Goal: Task Accomplishment & Management: Manage account settings

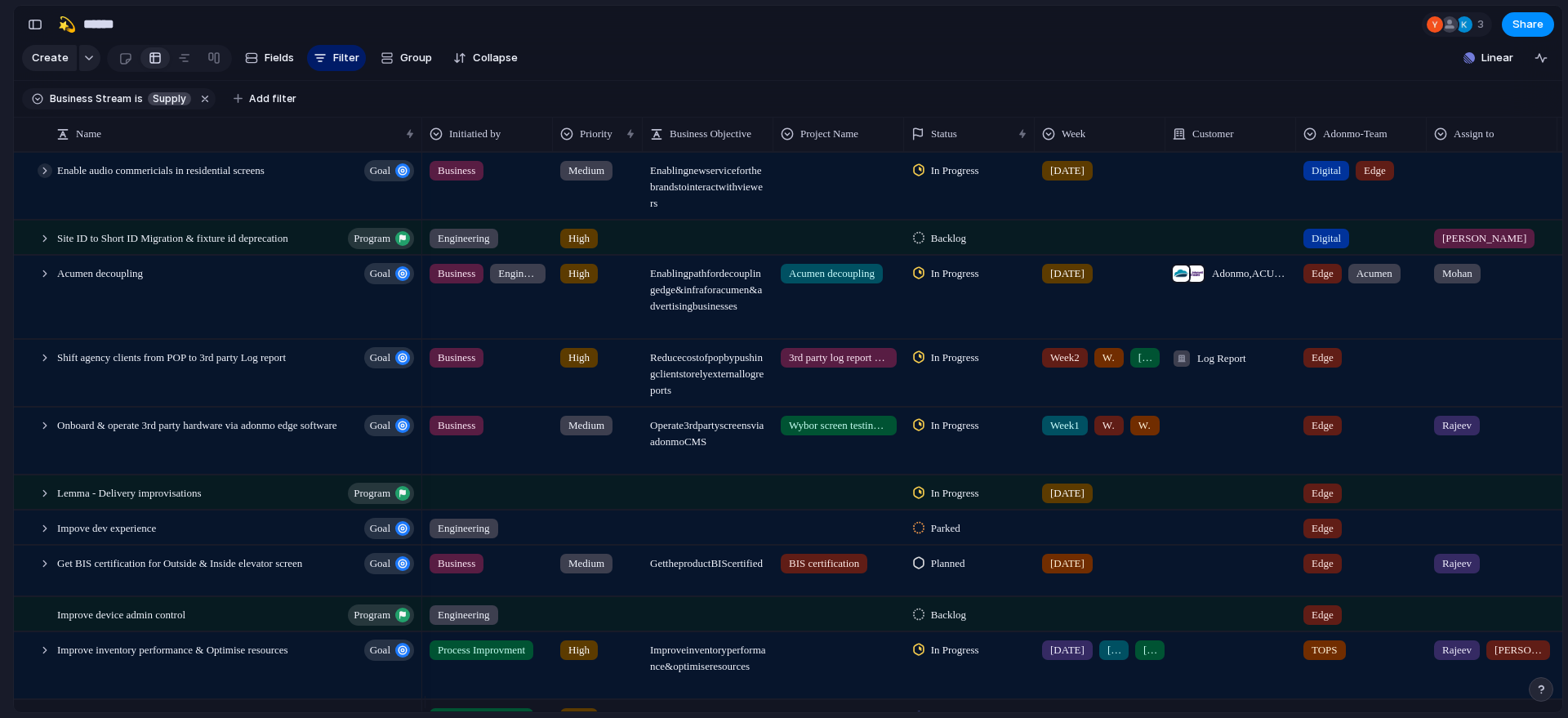
click at [44, 178] on div at bounding box center [45, 171] width 14 height 14
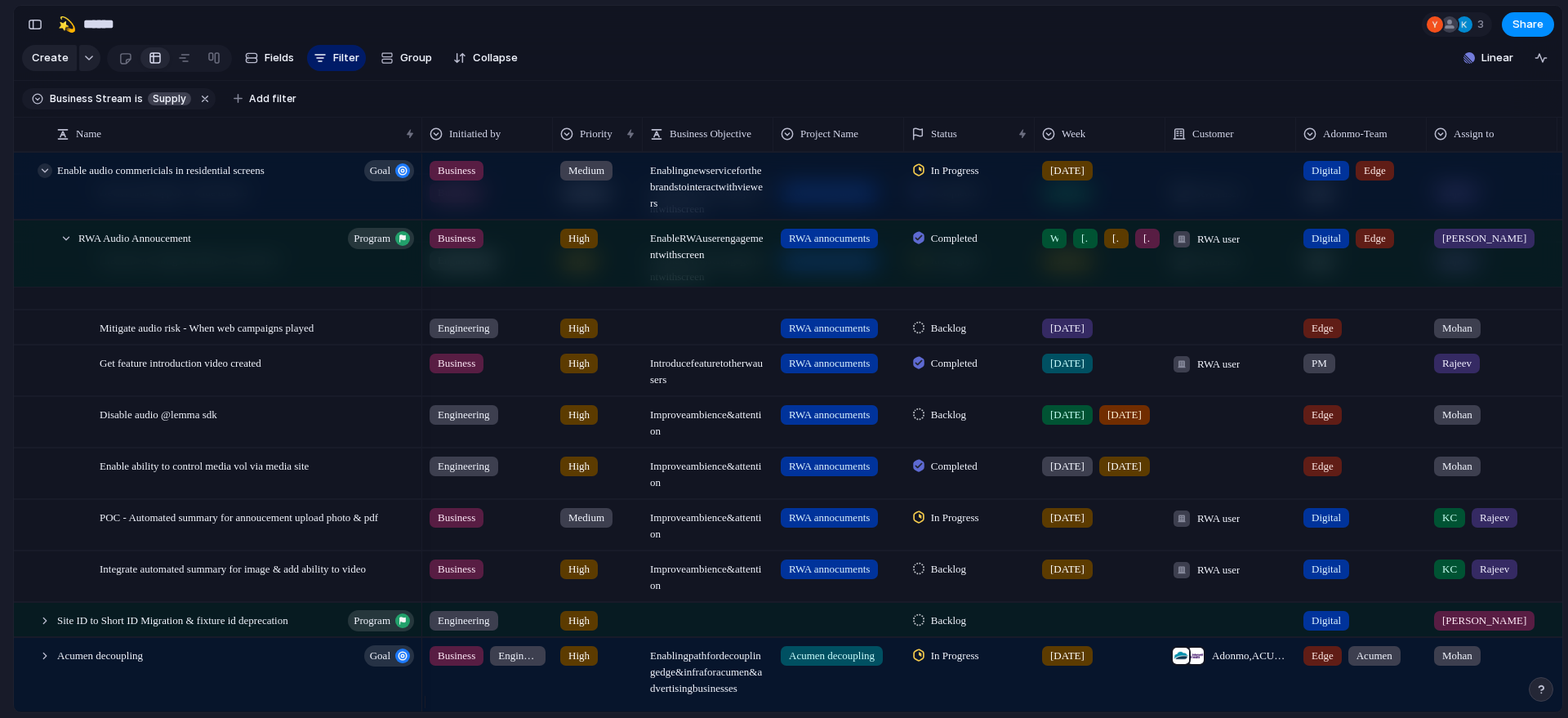
click at [44, 178] on div at bounding box center [45, 171] width 14 height 14
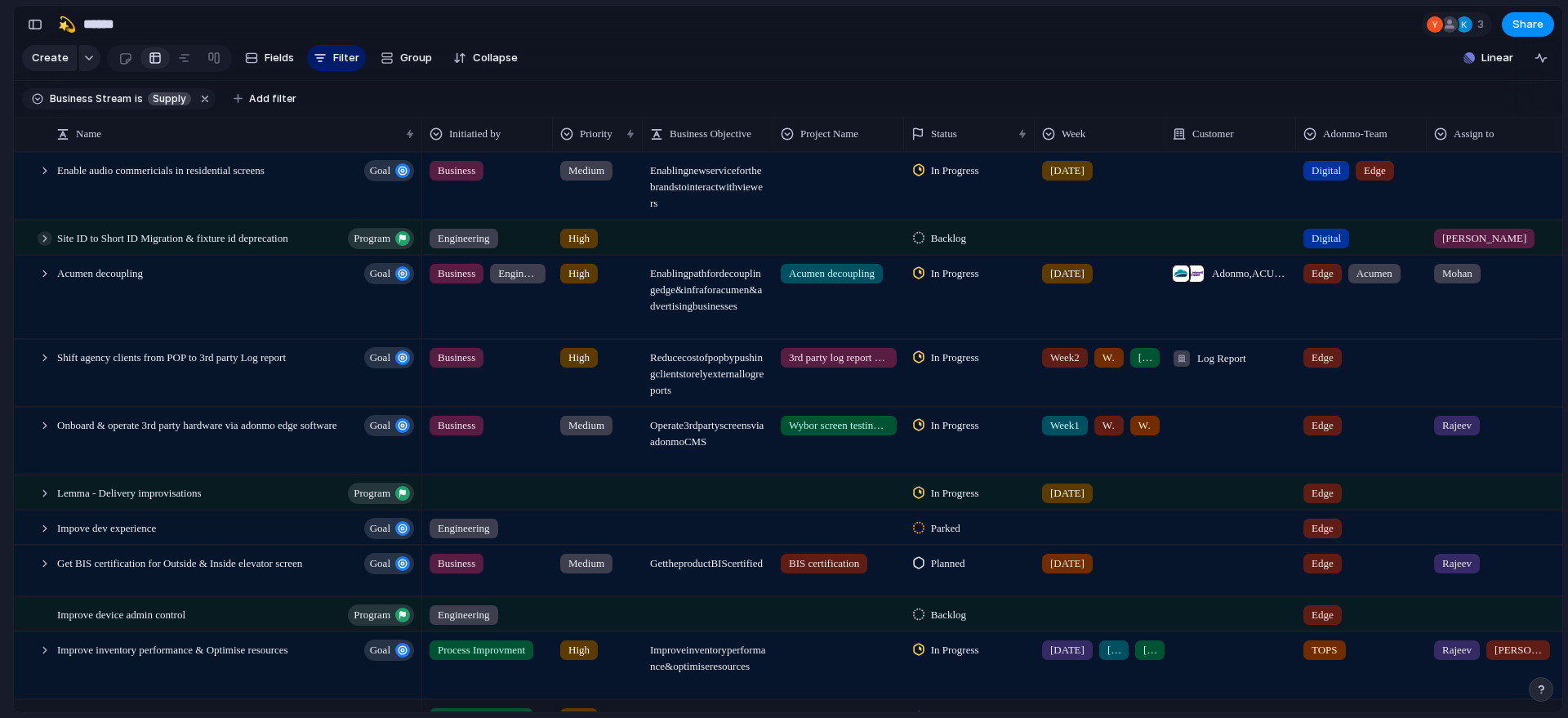
click at [42, 246] on div at bounding box center [45, 239] width 14 height 14
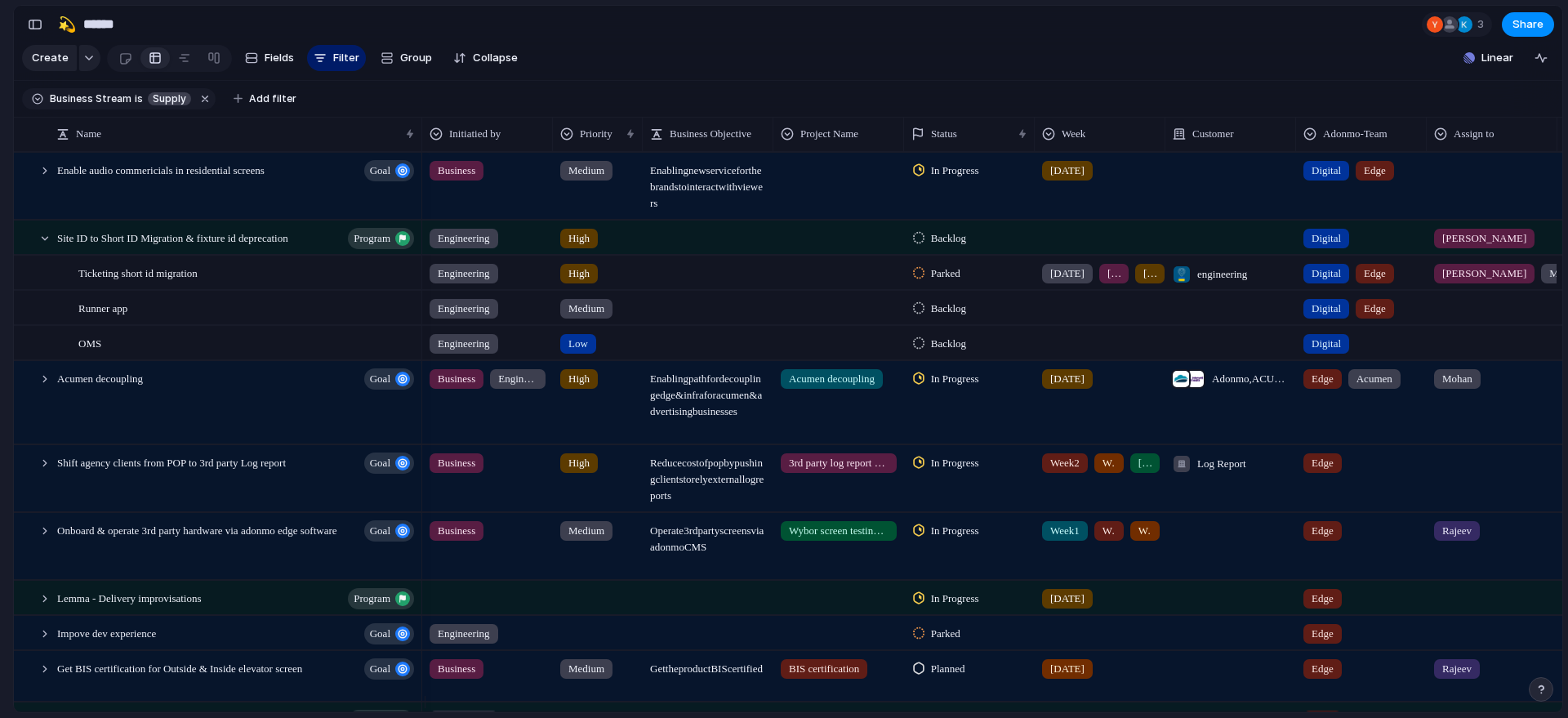
click at [940, 282] on span "Parked" at bounding box center [945, 274] width 30 height 16
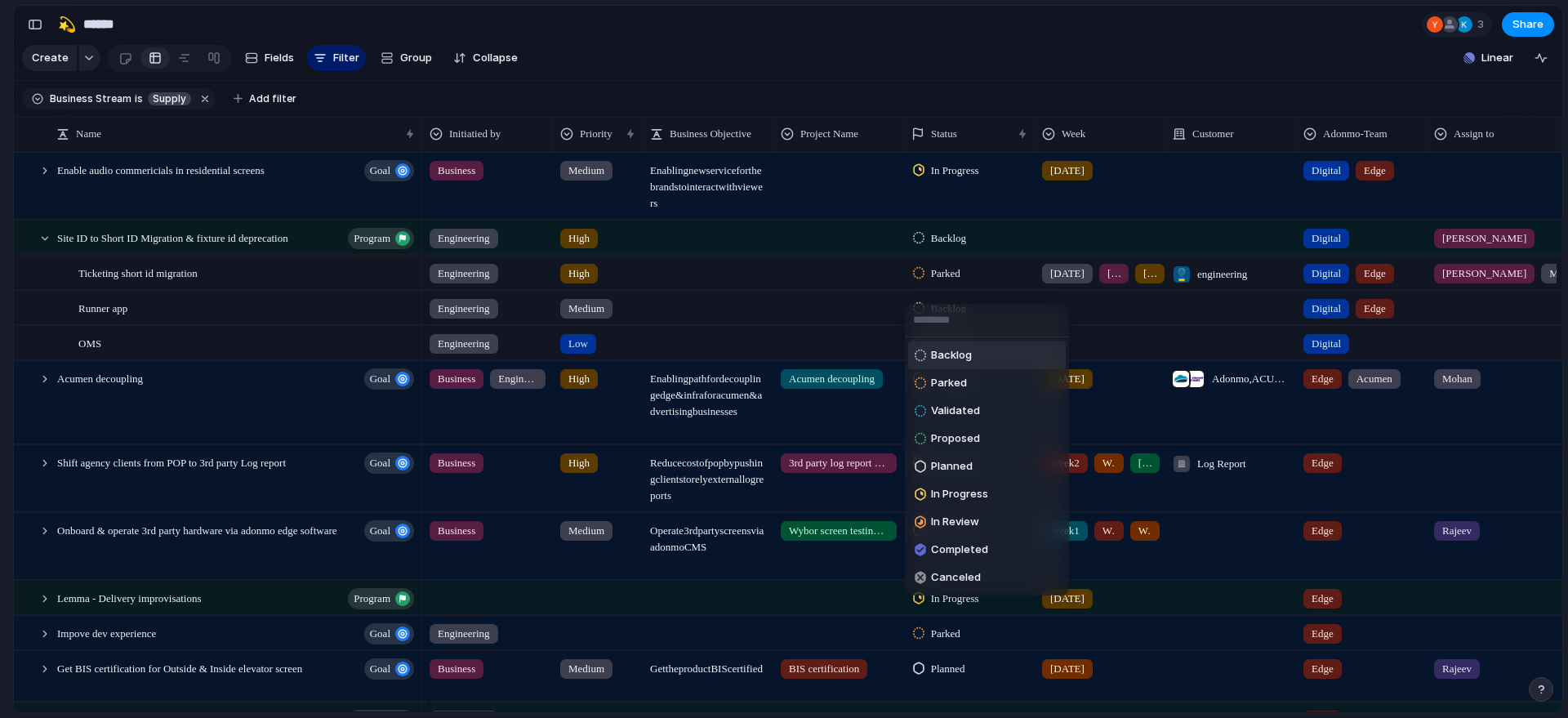
click at [1025, 366] on li "Backlog" at bounding box center [987, 355] width 157 height 28
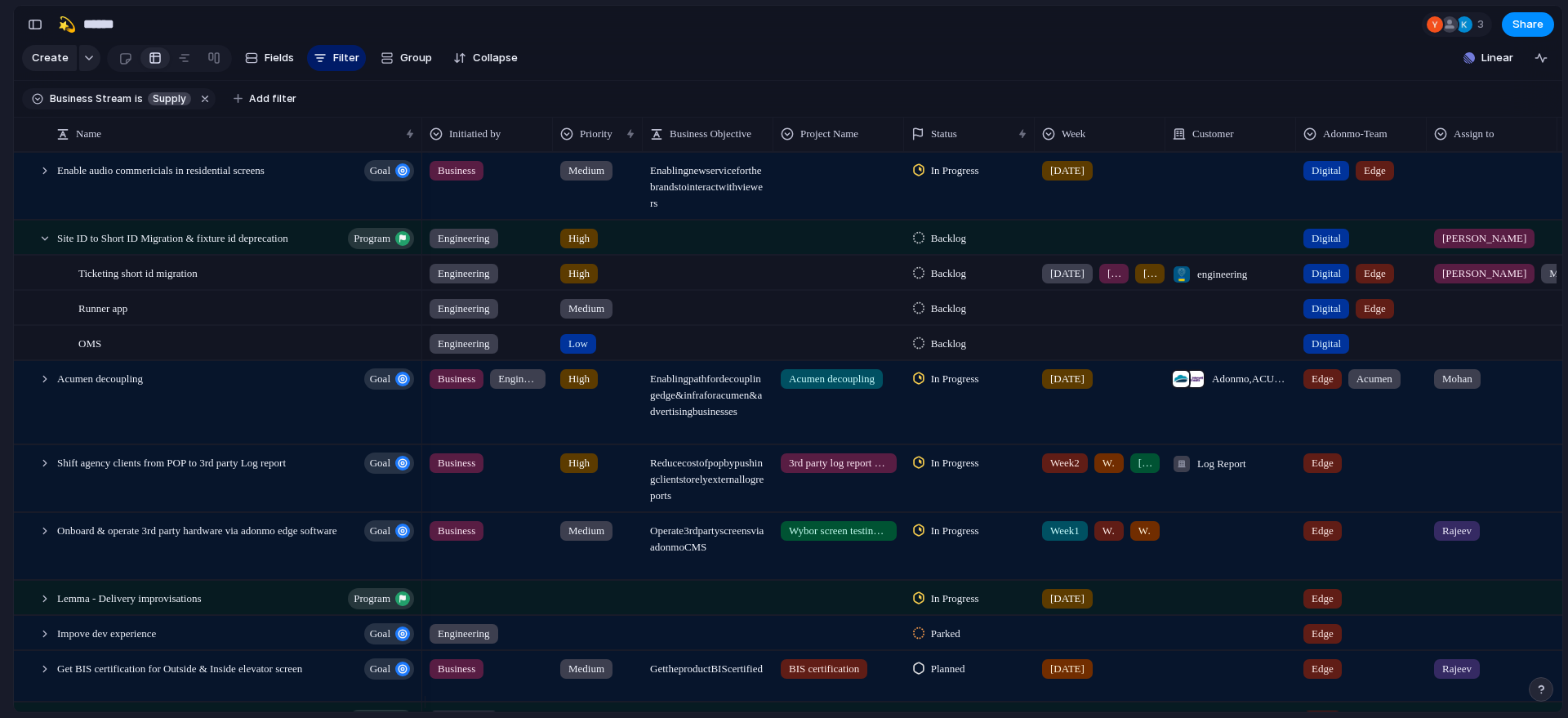
click at [938, 317] on span "Backlog" at bounding box center [948, 309] width 35 height 16
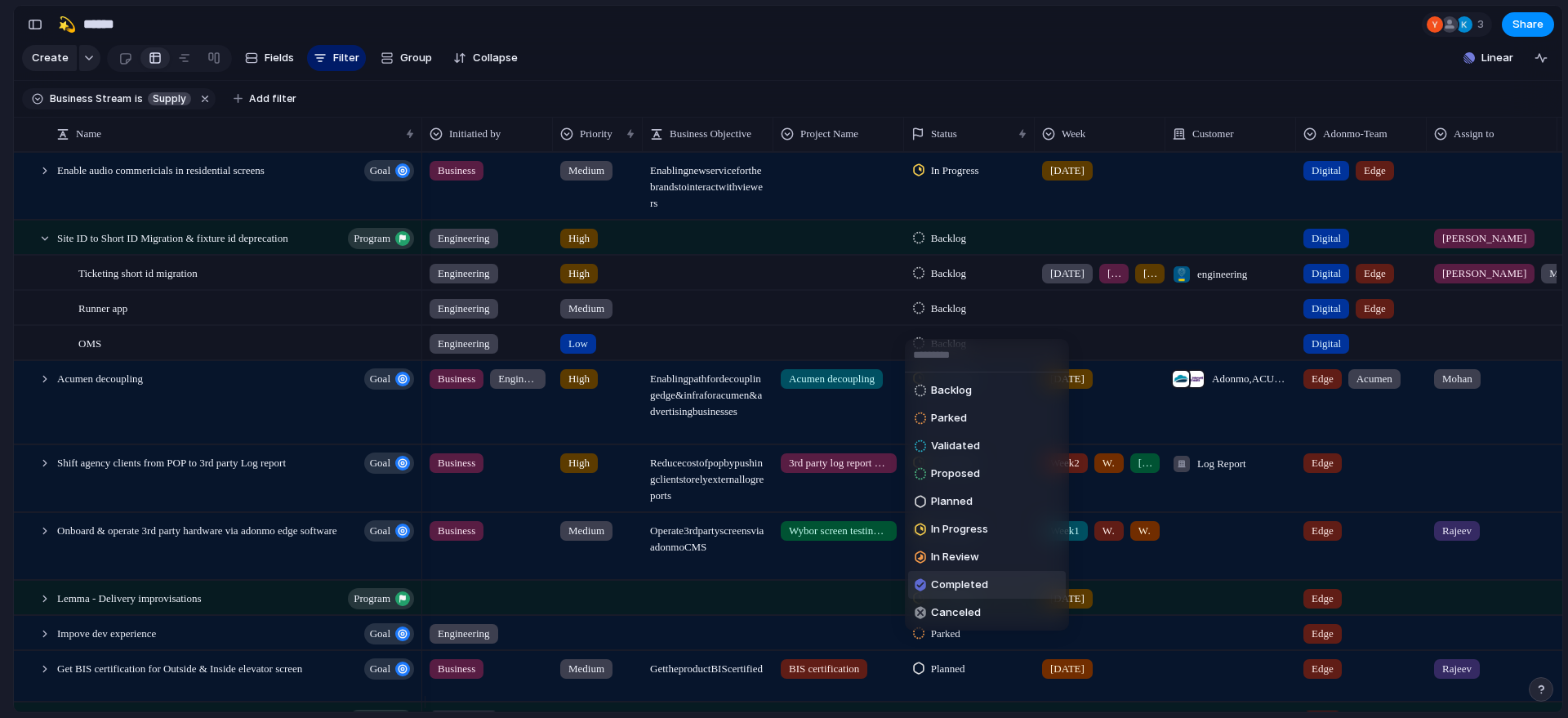
click at [960, 590] on span "Completed" at bounding box center [959, 585] width 57 height 16
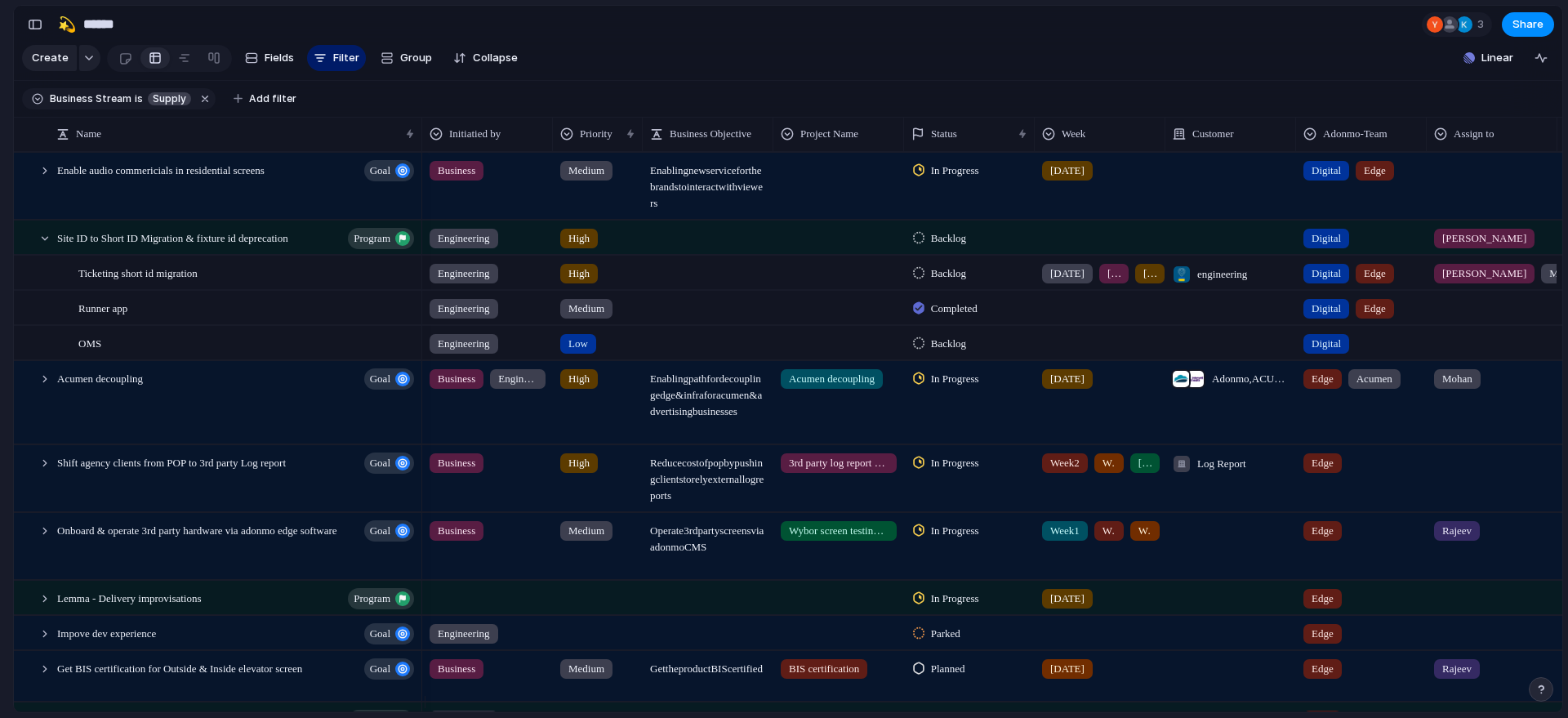
click at [960, 317] on span "Completed" at bounding box center [954, 309] width 47 height 16
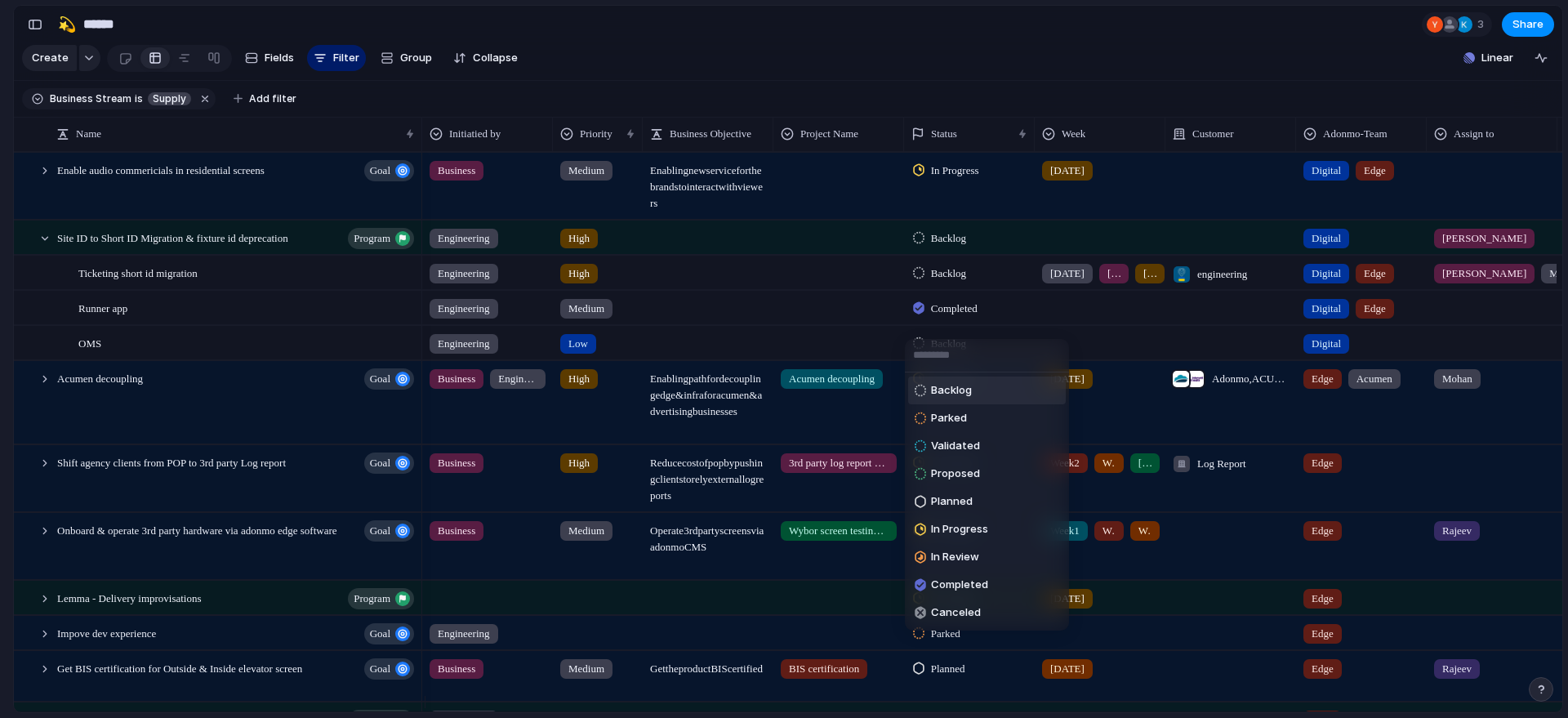
click at [997, 403] on li "Backlog" at bounding box center [987, 391] width 157 height 28
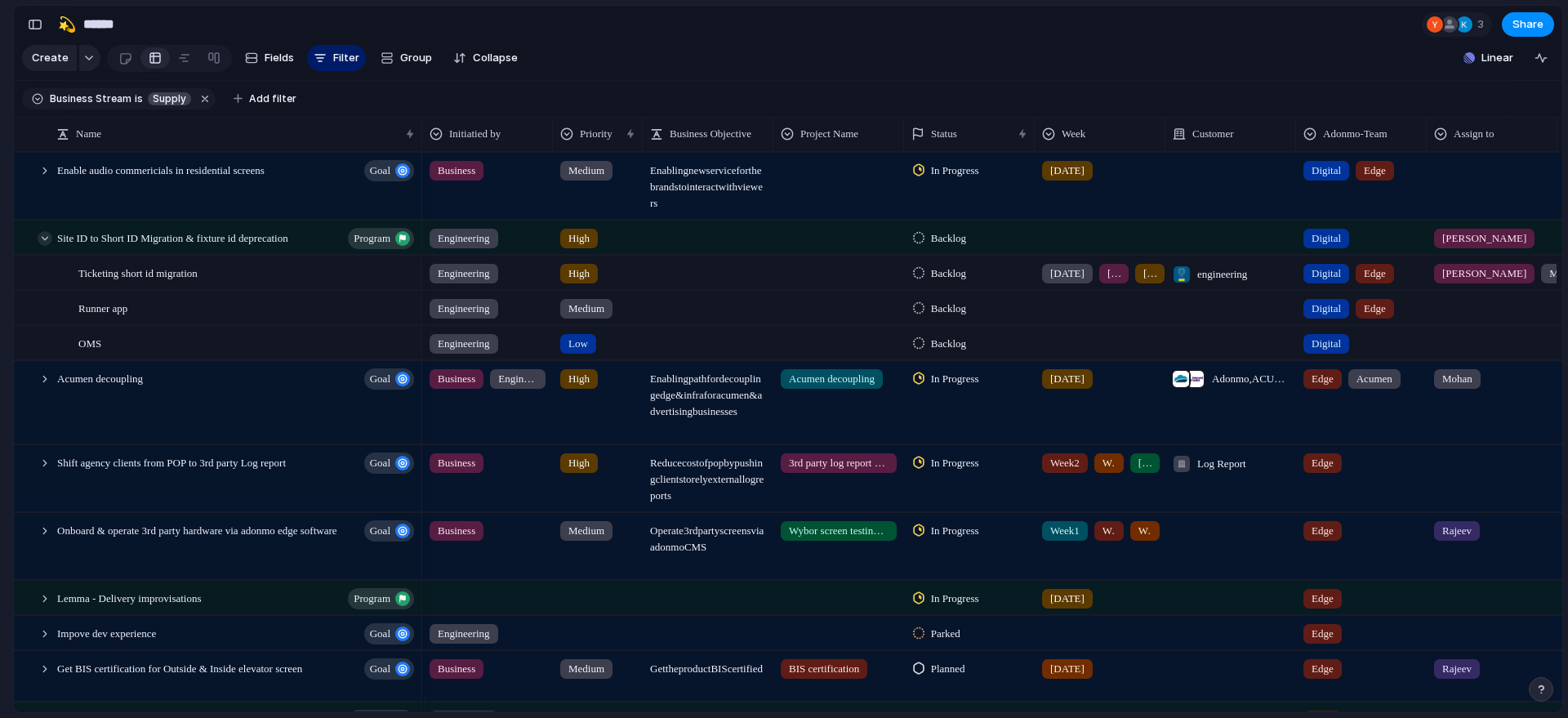
click at [42, 246] on div at bounding box center [45, 239] width 14 height 14
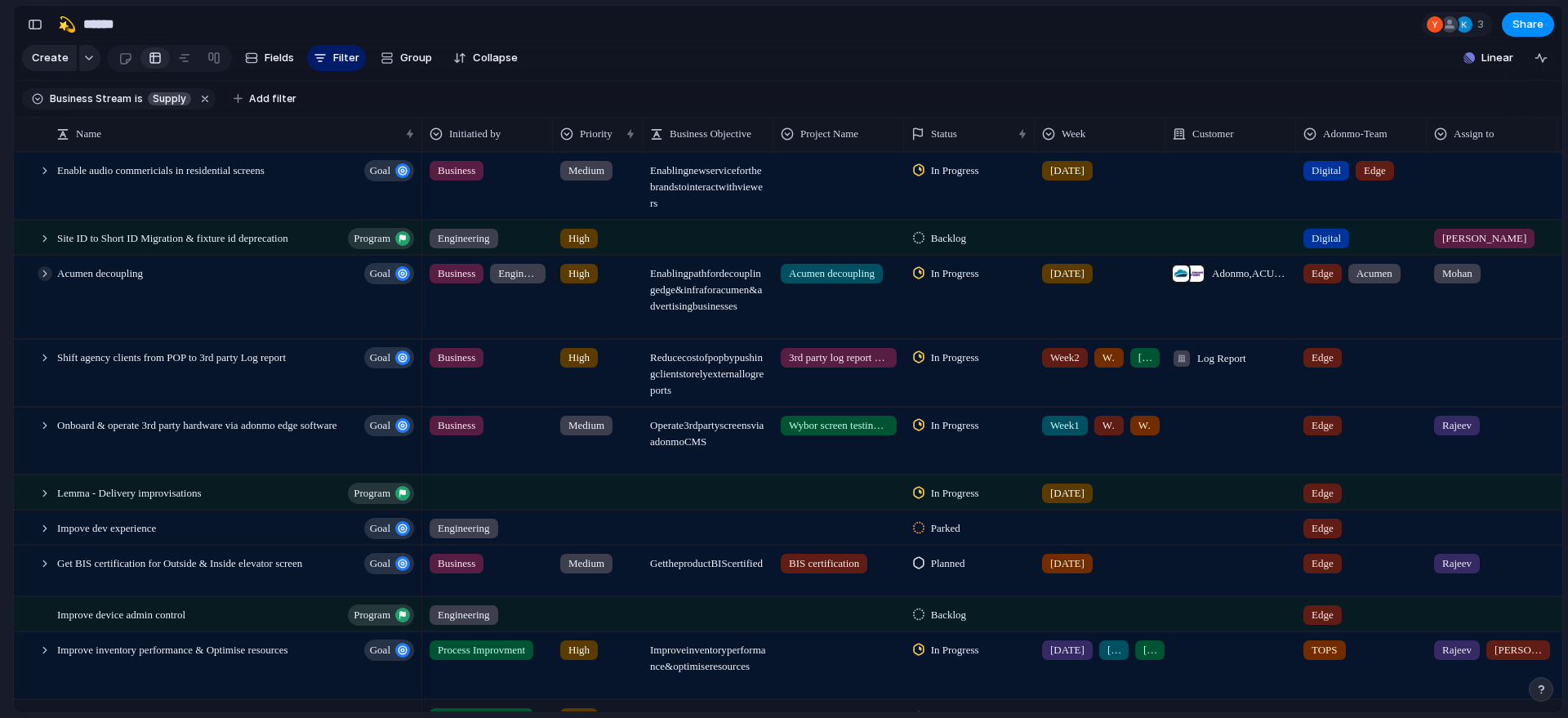
click at [42, 281] on div at bounding box center [45, 274] width 14 height 14
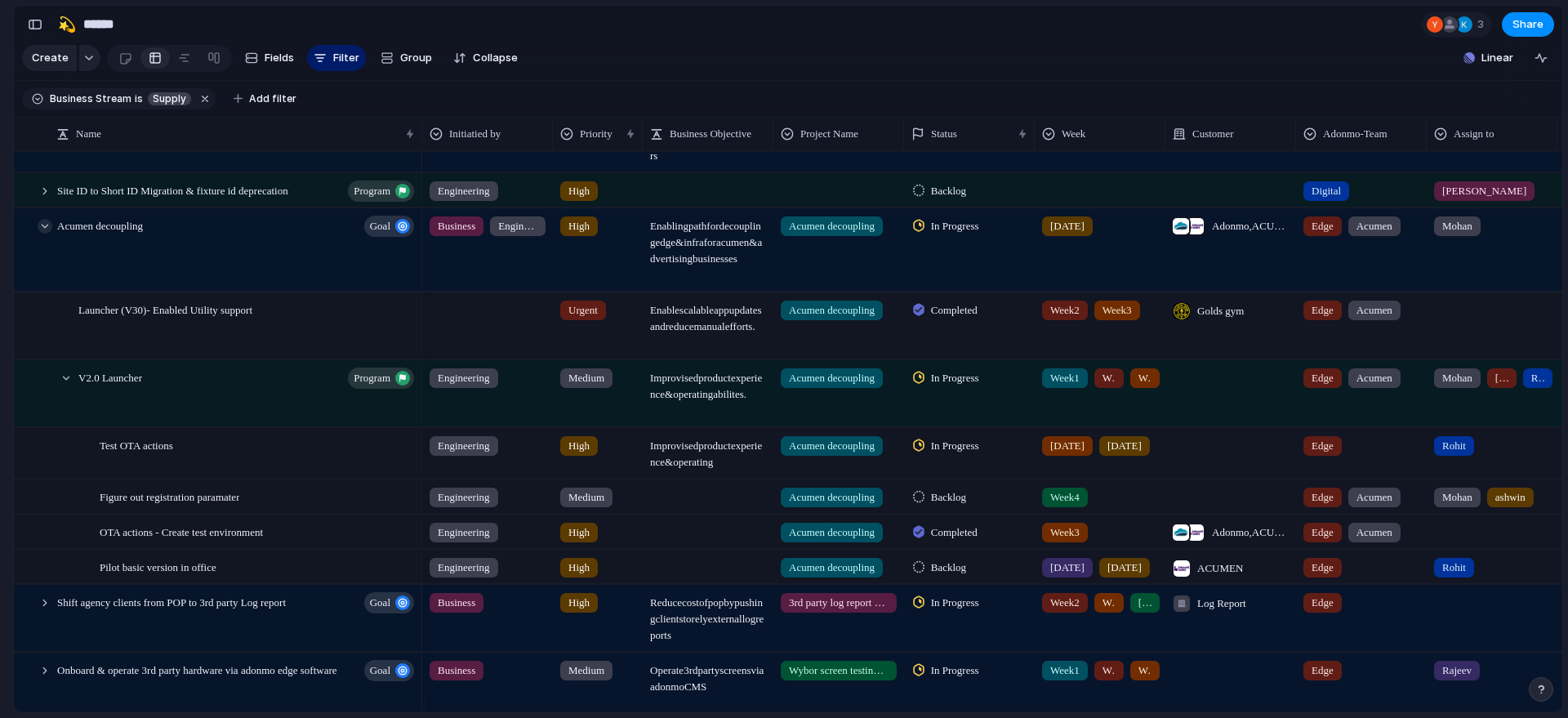
click at [44, 233] on div at bounding box center [45, 226] width 14 height 14
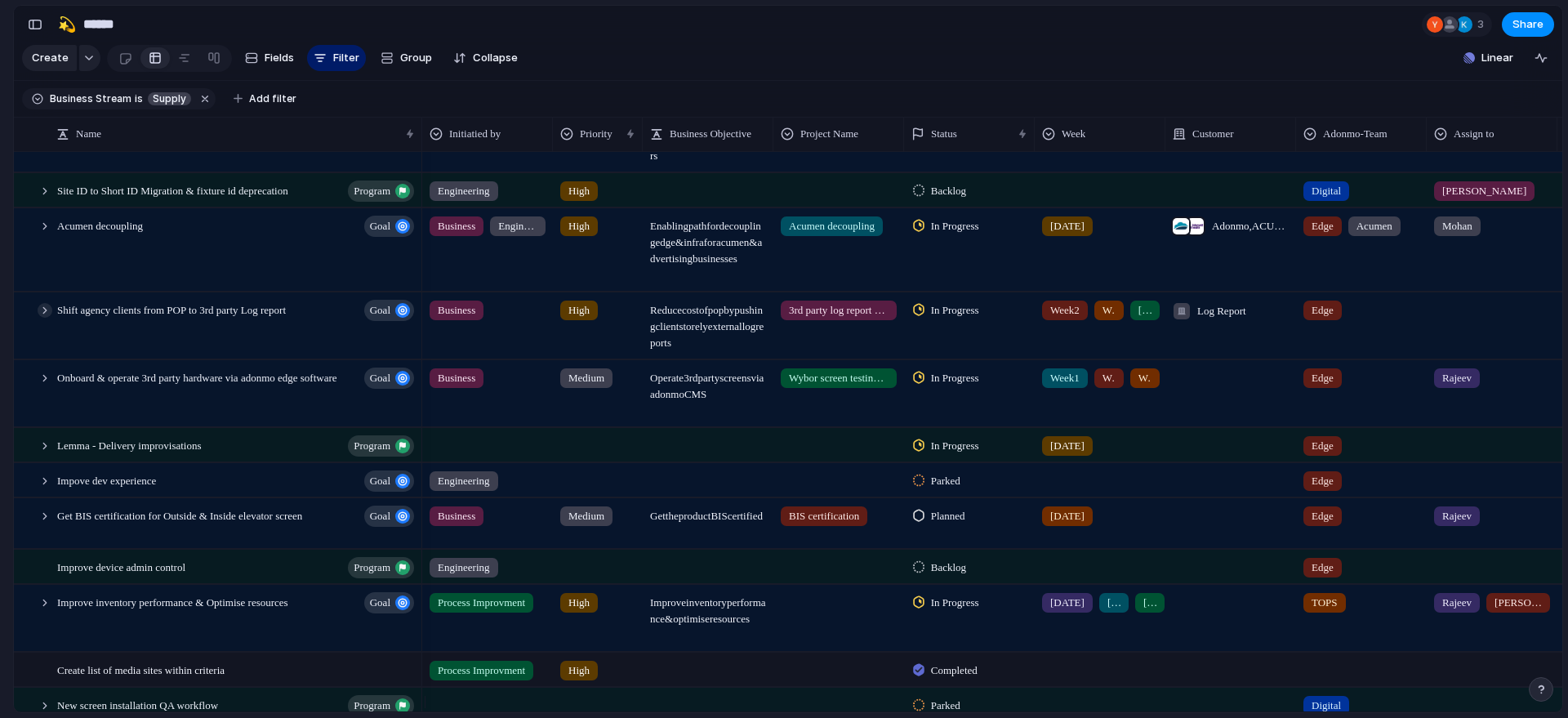
click at [47, 318] on div at bounding box center [45, 310] width 14 height 14
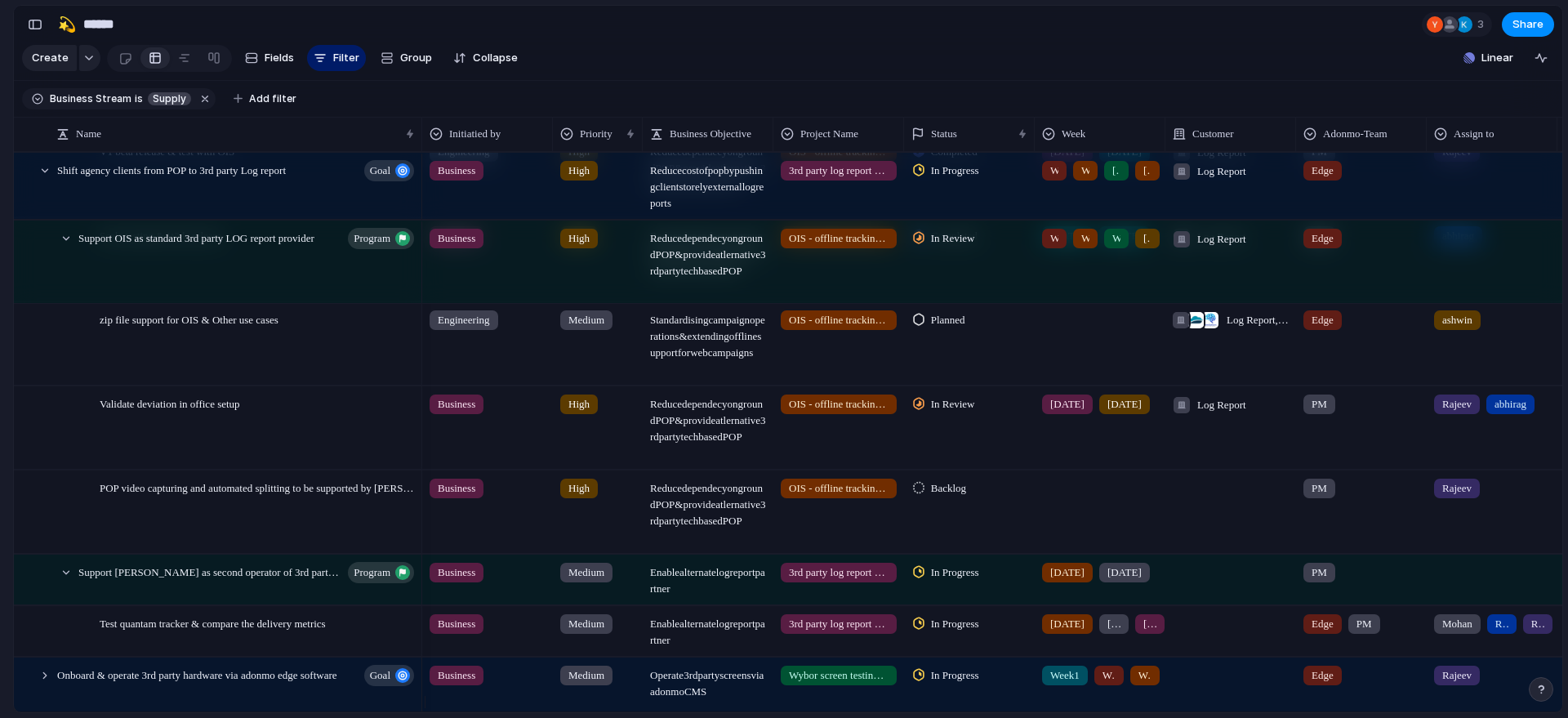
scroll to position [578, 0]
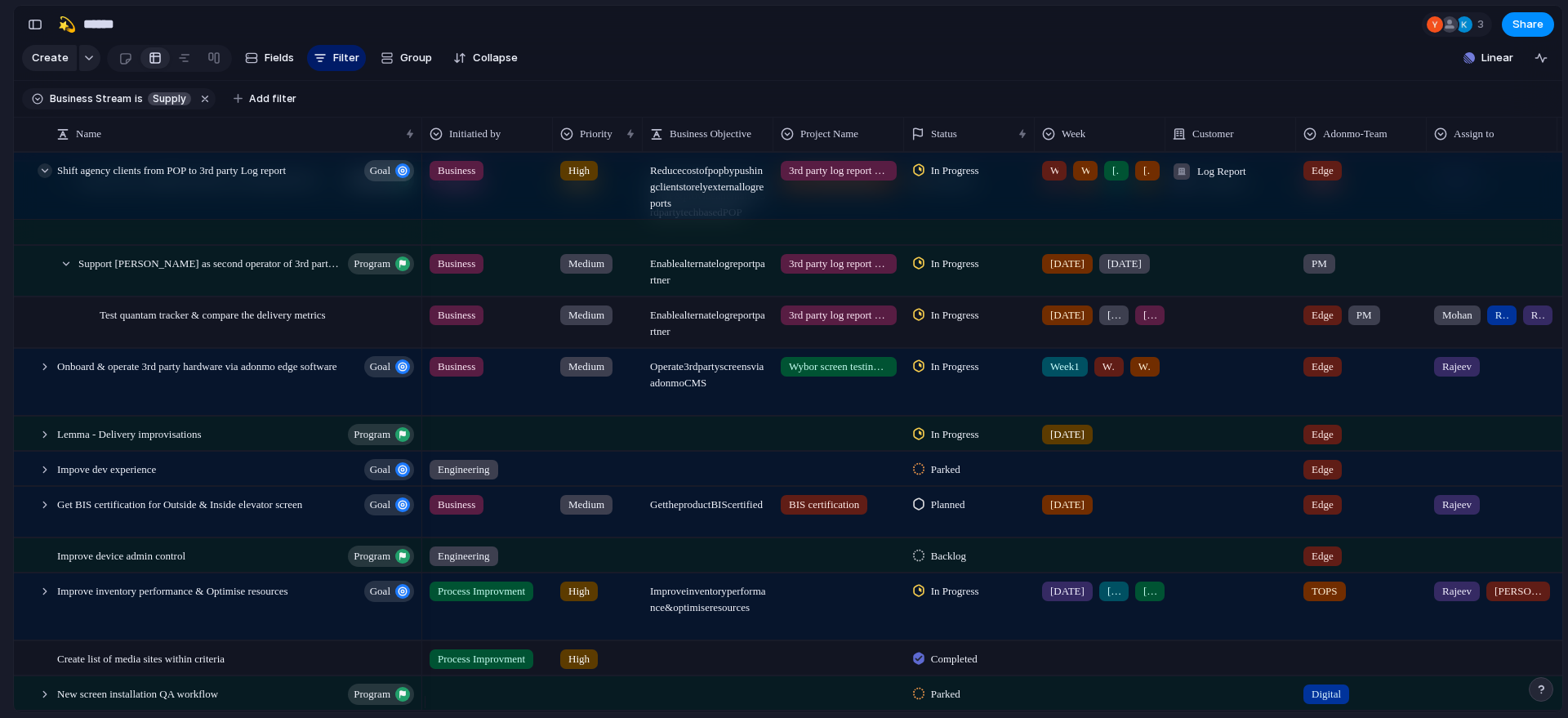
click at [49, 178] on div at bounding box center [45, 171] width 14 height 14
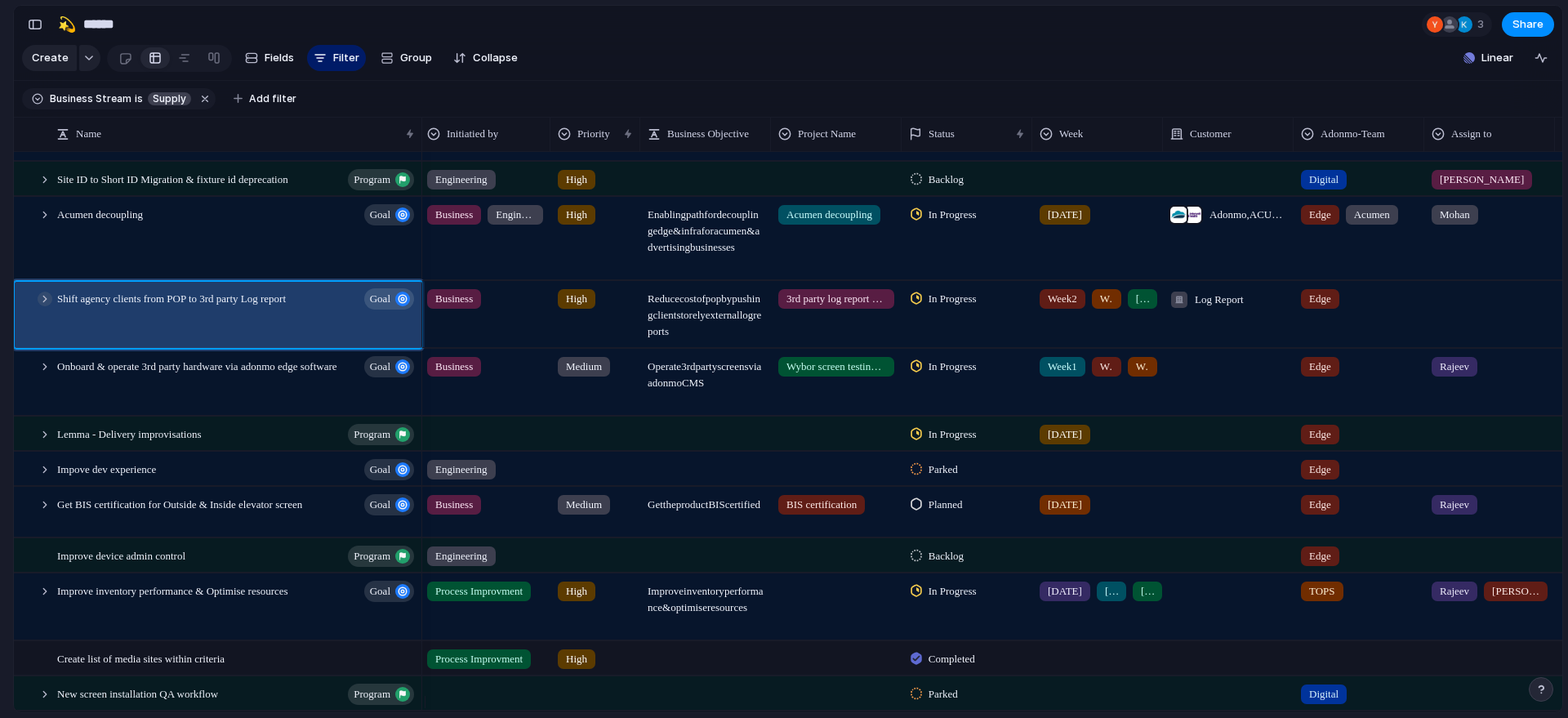
click at [45, 307] on div at bounding box center [45, 299] width 14 height 14
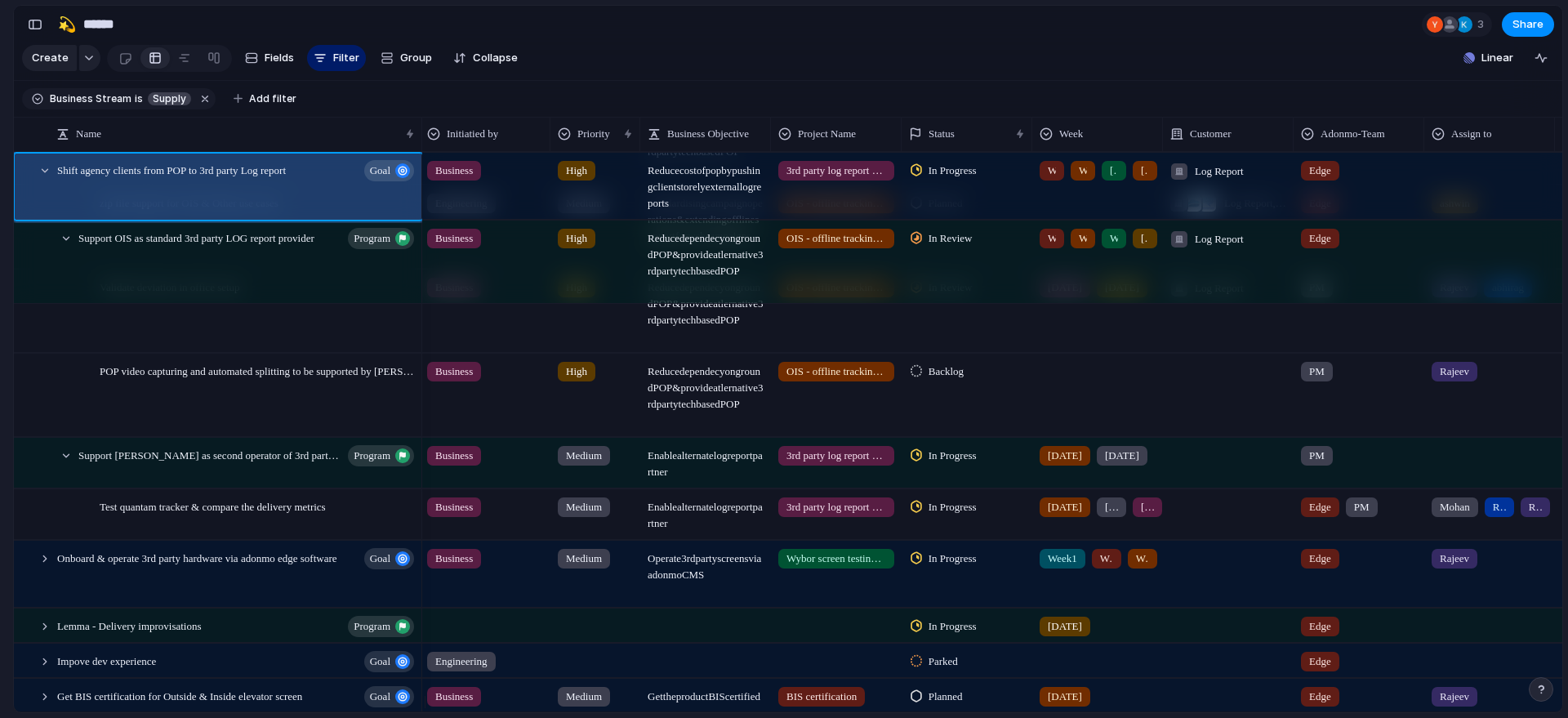
scroll to position [854, 0]
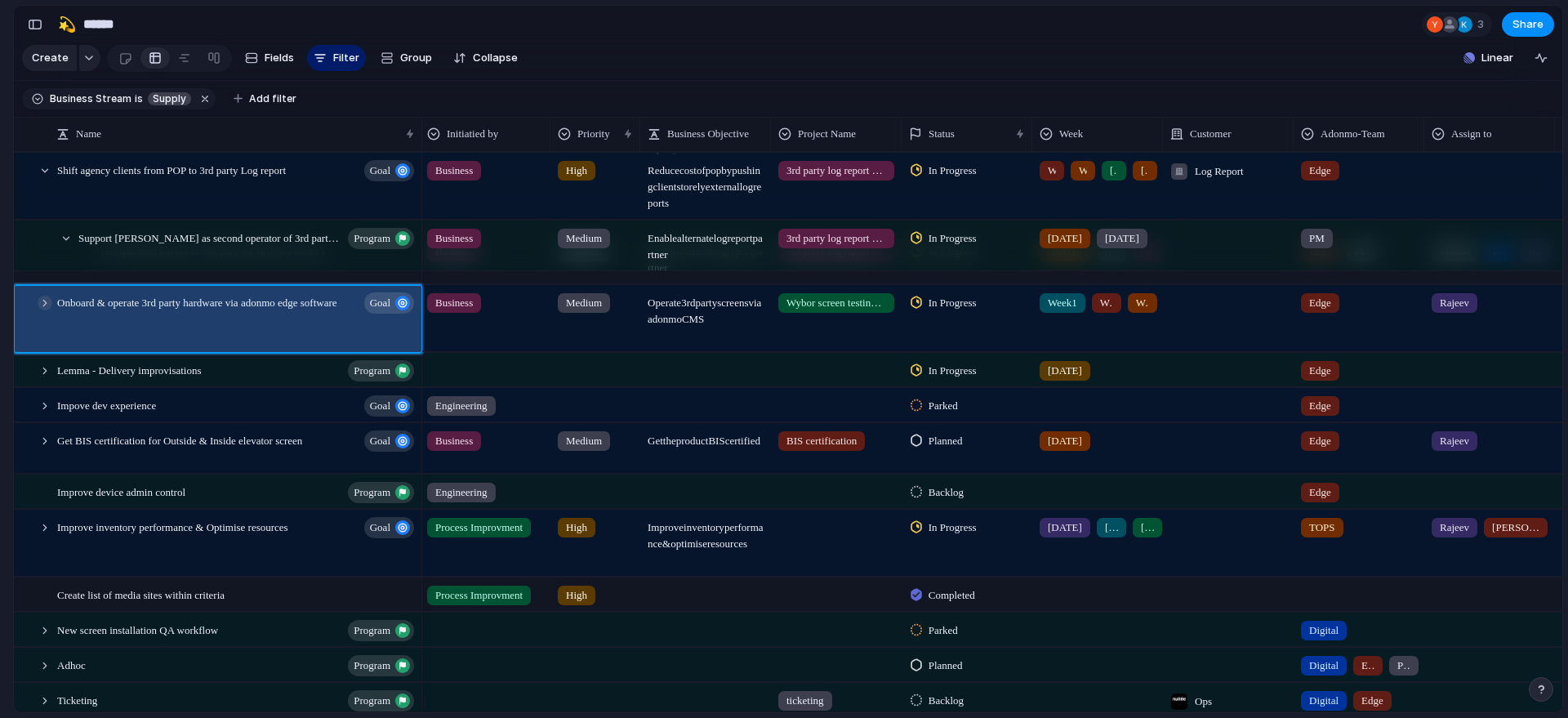
click at [47, 310] on div at bounding box center [45, 303] width 14 height 14
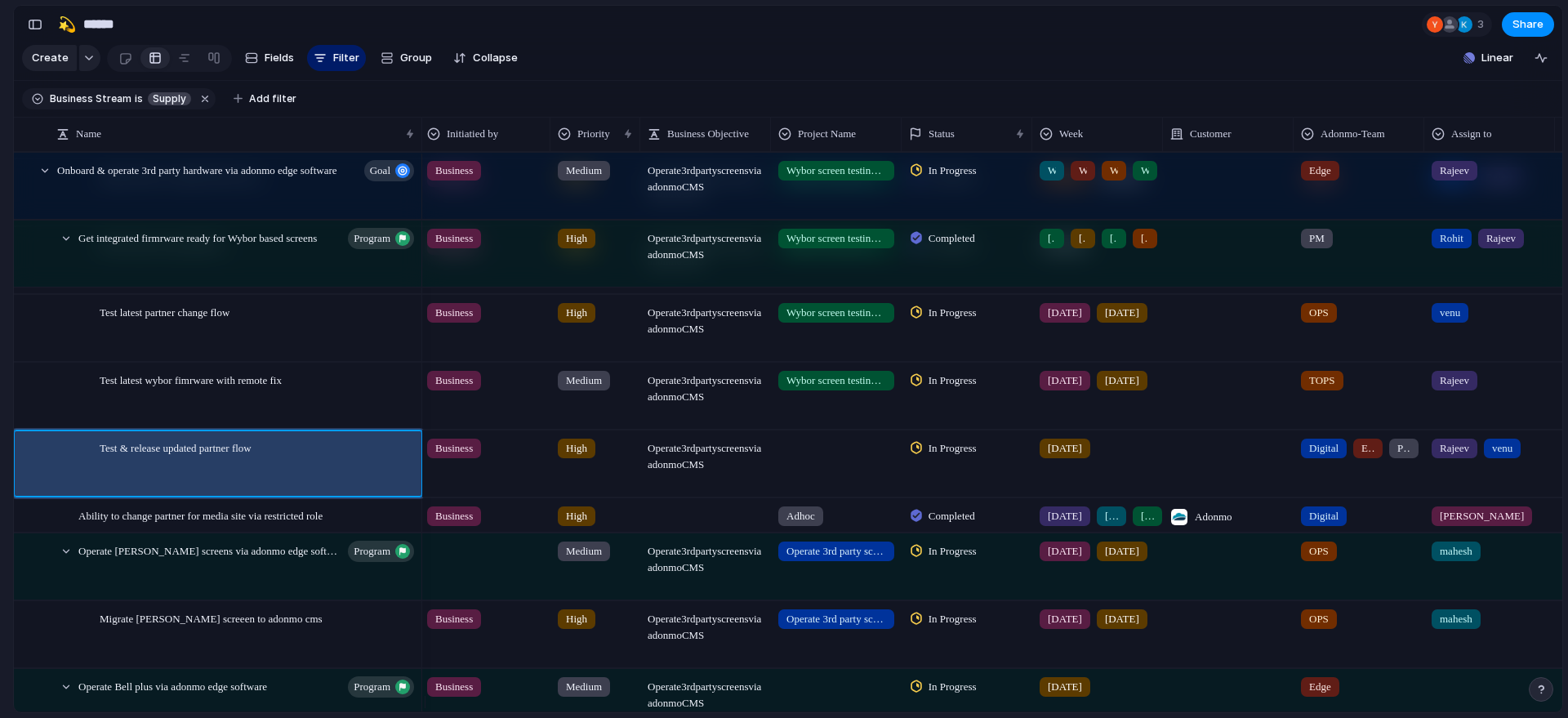
click at [93, 447] on div "Test & release updated partner flow" at bounding box center [250, 448] width 343 height 33
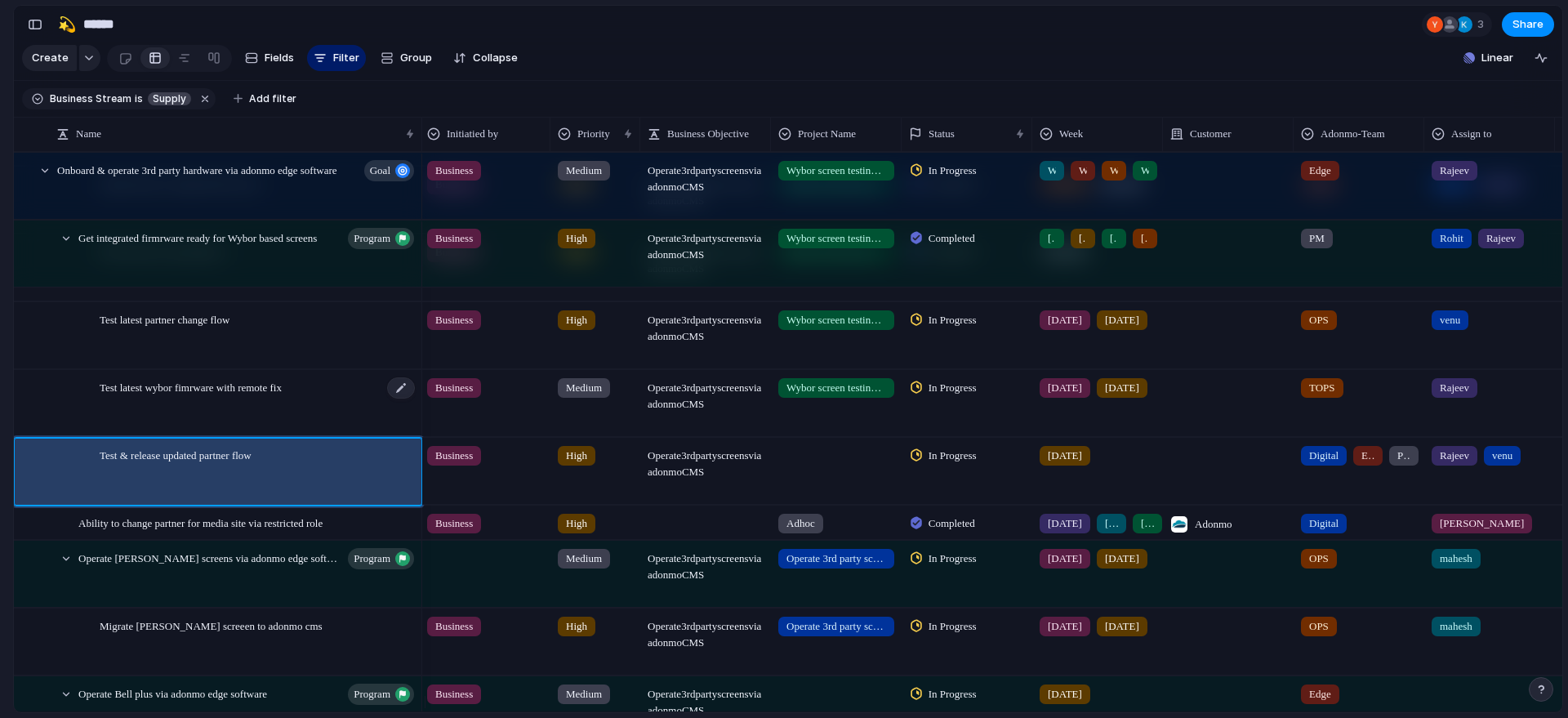
scroll to position [1311, 0]
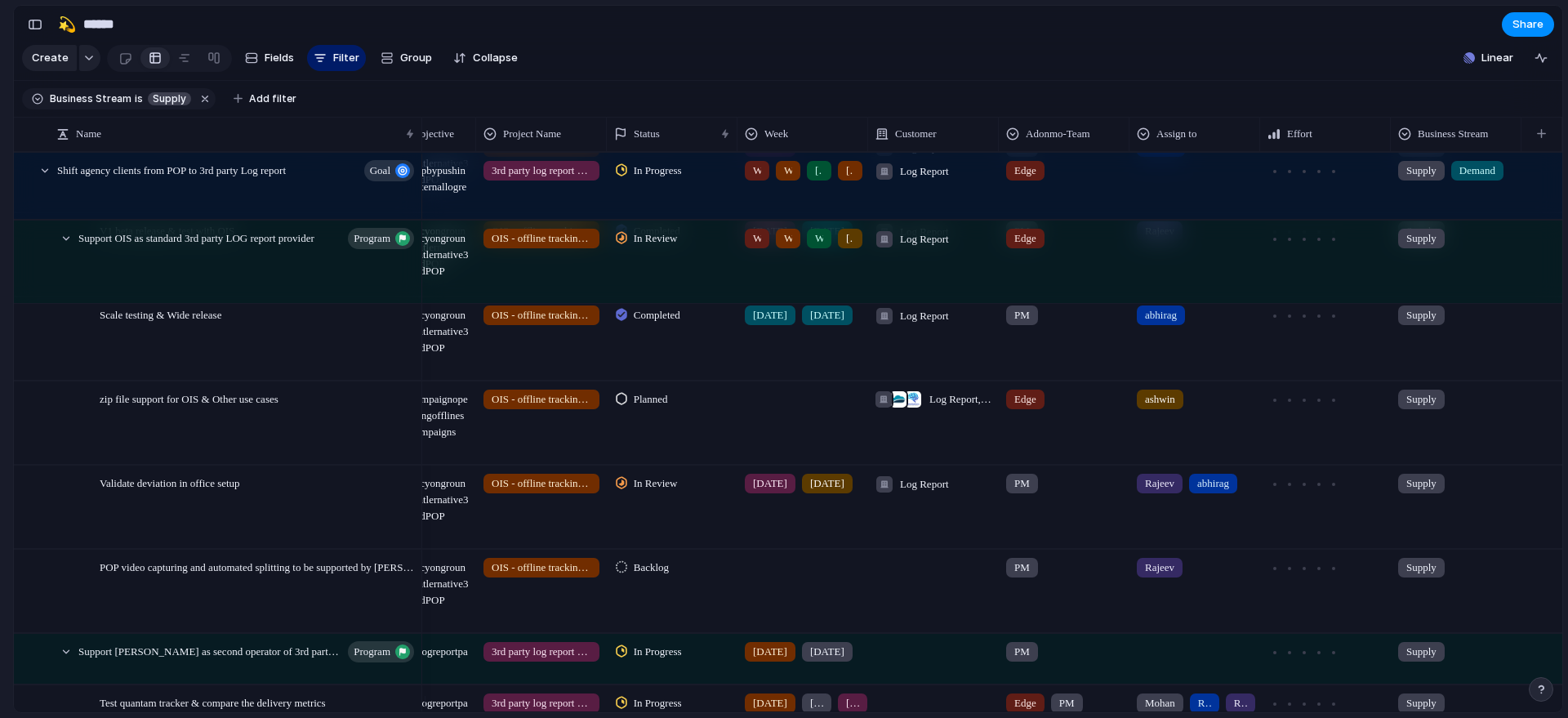
click at [781, 405] on div at bounding box center [803, 422] width 131 height 82
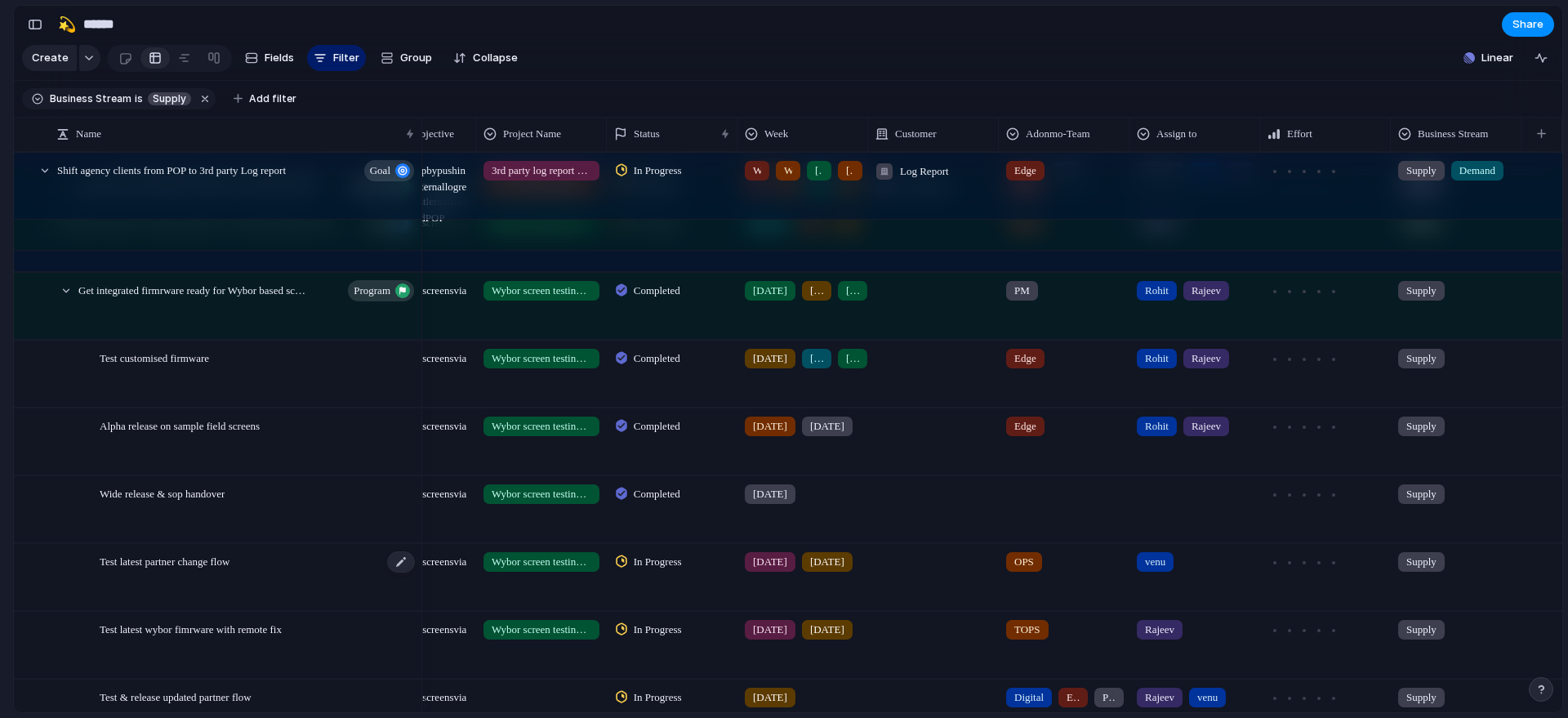
scroll to position [946, 0]
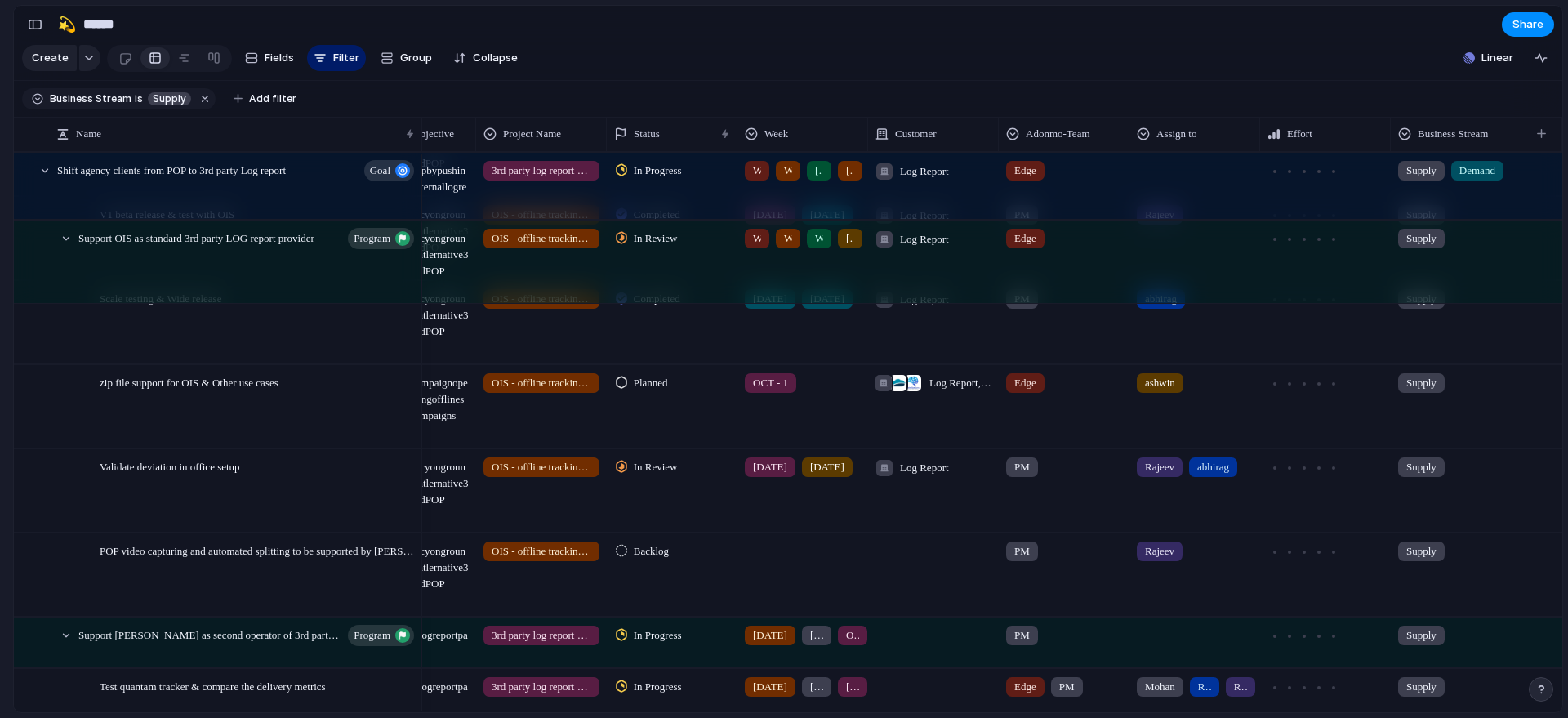
click at [1028, 560] on span "PM" at bounding box center [1021, 552] width 15 height 16
type input "***"
click at [1028, 553] on div "PM" at bounding box center [1021, 552] width 32 height 20
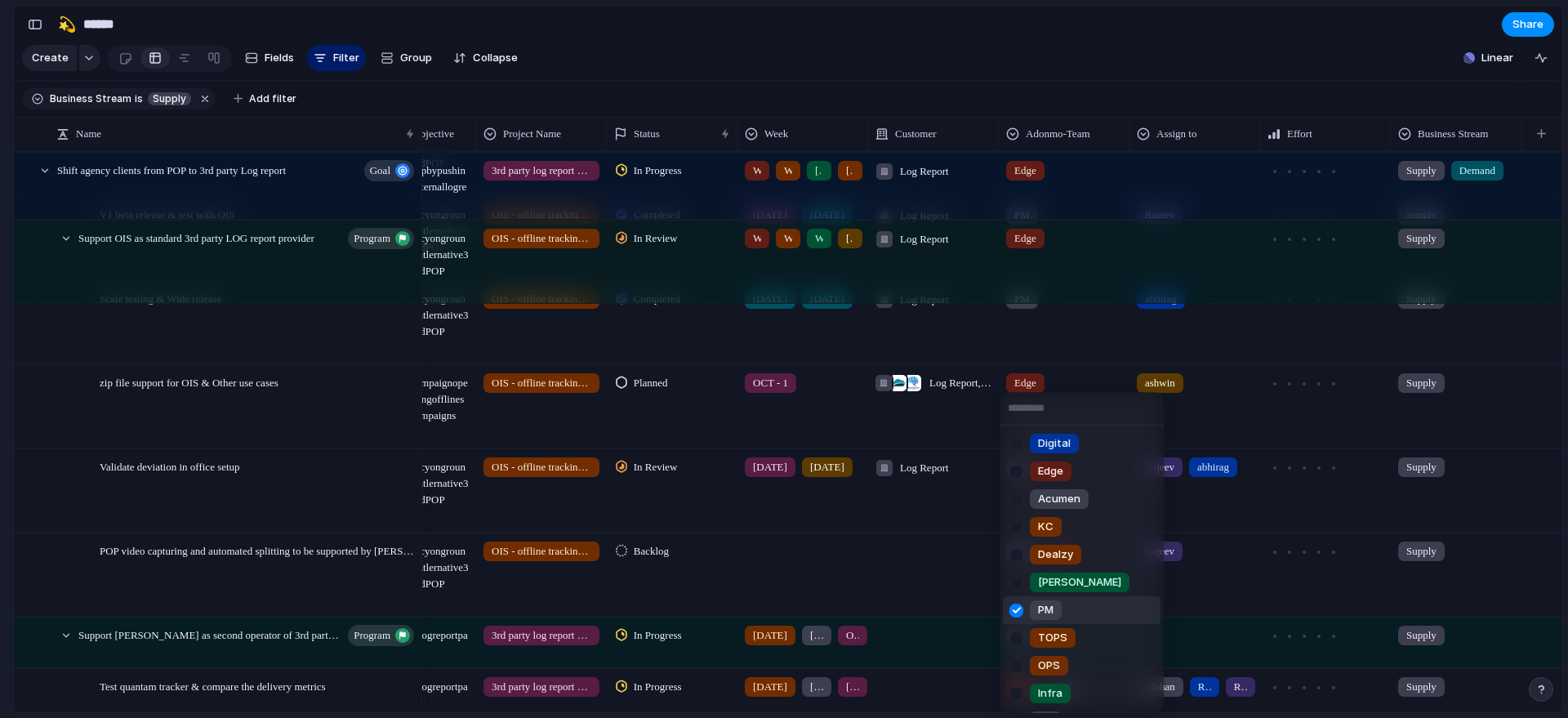
click at [1054, 608] on span "PM" at bounding box center [1046, 610] width 15 height 16
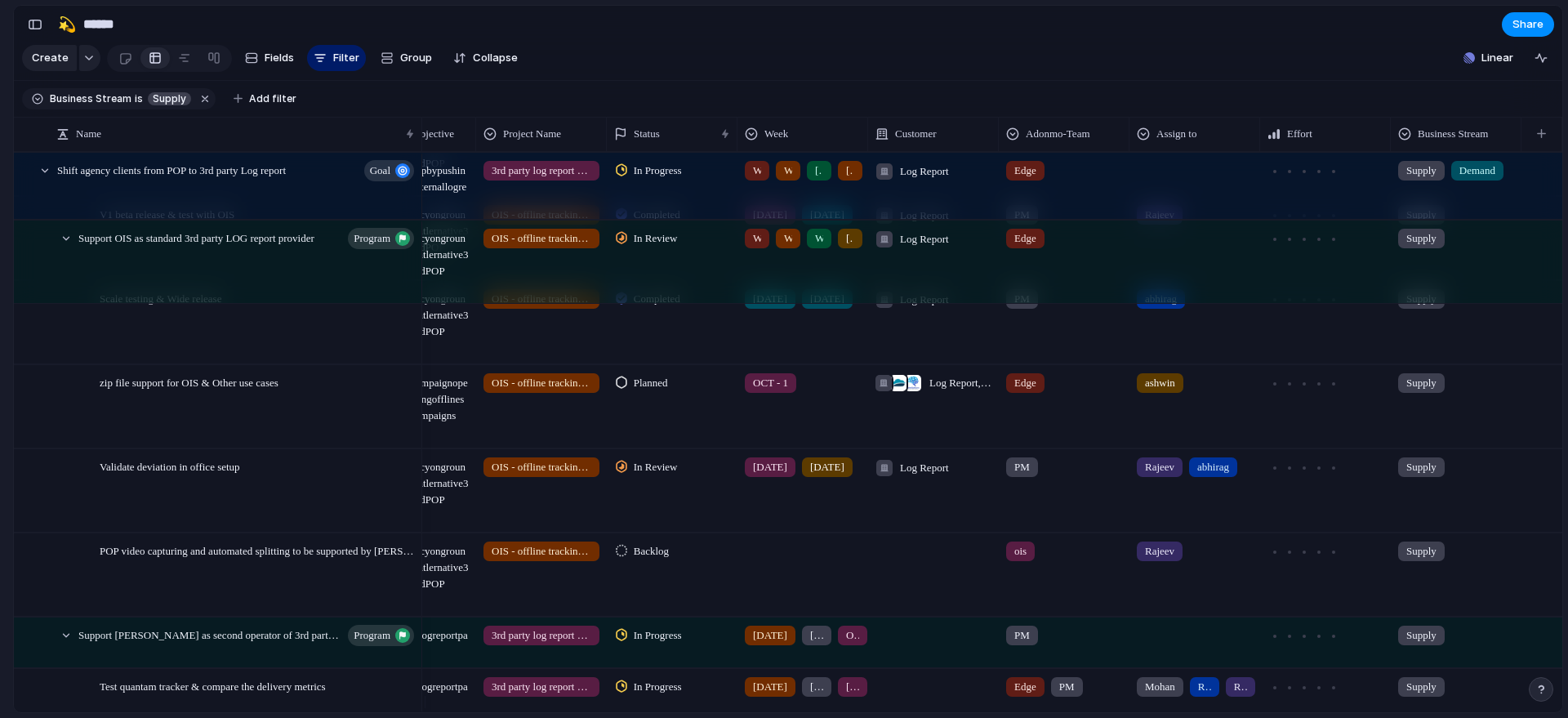
click at [1198, 562] on div "Rajeev" at bounding box center [1195, 548] width 129 height 27
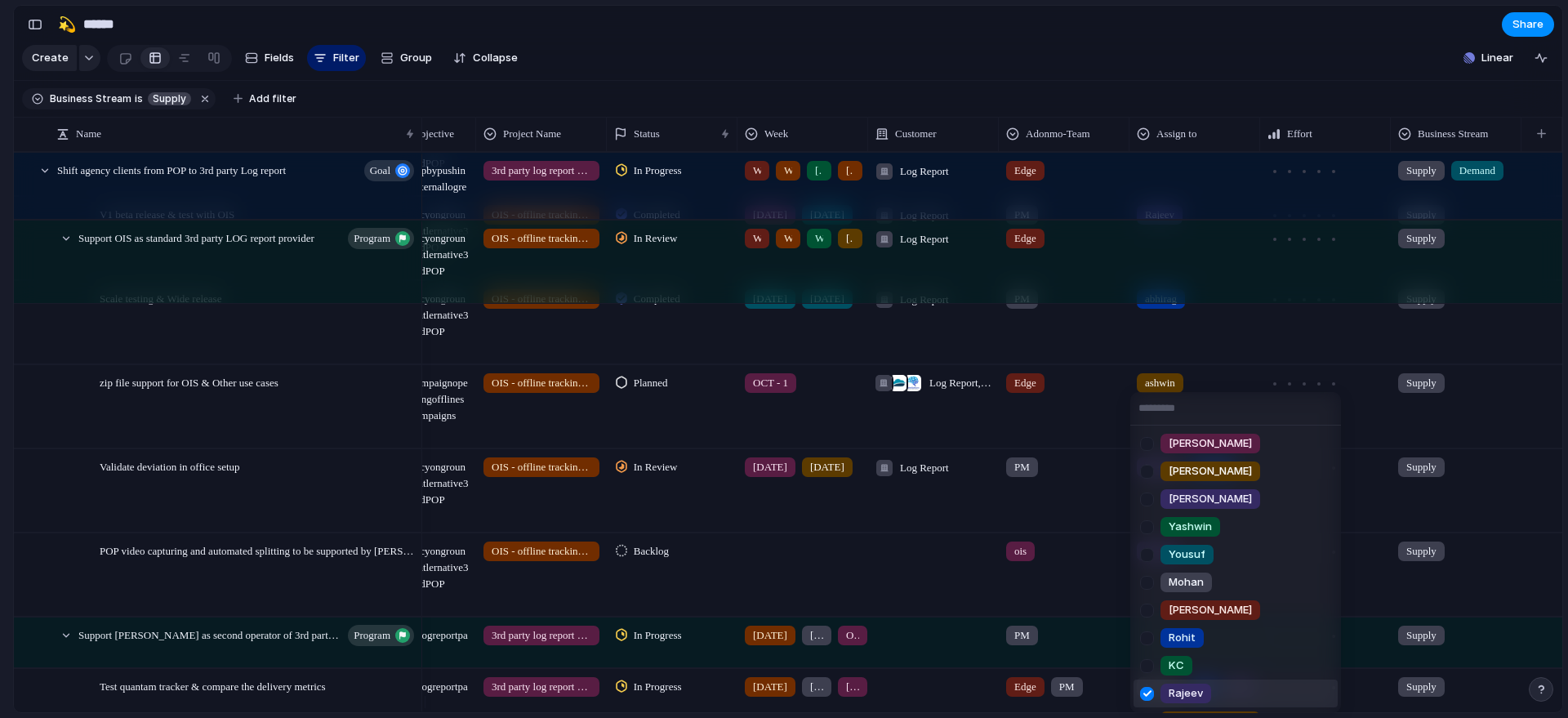
click at [1180, 693] on span "Rajeev" at bounding box center [1186, 694] width 34 height 16
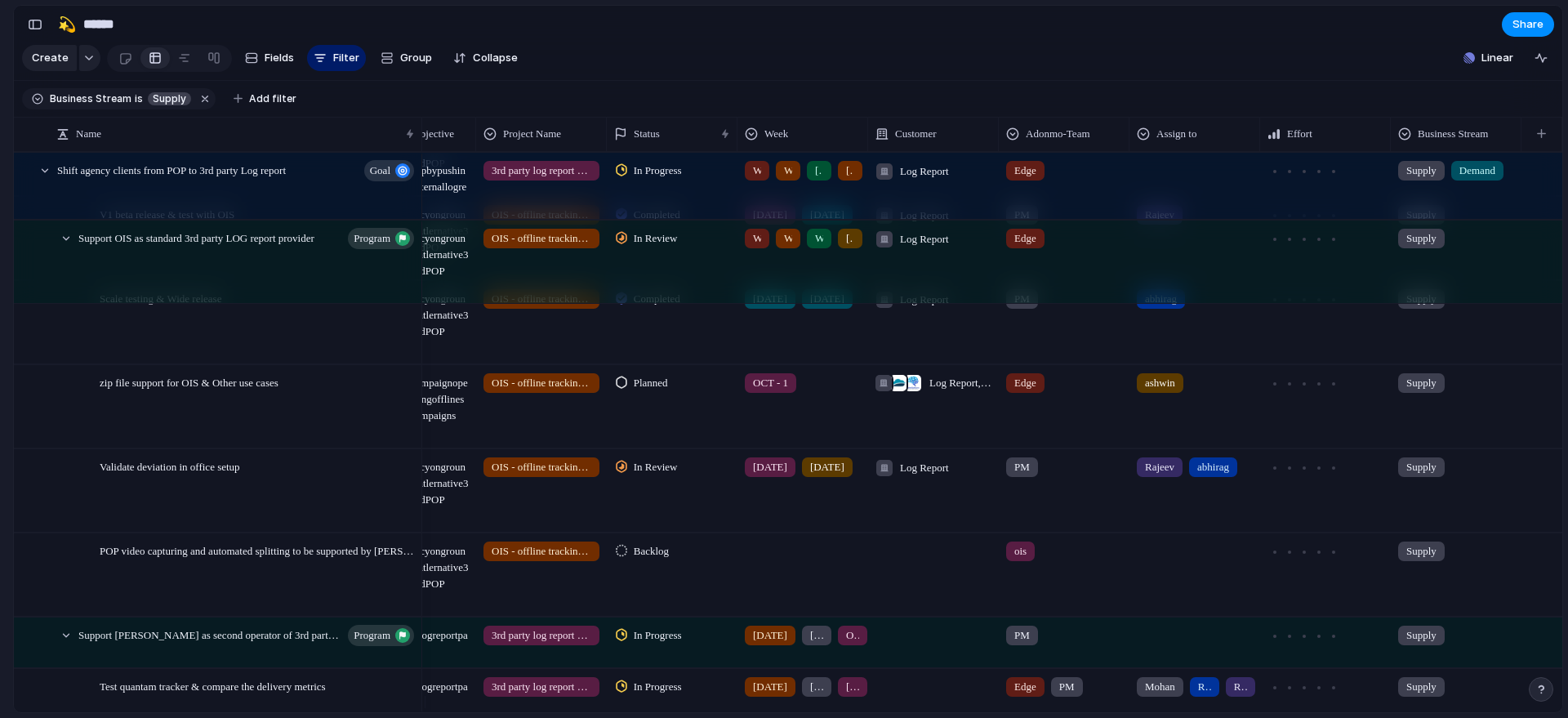
click at [1179, 667] on div at bounding box center [1195, 642] width 131 height 50
type input "*****"
click at [1210, 594] on div at bounding box center [1195, 574] width 131 height 82
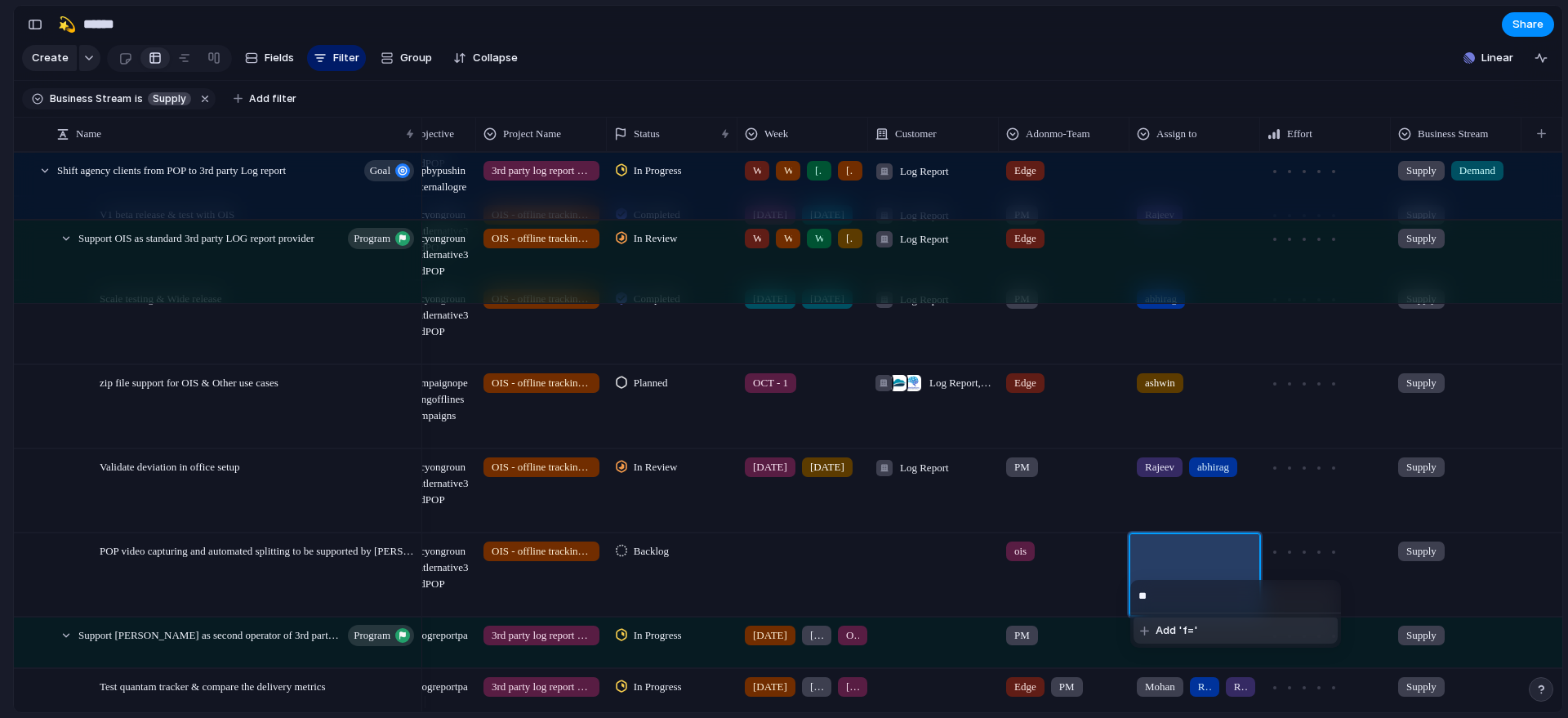
type input "*"
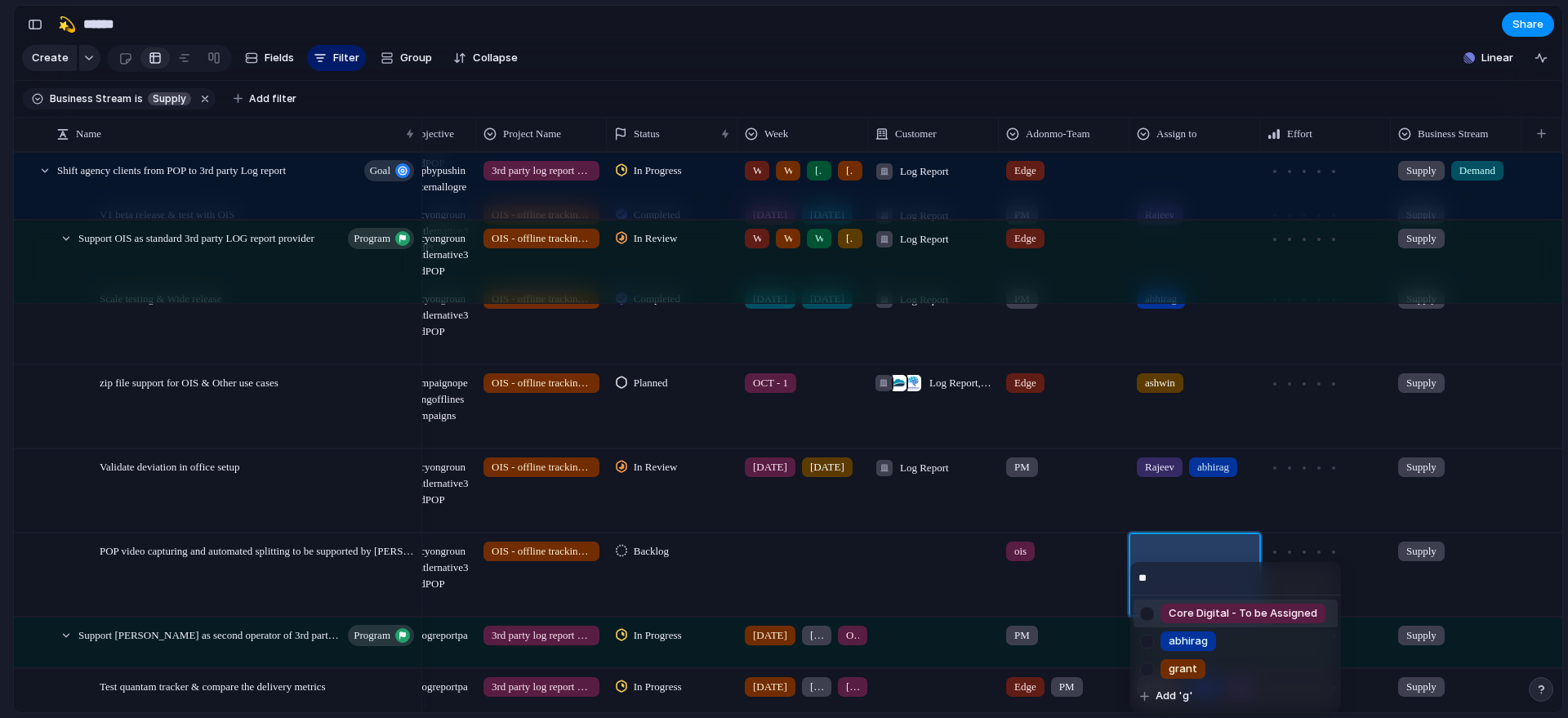
type input "***"
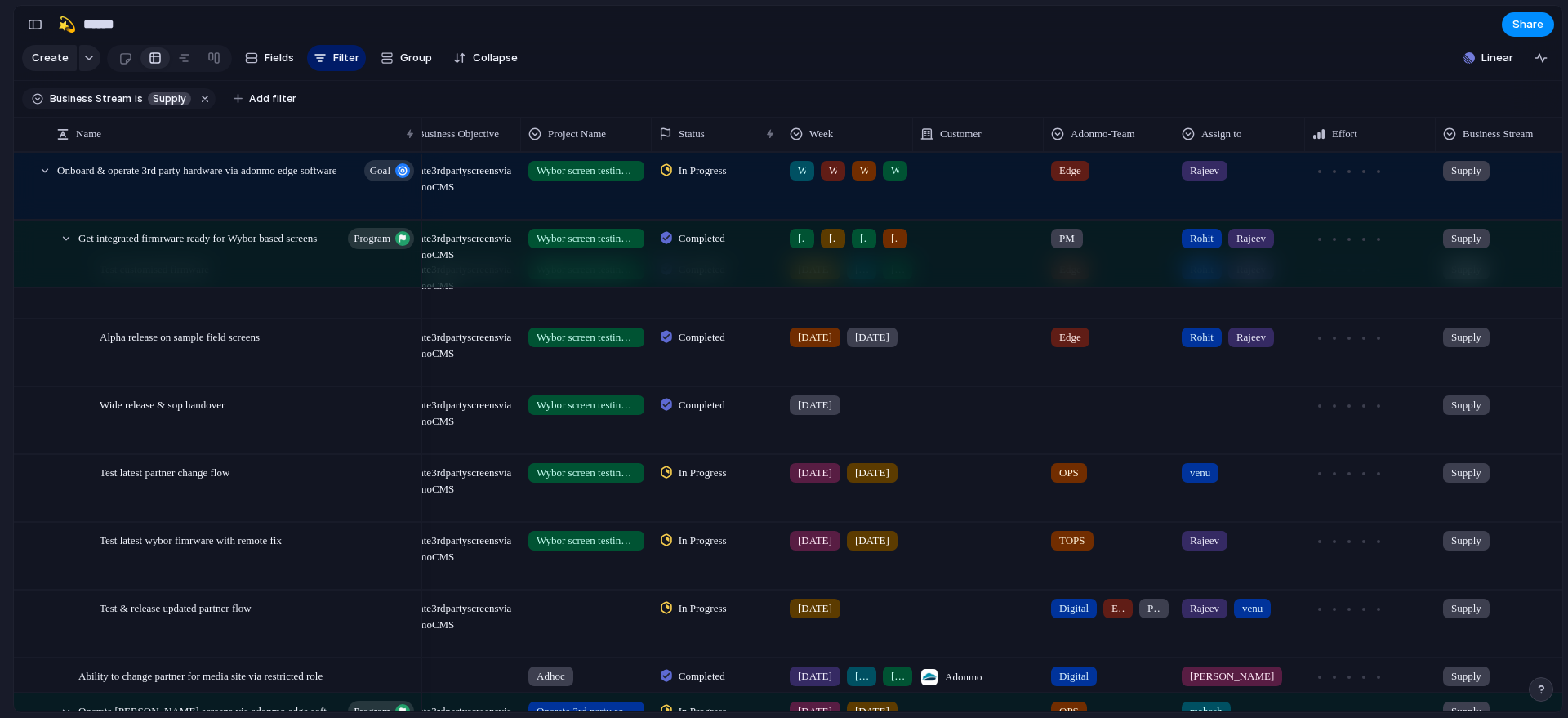
click at [1200, 533] on div "Medium Operate 3rd party screens via adonmo CMS Wybor screen testing & integrat…" at bounding box center [888, 555] width 1438 height 68
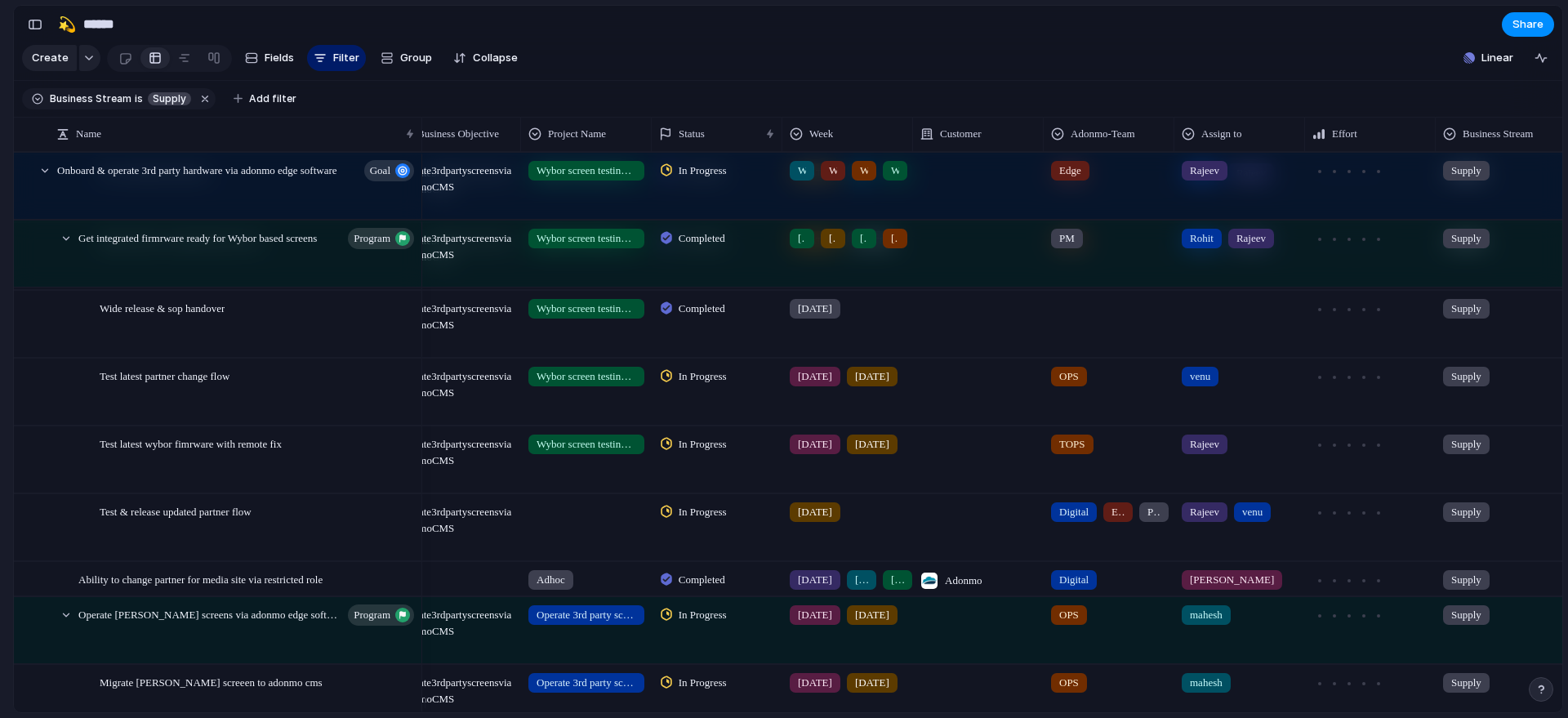
click at [725, 385] on span "In Progress" at bounding box center [702, 377] width 48 height 16
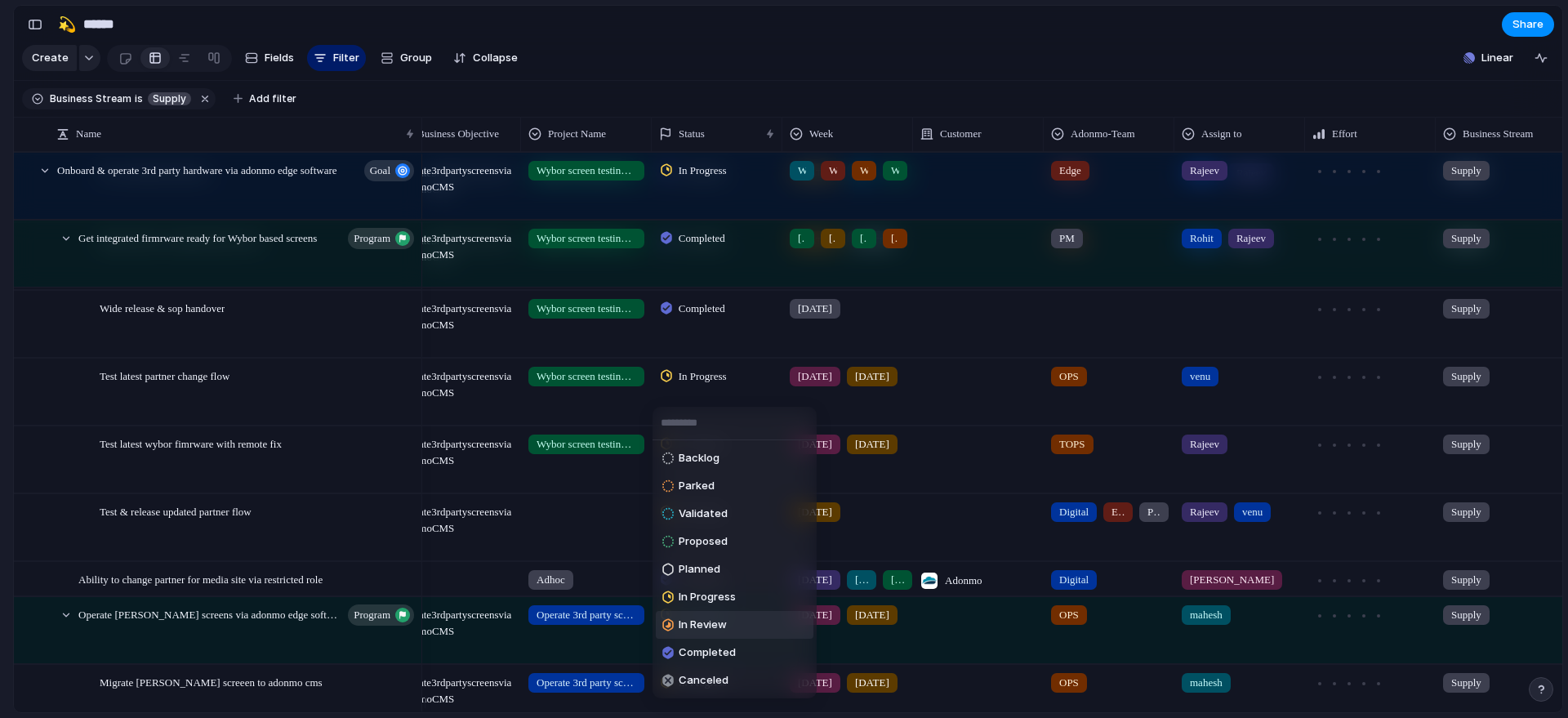
click at [757, 628] on li "In Review" at bounding box center [735, 625] width 157 height 28
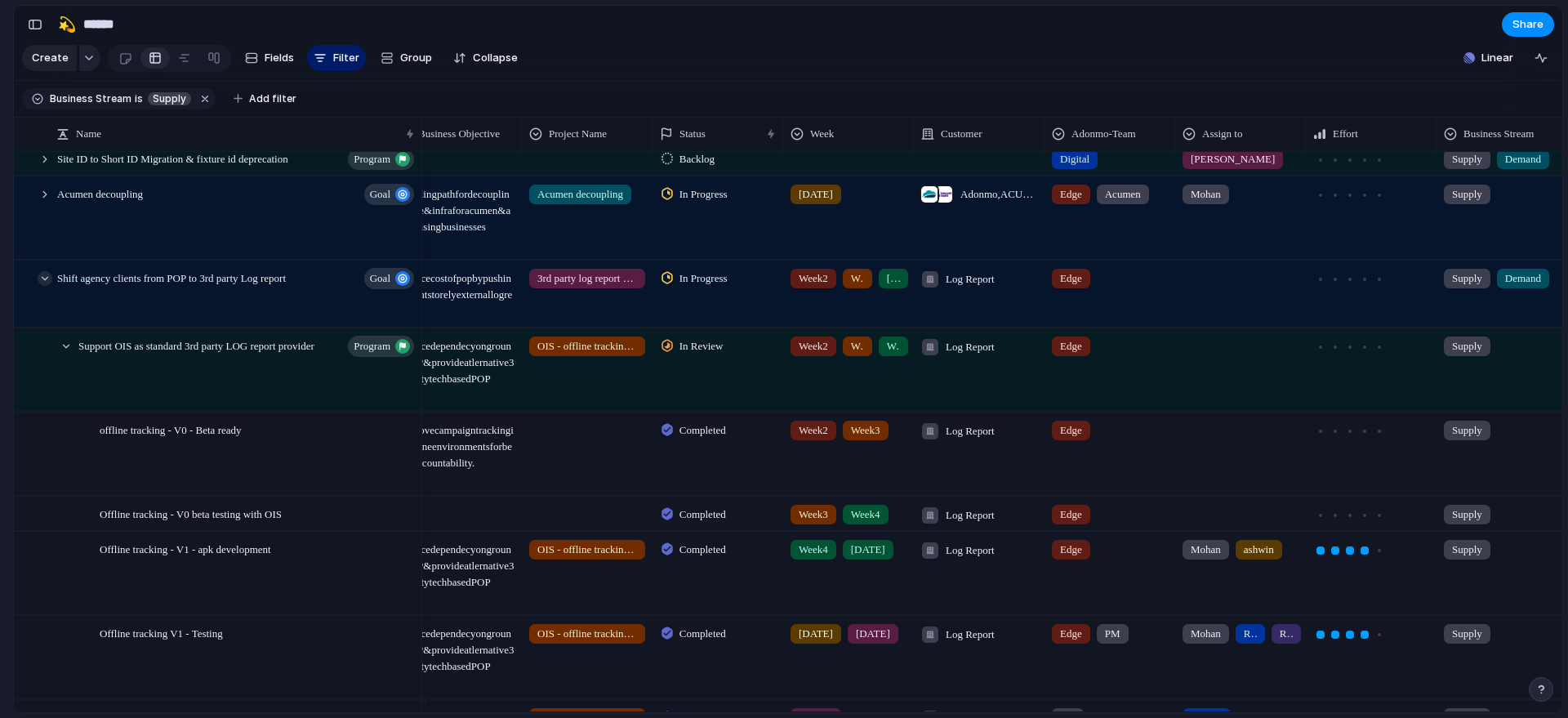
click at [46, 286] on div at bounding box center [45, 279] width 14 height 14
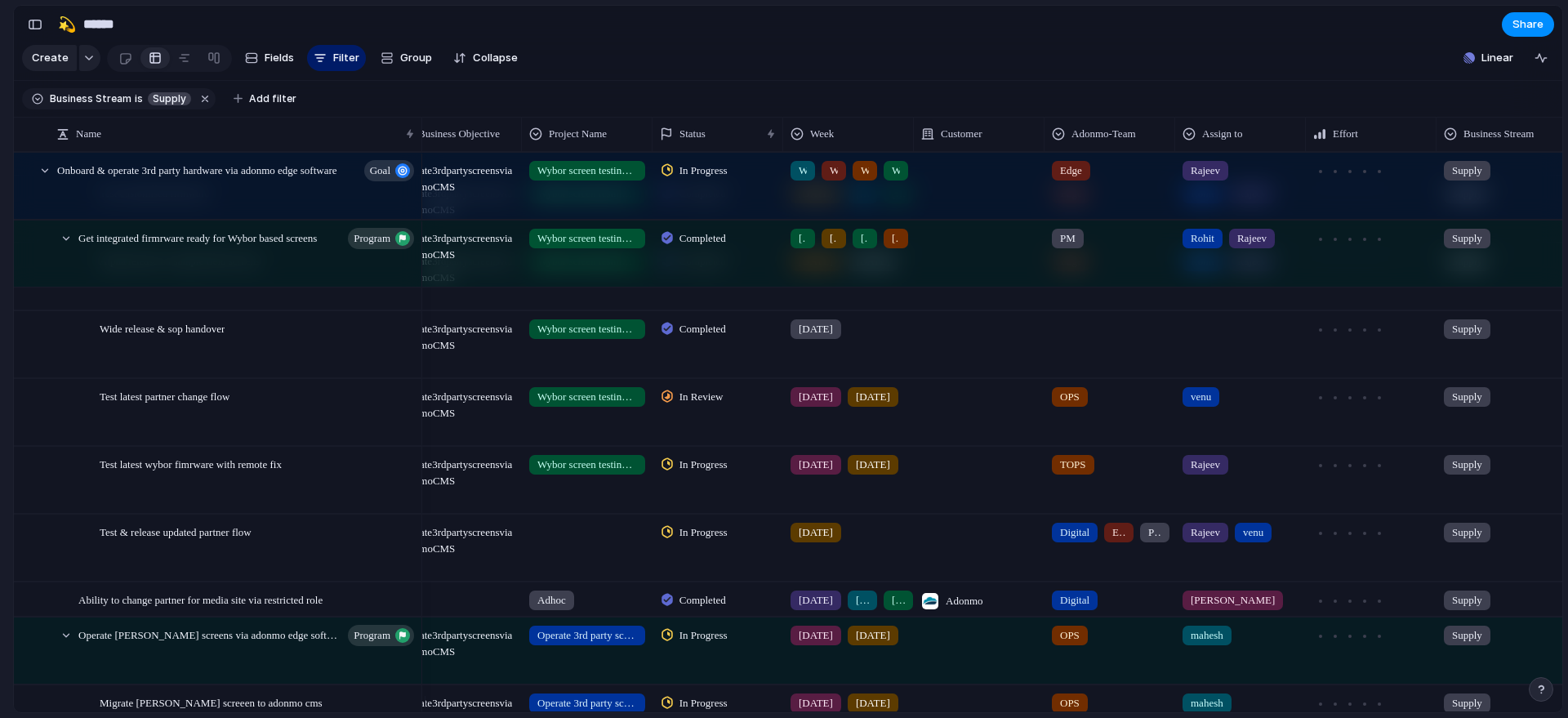
click at [696, 541] on span "In Progress" at bounding box center [703, 533] width 48 height 16
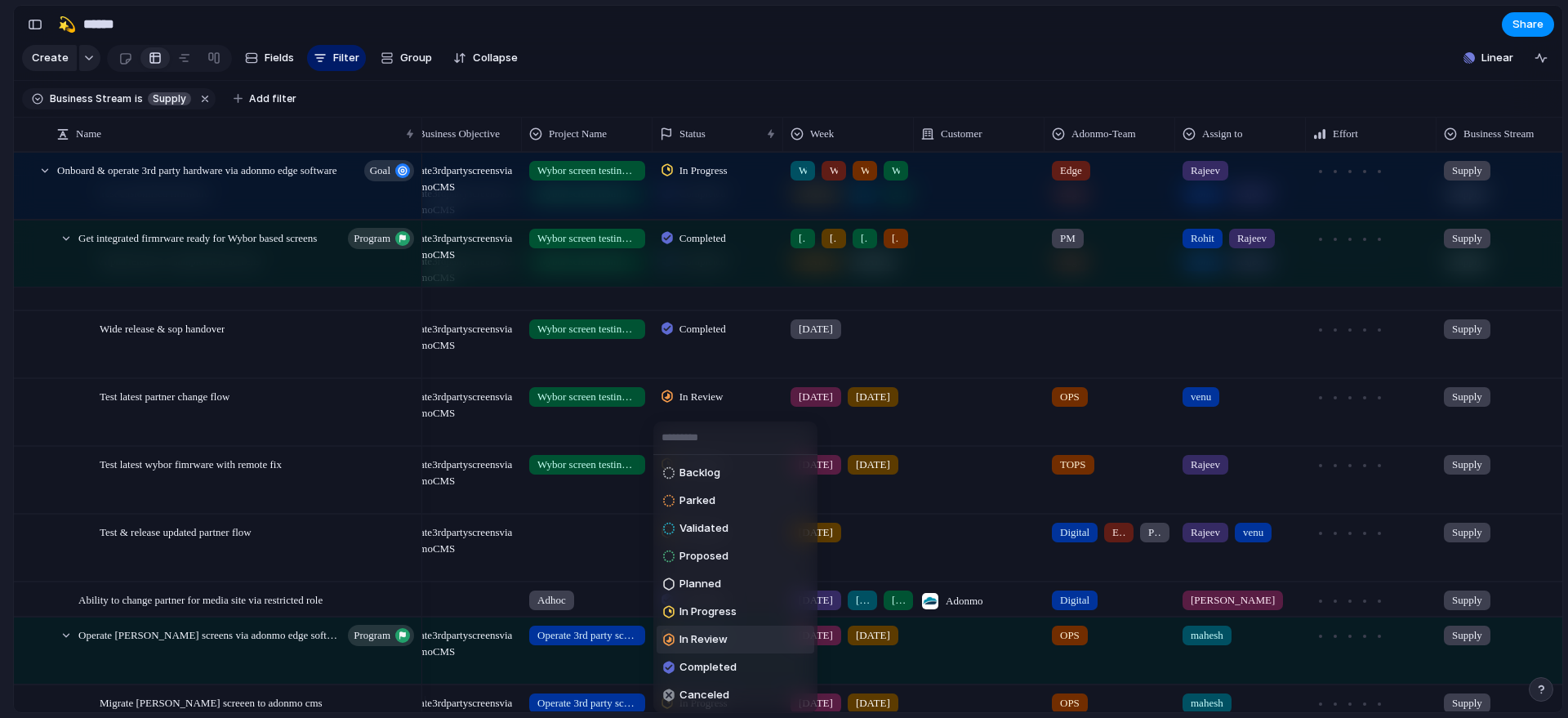
click at [729, 649] on li "In Review" at bounding box center [736, 639] width 157 height 28
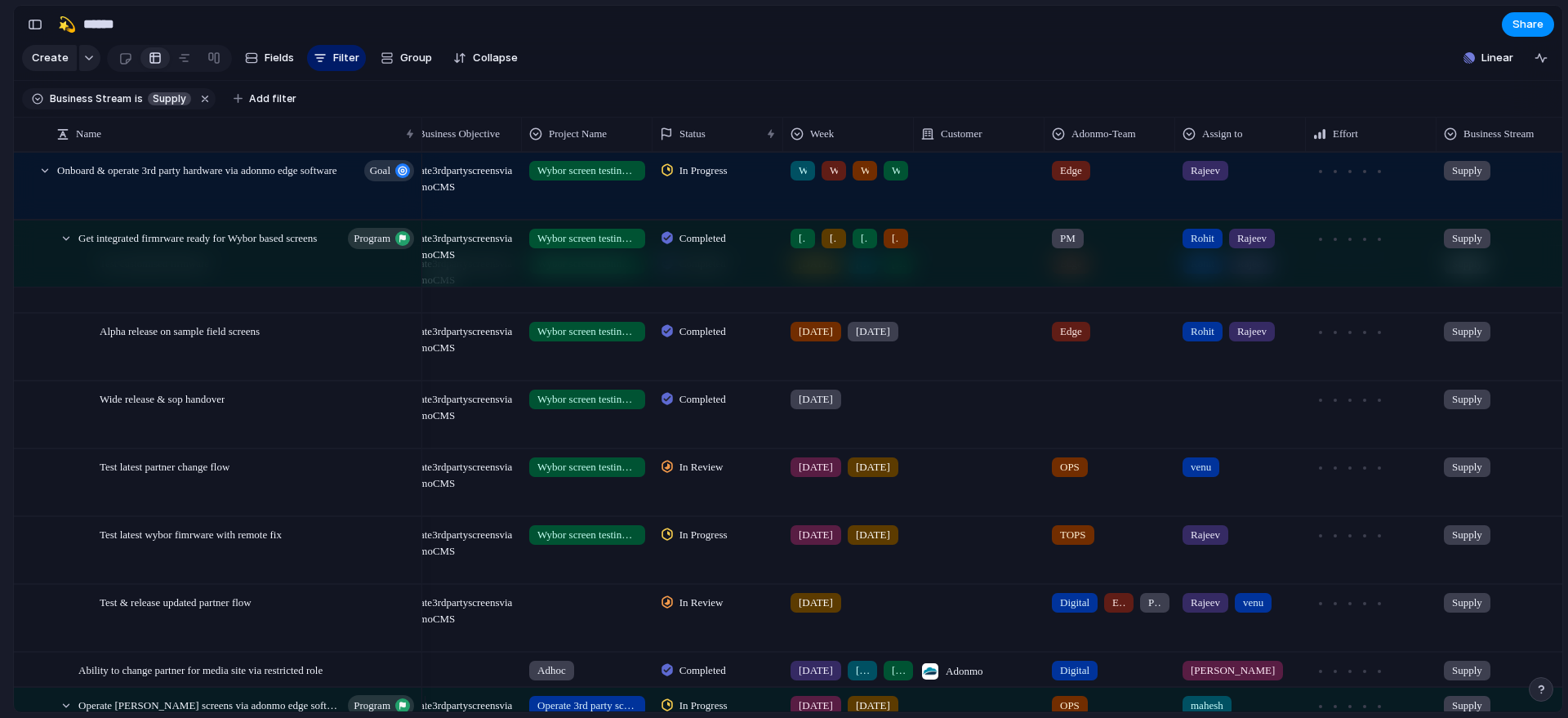
click at [676, 475] on div "In Review" at bounding box center [695, 468] width 67 height 20
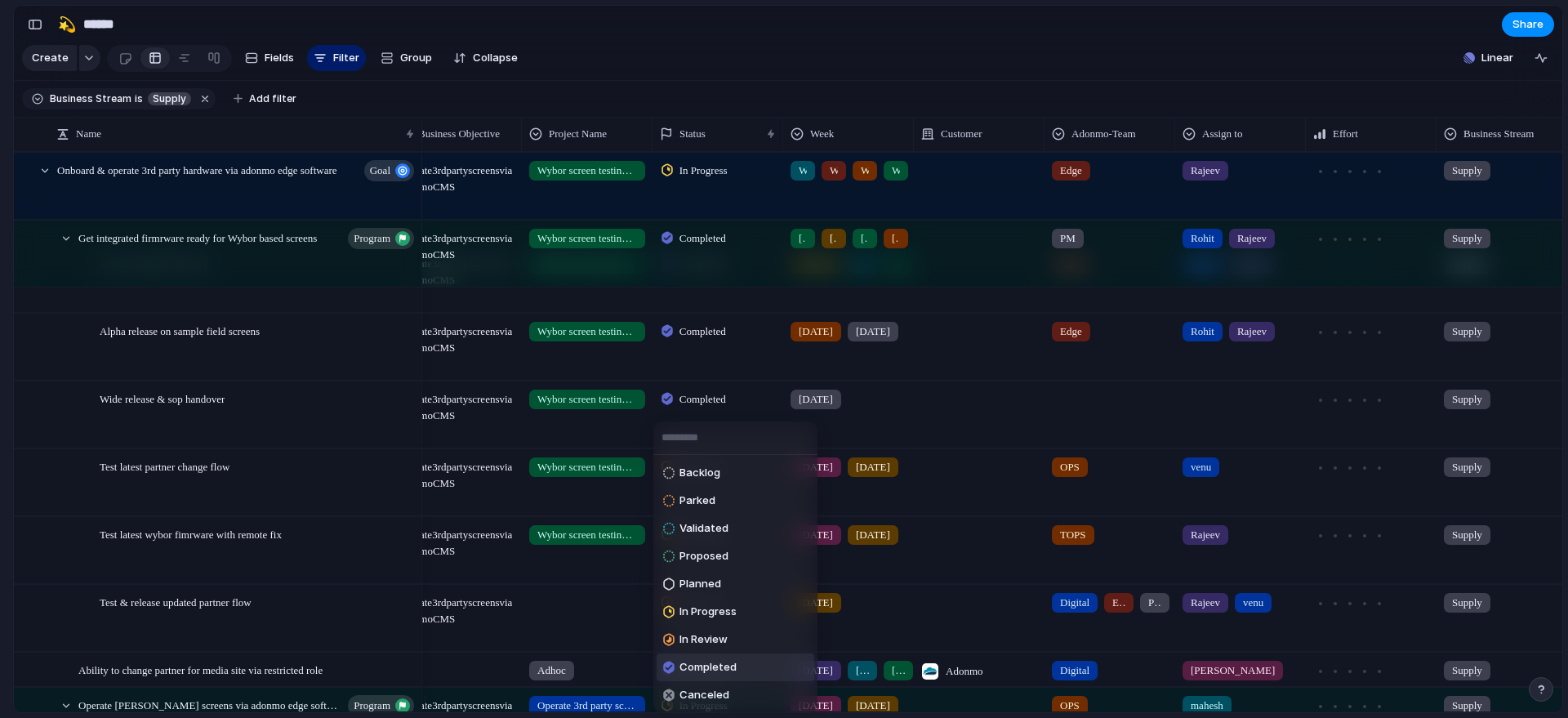
click at [737, 674] on li "Completed" at bounding box center [736, 667] width 157 height 28
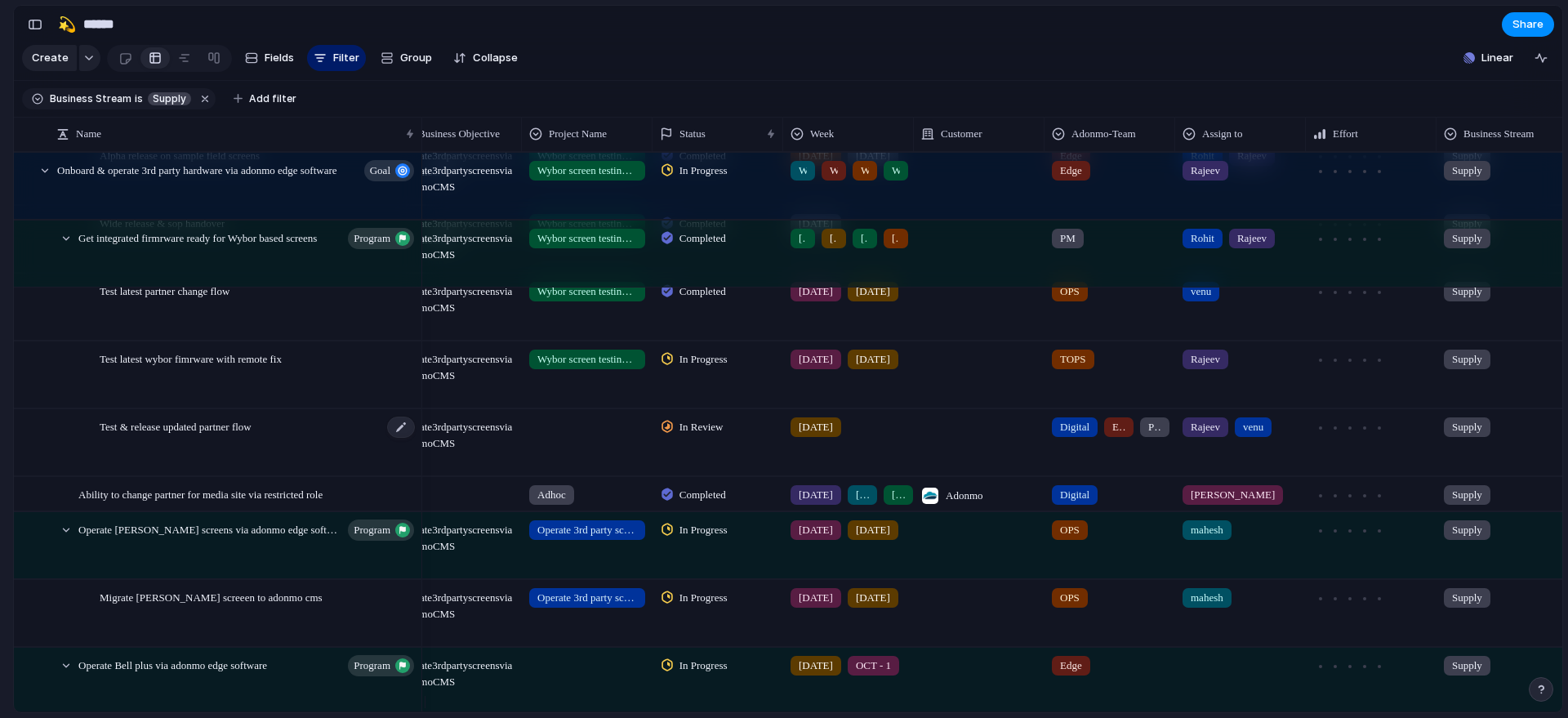
click at [182, 436] on span "Test & release updated partner flow" at bounding box center [175, 426] width 152 height 19
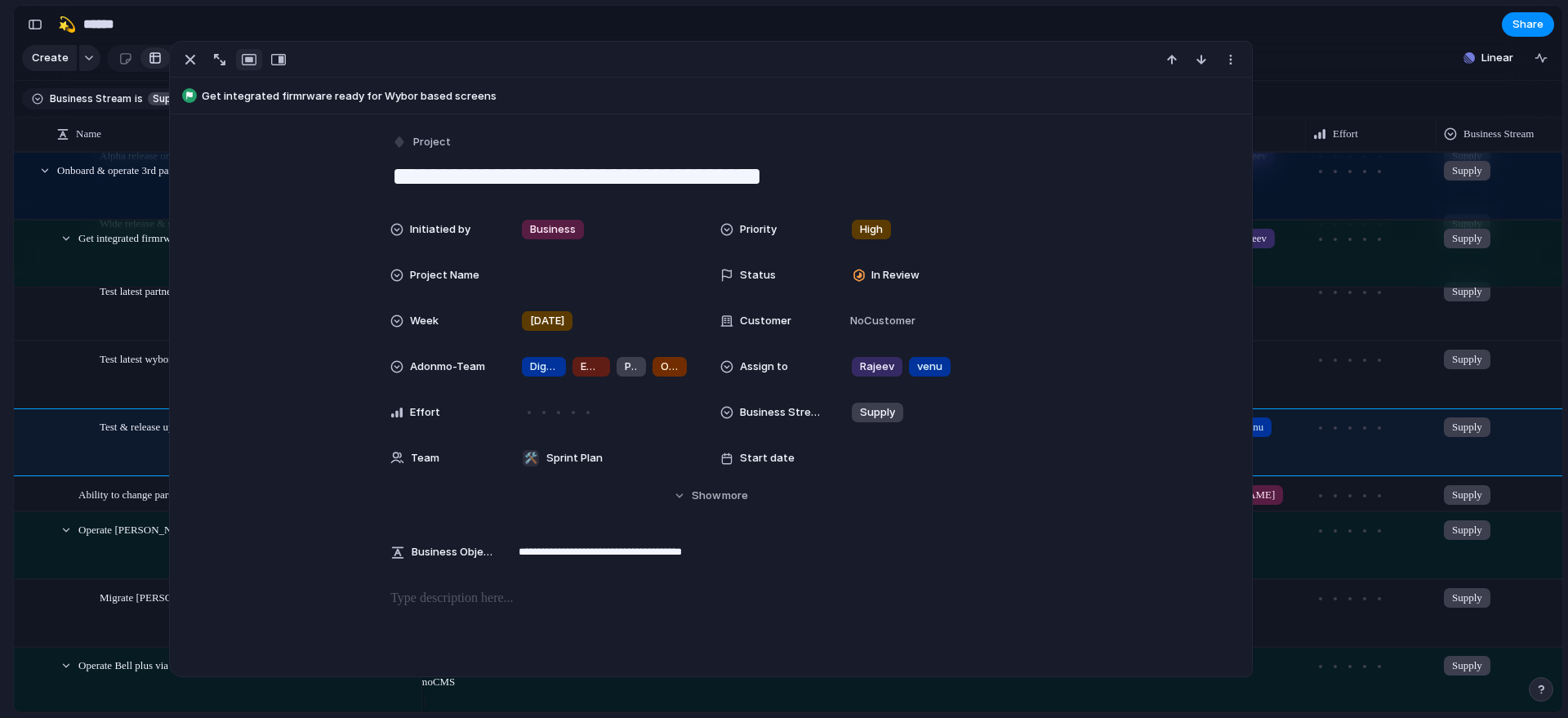
drag, startPoint x: 468, startPoint y: 182, endPoint x: 351, endPoint y: 175, distance: 117.2
click at [351, 175] on div "**********" at bounding box center [710, 632] width 1082 height 1034
type textarea "**********"
click at [0, 387] on section "🛠️ Sprint Plan Projects 🍎 June- Digital Plan 🧊 July Test 🤖 Week2 🍎 July- Supply…" at bounding box center [89, 295] width 180 height 280
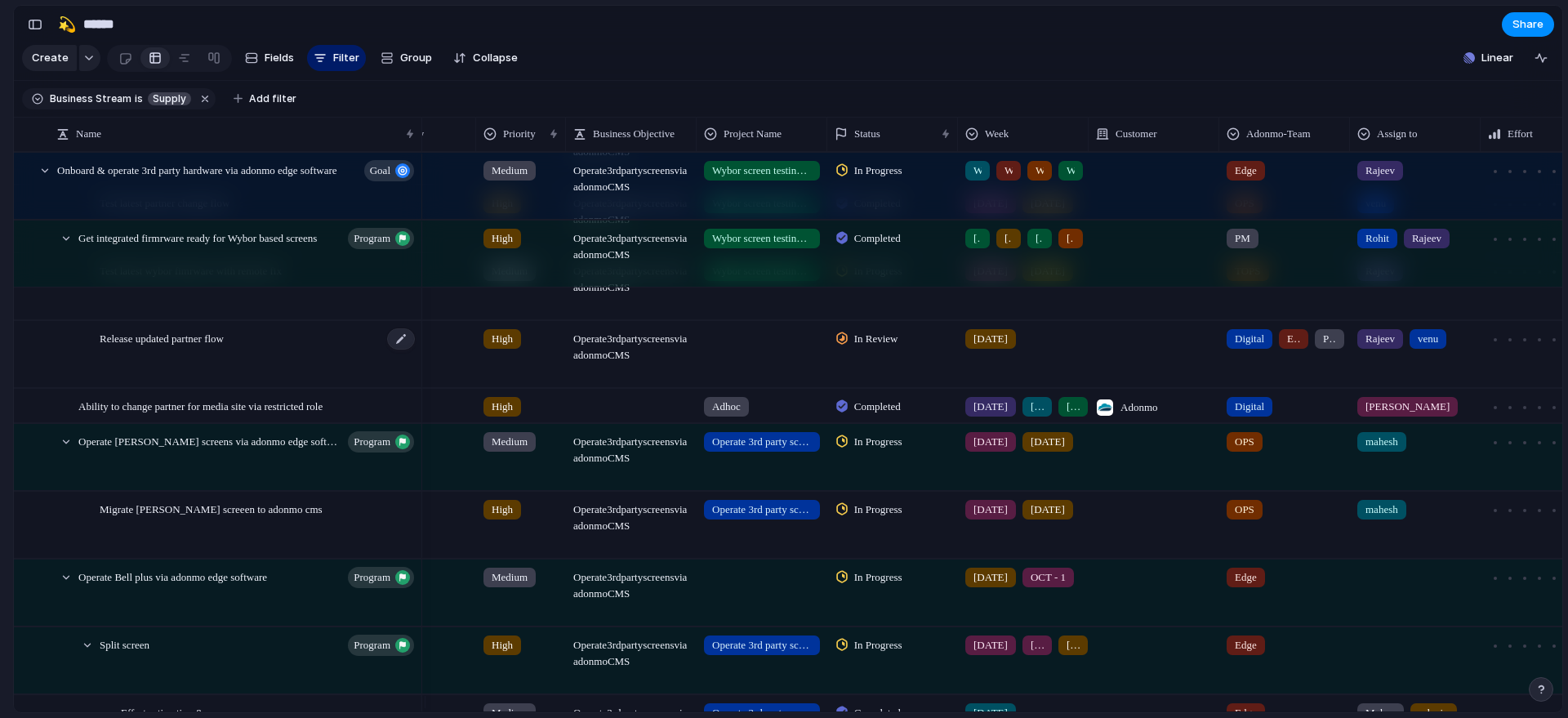
scroll to position [0, 76]
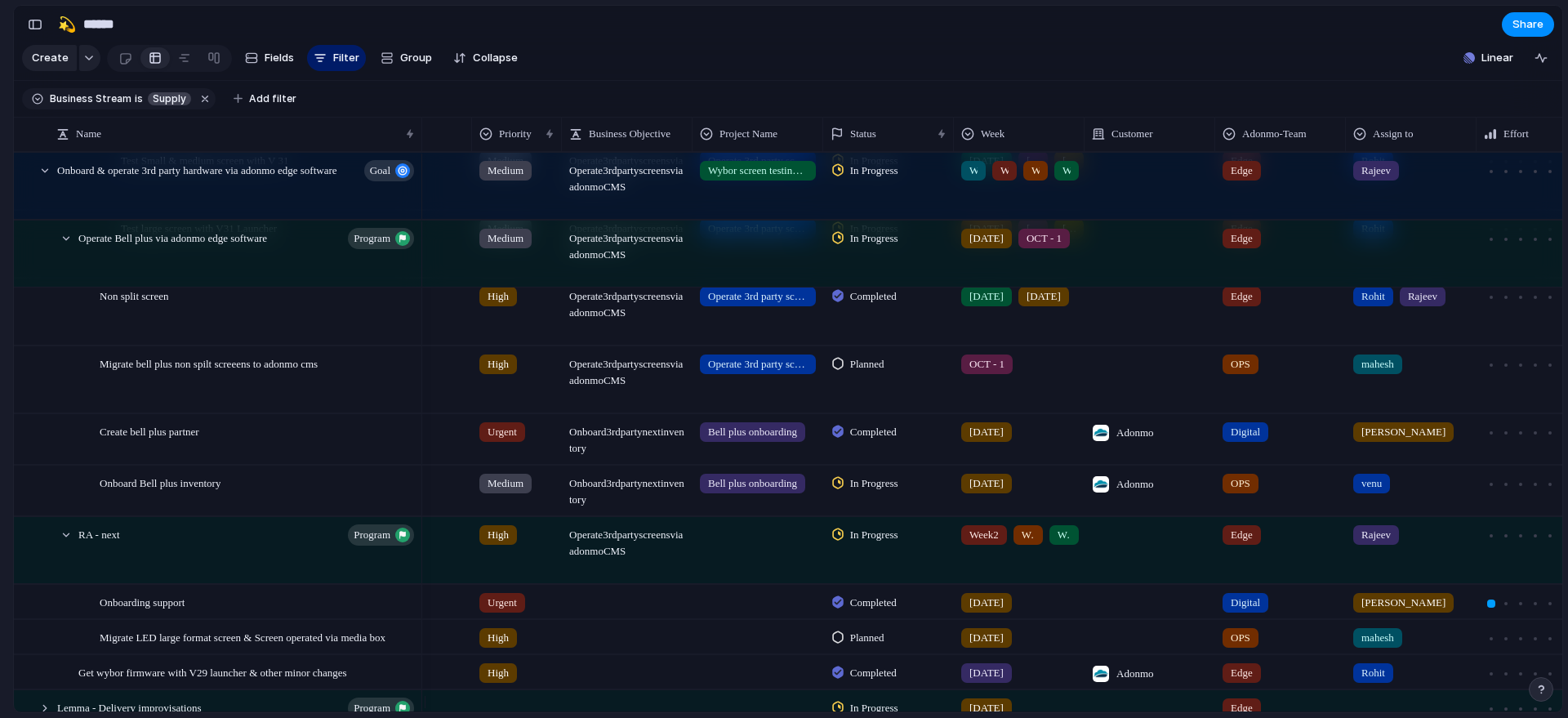
click at [846, 374] on div "Planned" at bounding box center [860, 364] width 57 height 20
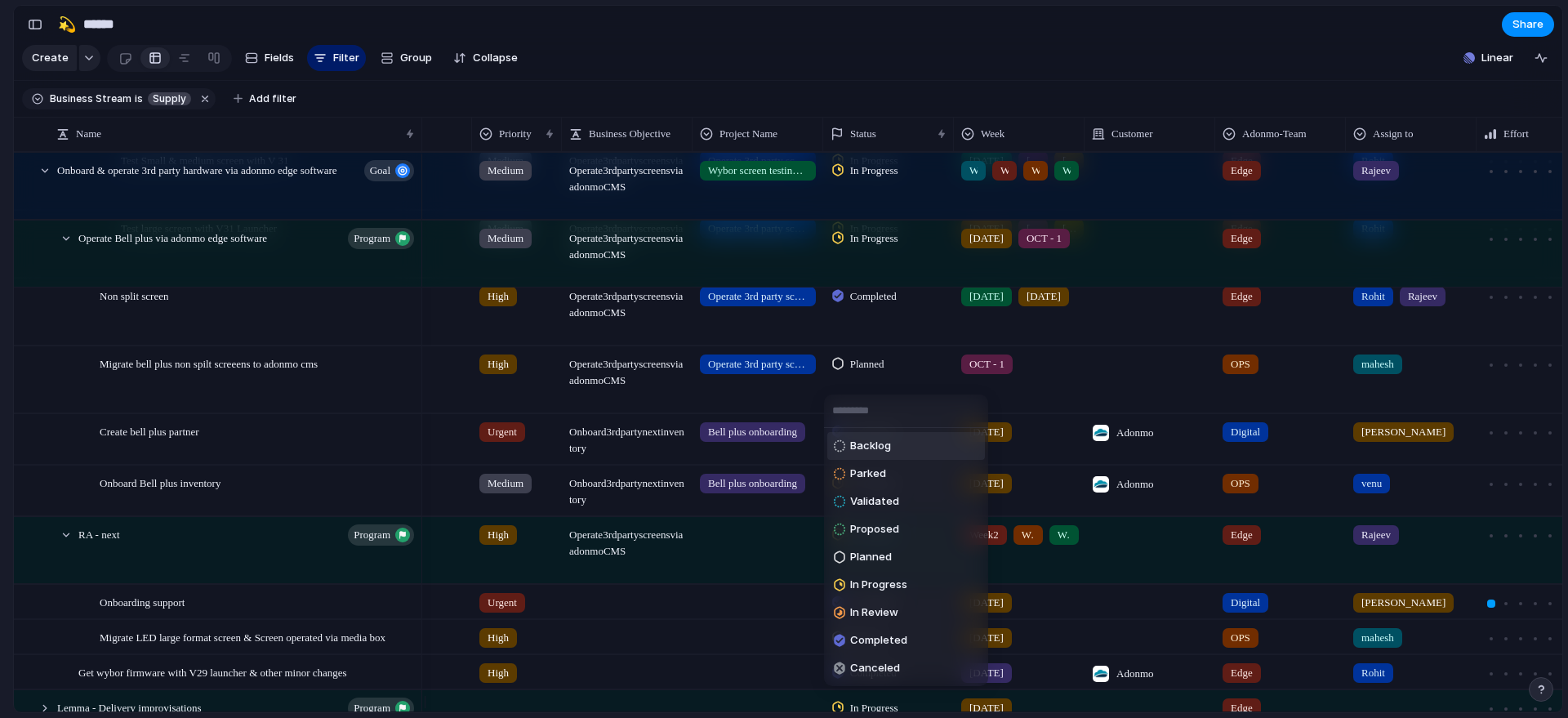
click at [934, 440] on li "Backlog" at bounding box center [906, 446] width 157 height 28
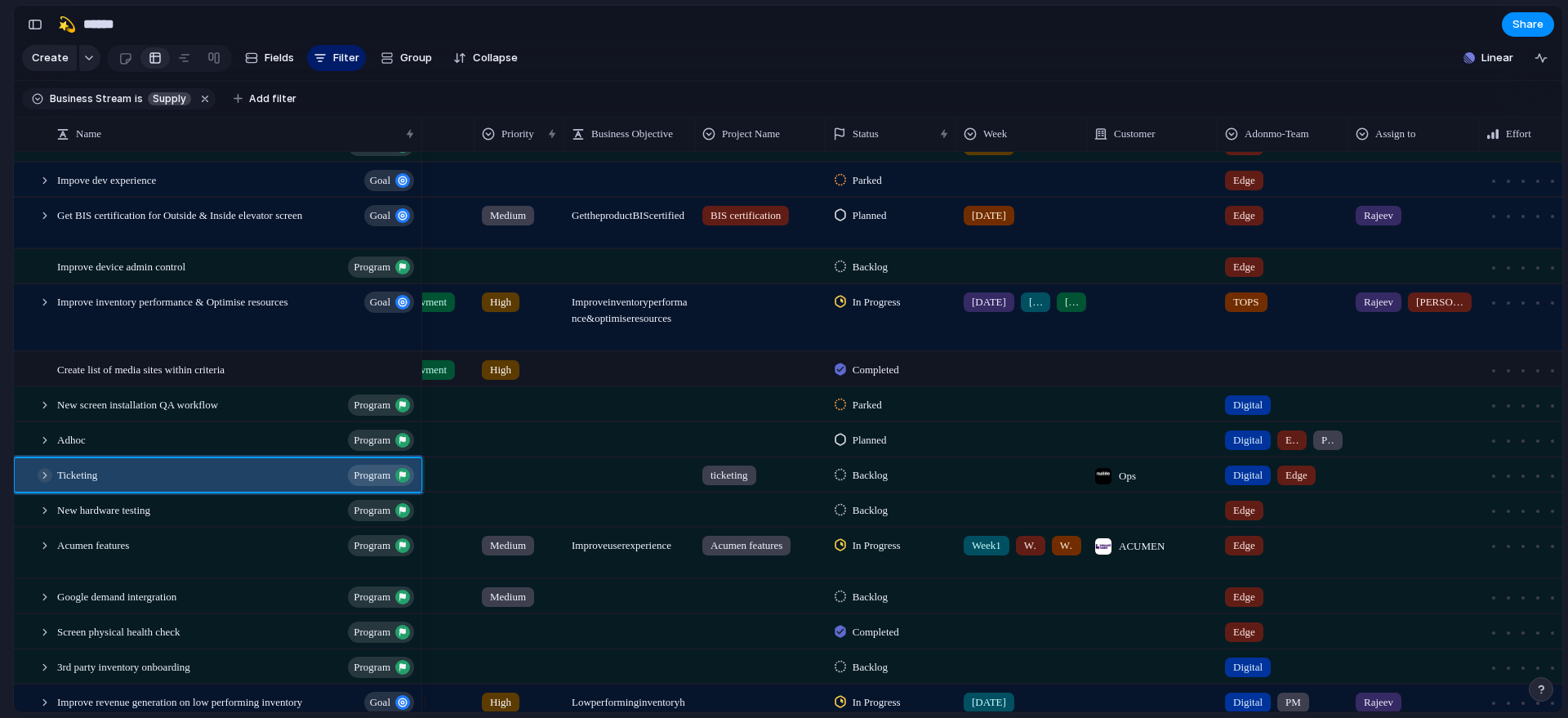
click at [42, 483] on div at bounding box center [45, 476] width 14 height 14
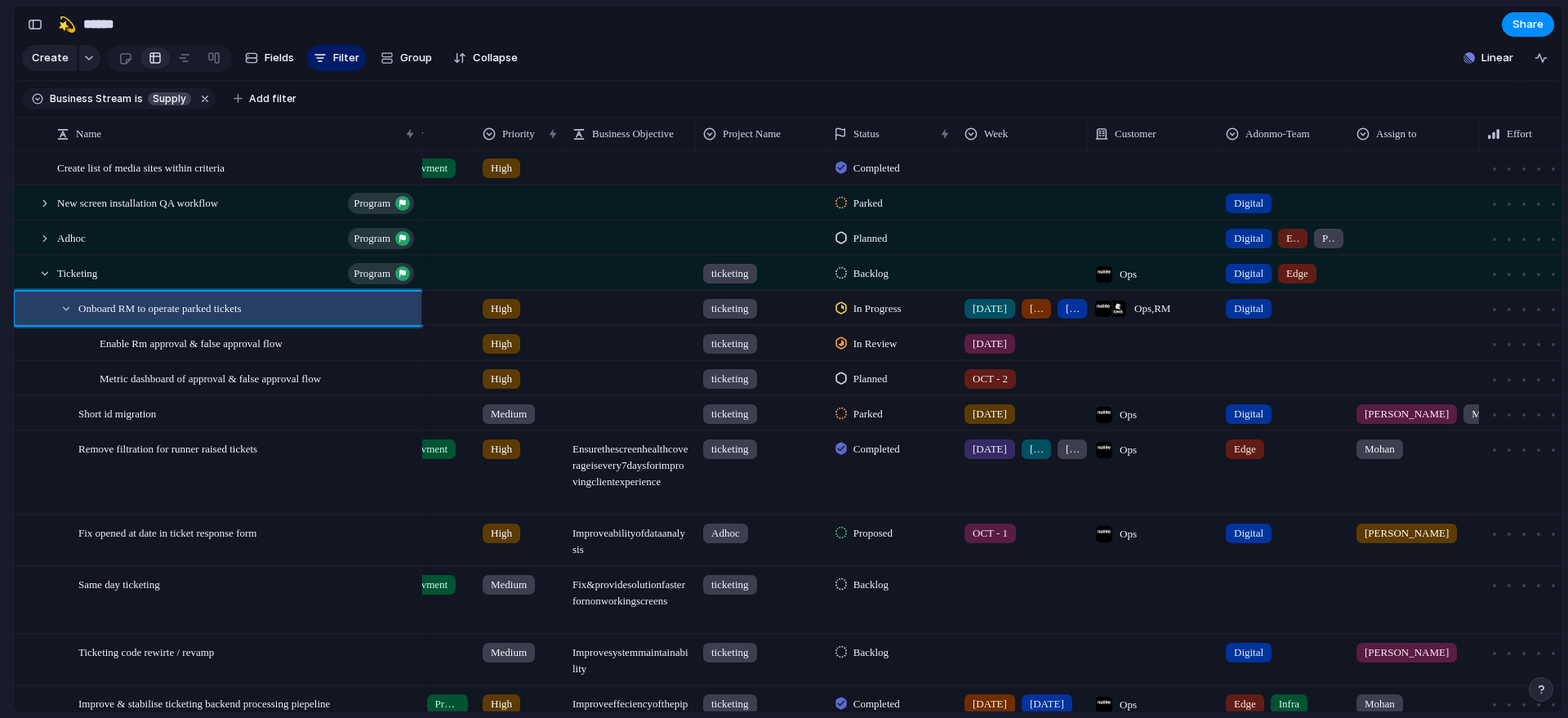
click at [113, 290] on div "Ticketing program" at bounding box center [237, 273] width 360 height 33
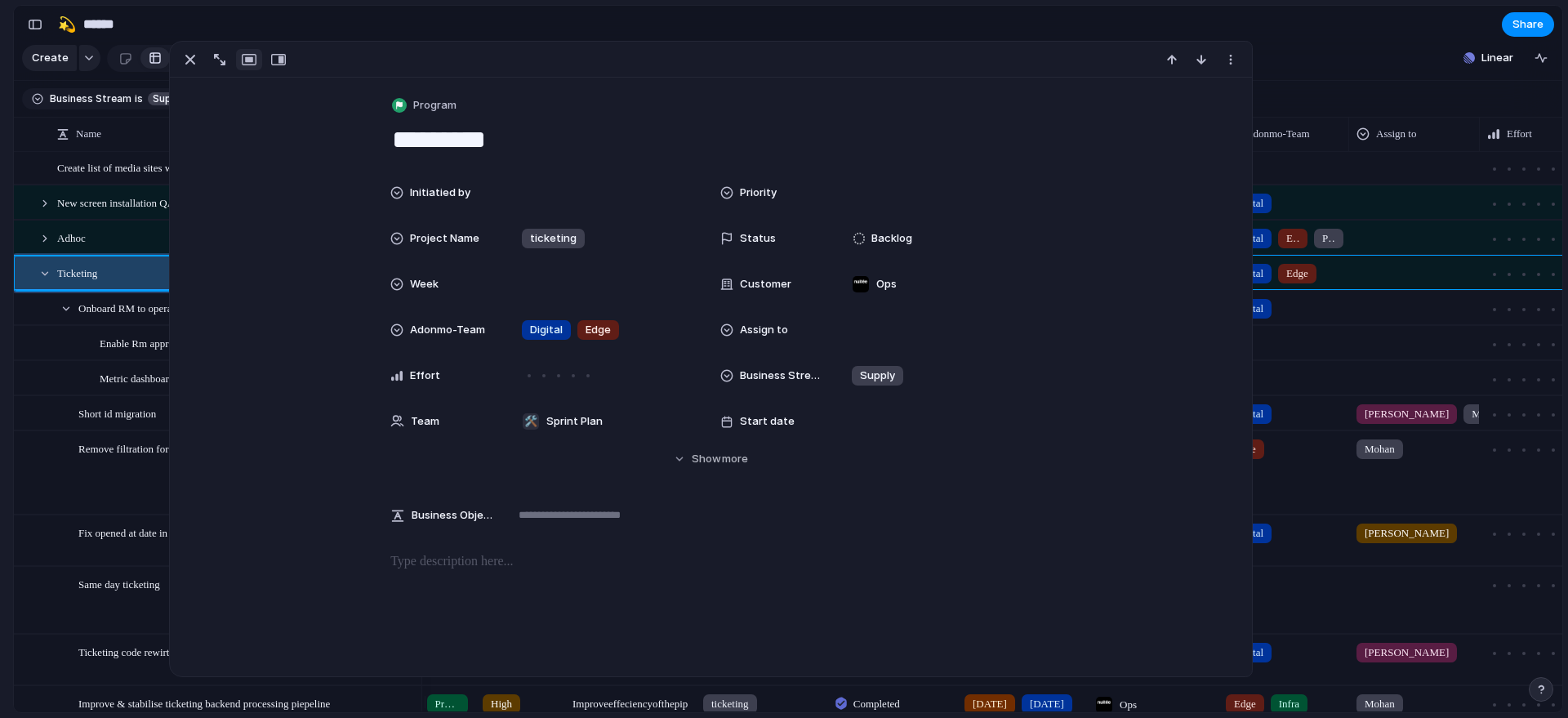
click at [92, 274] on span "Ticketing" at bounding box center [77, 272] width 40 height 19
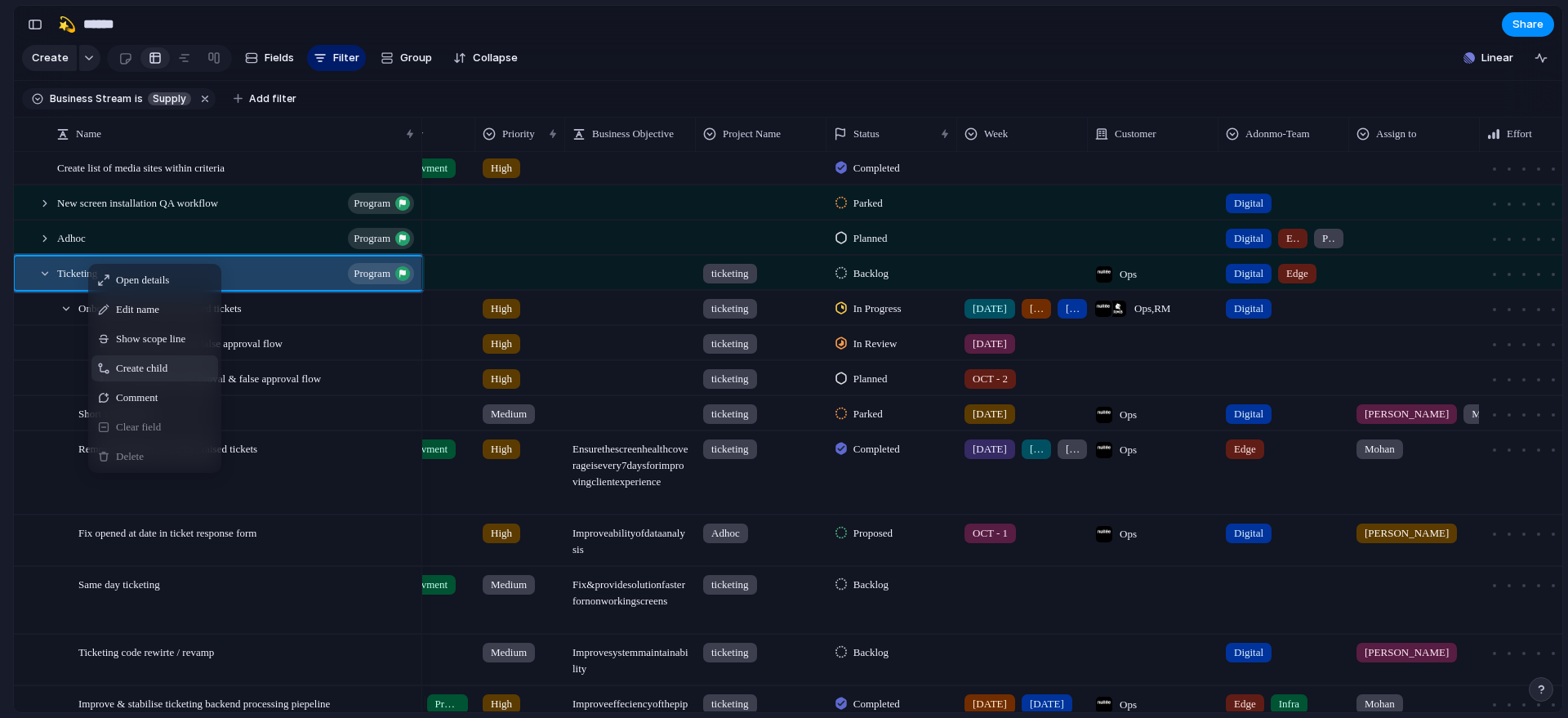
click at [167, 377] on span "Create child" at bounding box center [141, 369] width 52 height 16
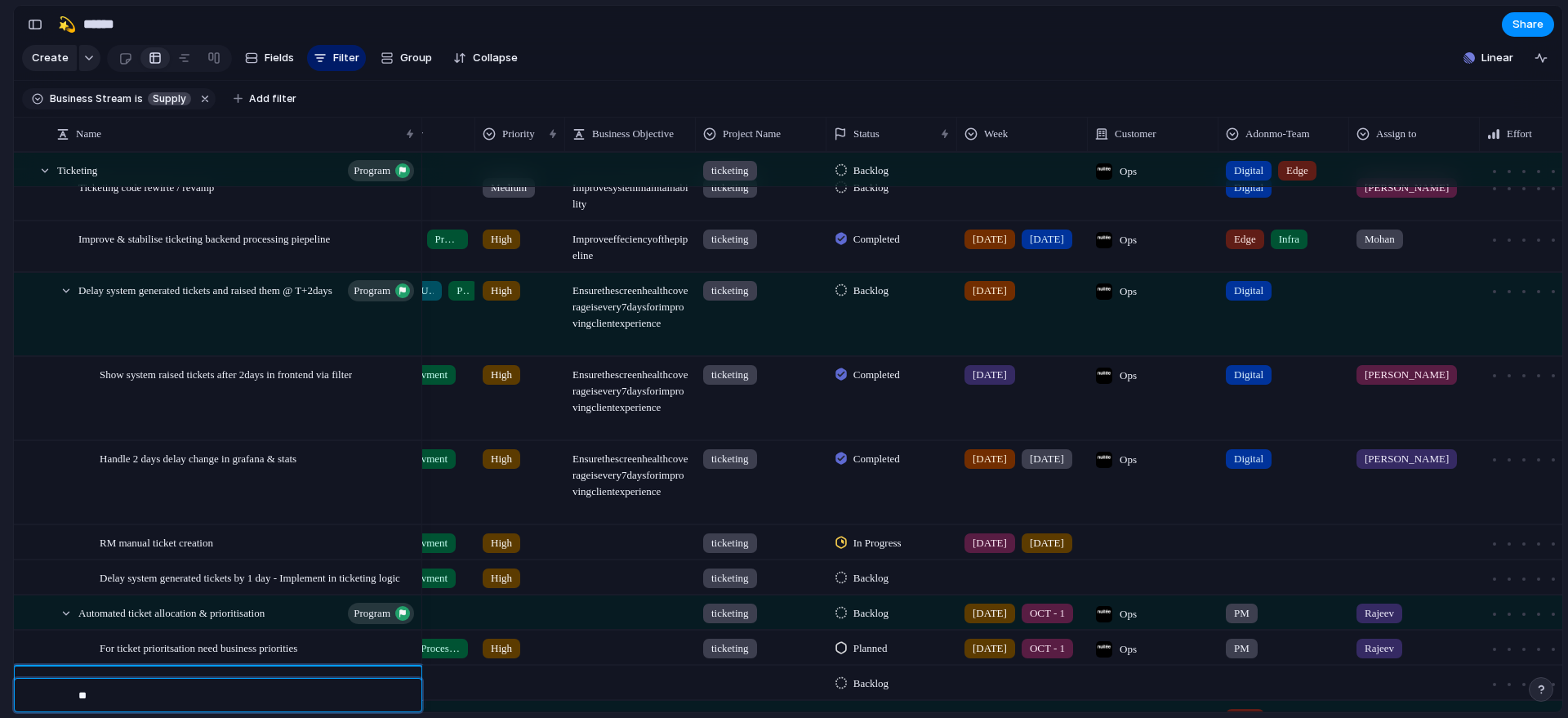
type textarea "*"
type textarea "**********"
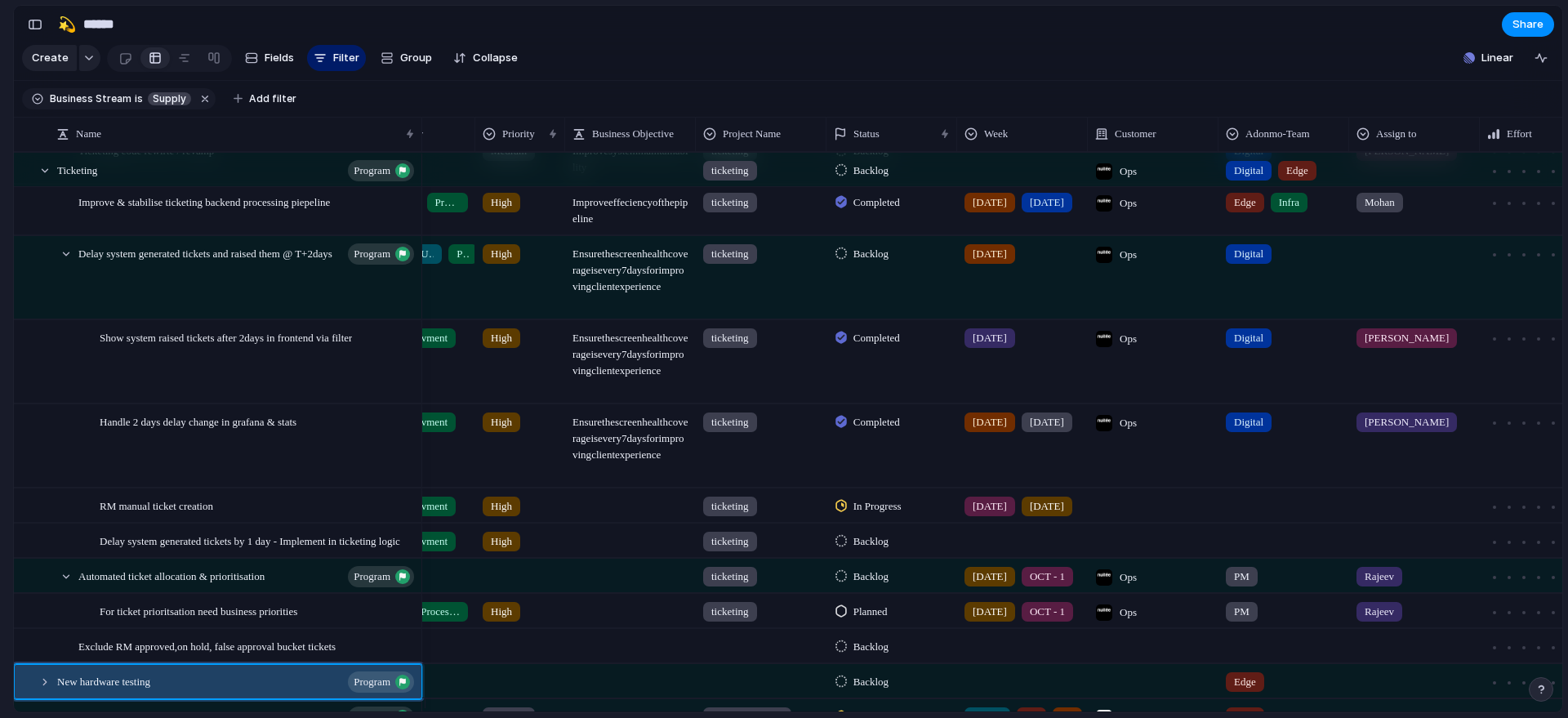
scroll to position [2526, 0]
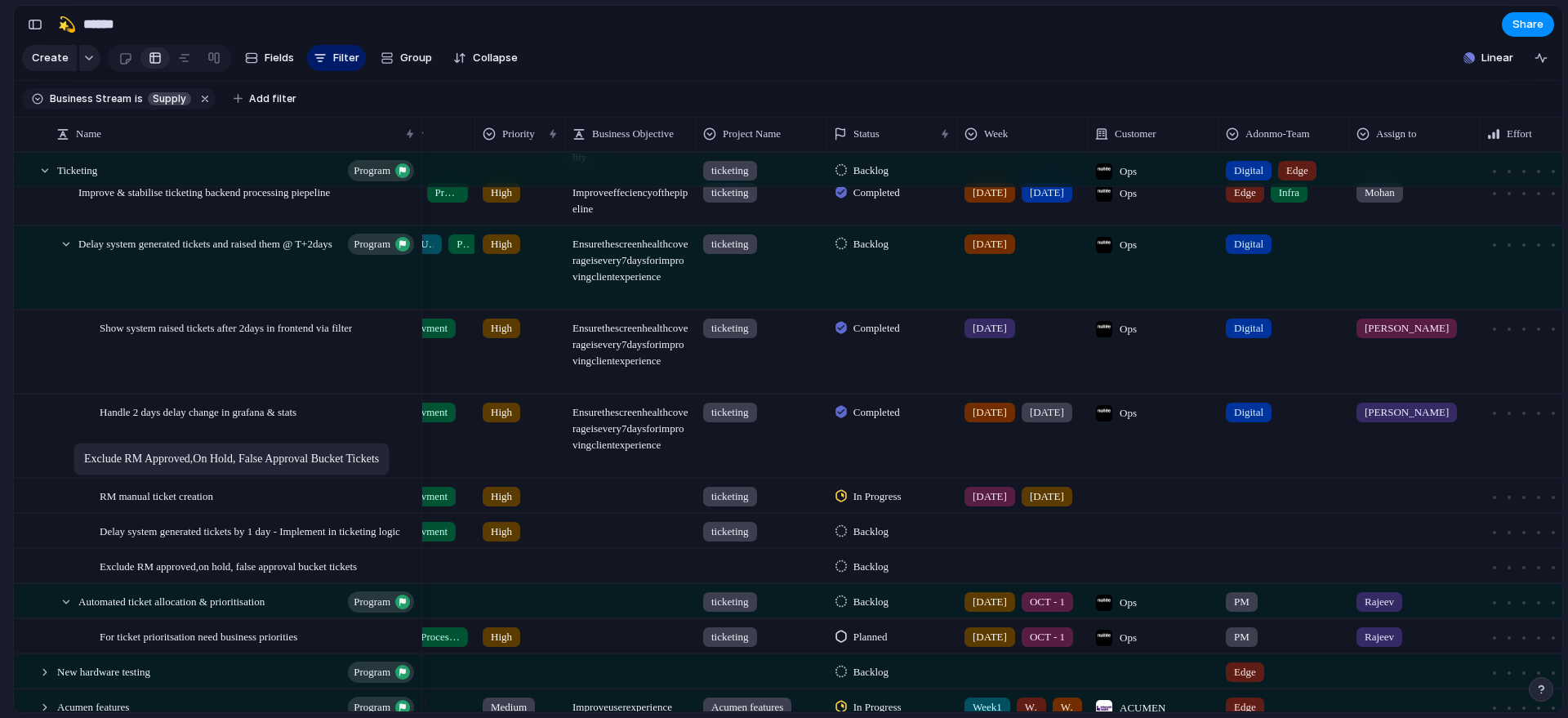
drag, startPoint x: 165, startPoint y: 643, endPoint x: 81, endPoint y: 446, distance: 214.2
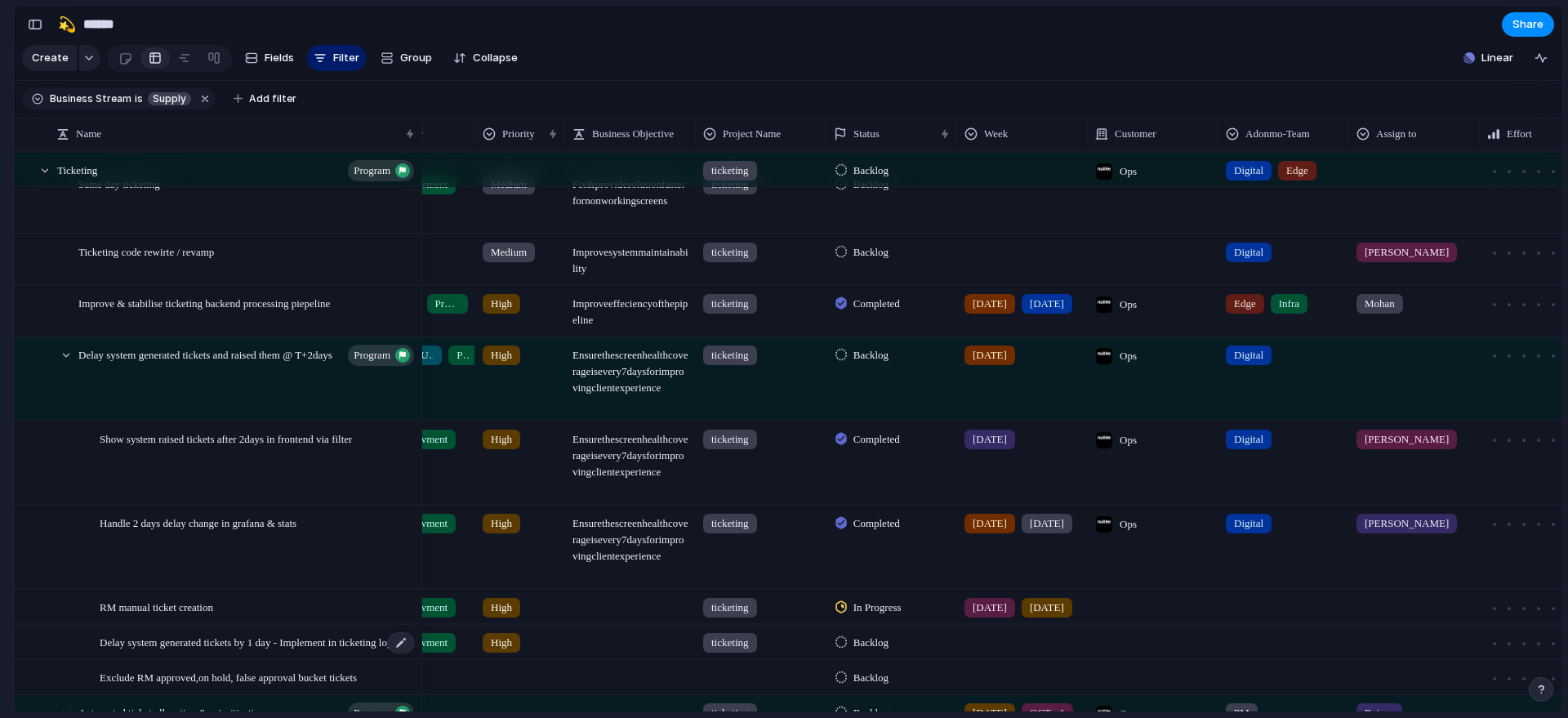
scroll to position [2416, 0]
click at [165, 685] on span "Exclude RM approved,on hold, false approval bucket tickets" at bounding box center [228, 675] width 258 height 19
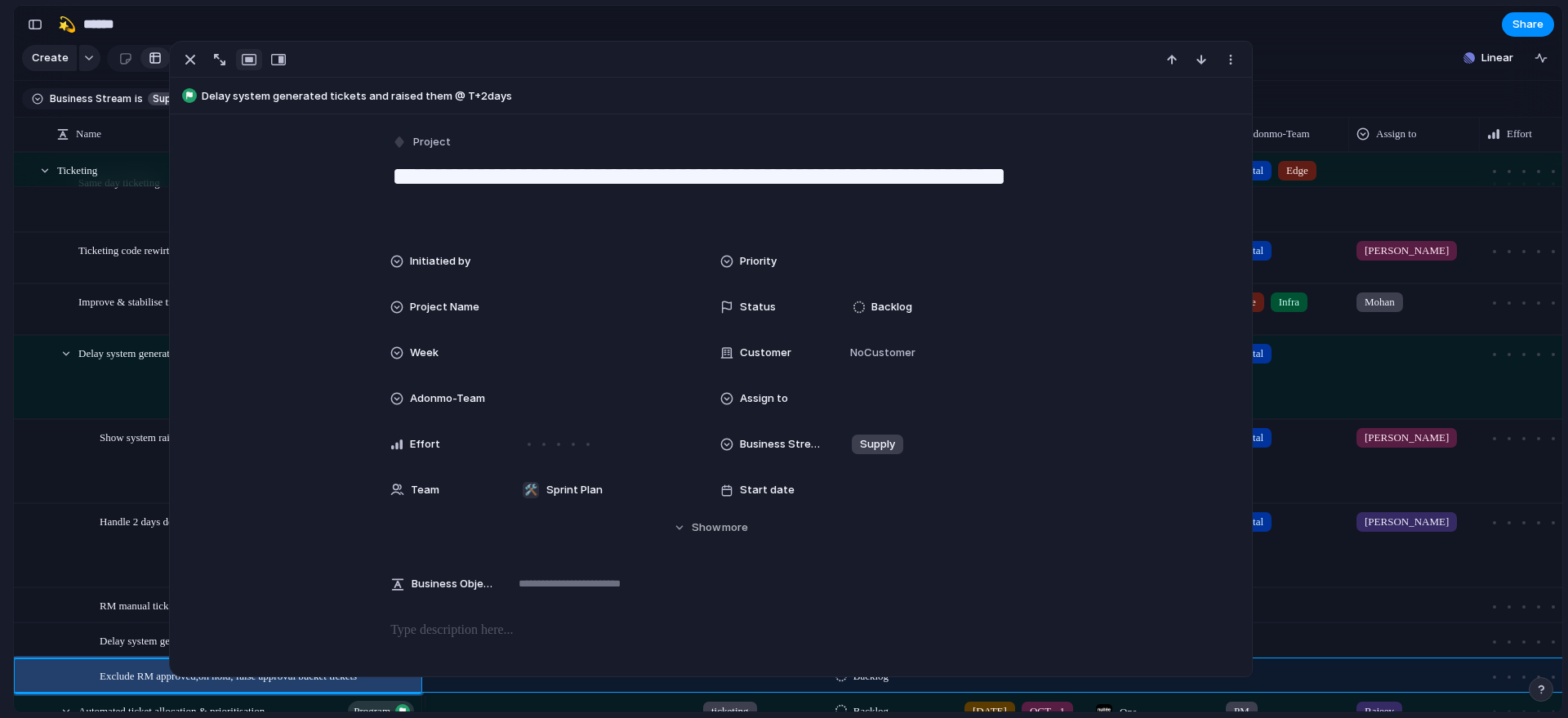
click at [61, 686] on div "Exclude RM approved,on hold, false approval bucket tickets" at bounding box center [218, 675] width 407 height 33
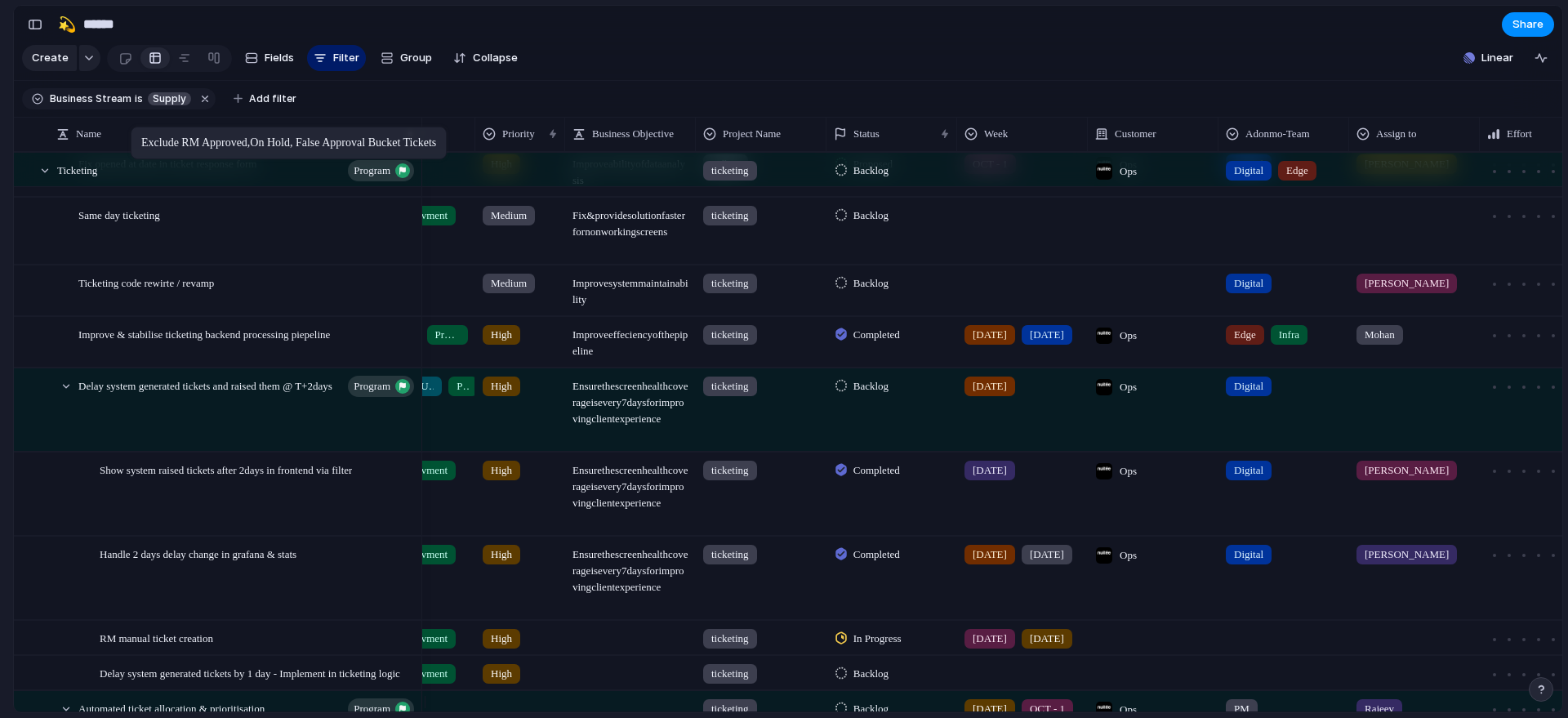
scroll to position [2384, 0]
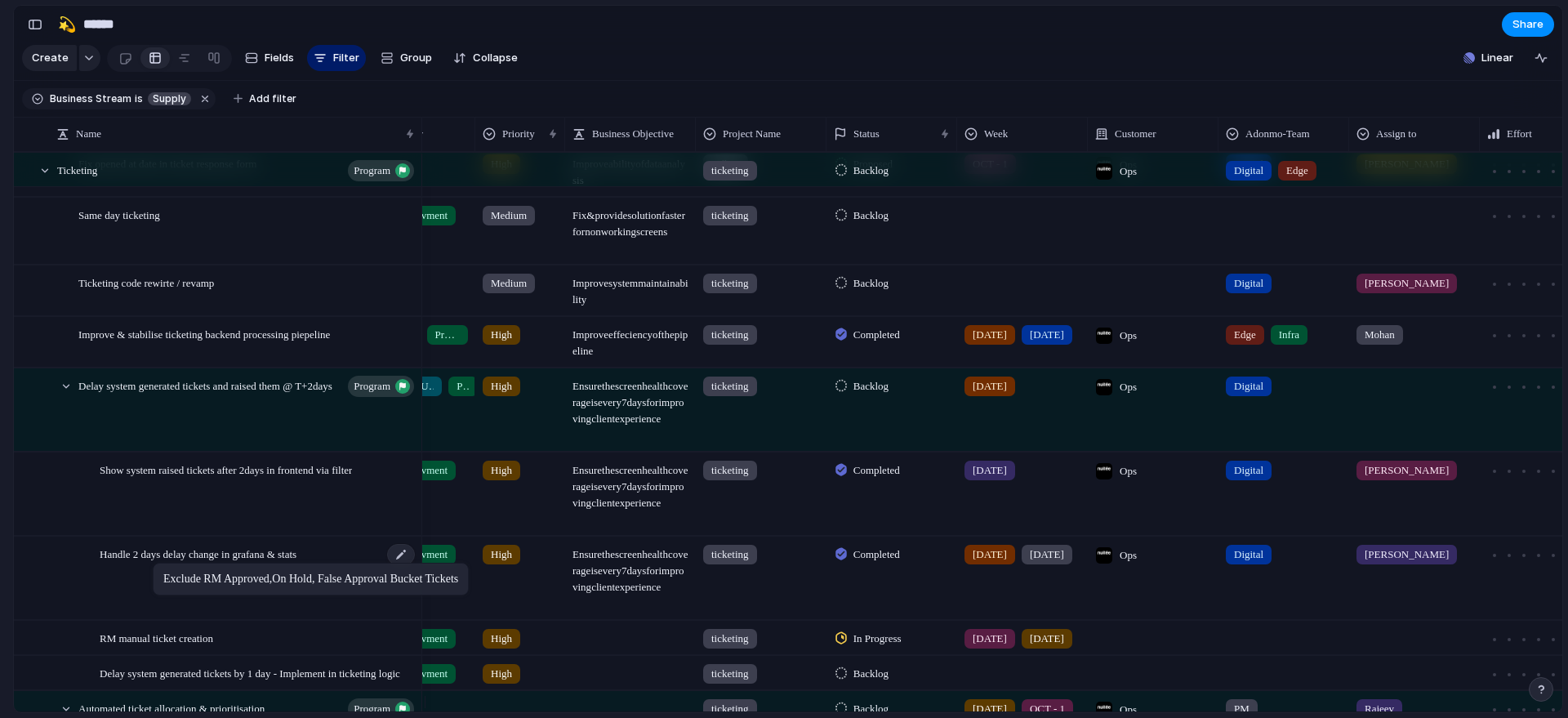
drag, startPoint x: 165, startPoint y: 682, endPoint x: 157, endPoint y: 565, distance: 117.3
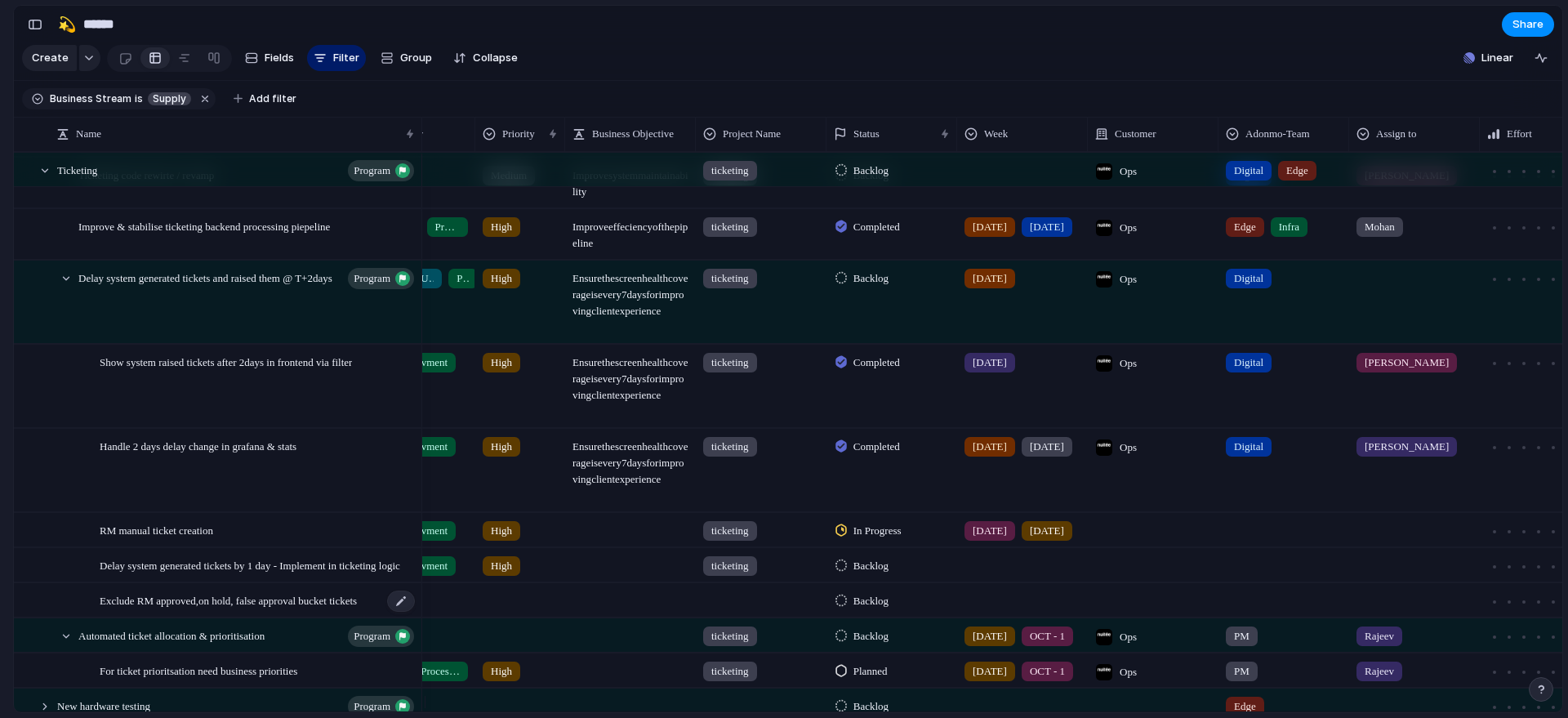
scroll to position [2491, 0]
click at [142, 608] on span "Exclude RM approved,on hold, false approval bucket tickets" at bounding box center [228, 600] width 258 height 19
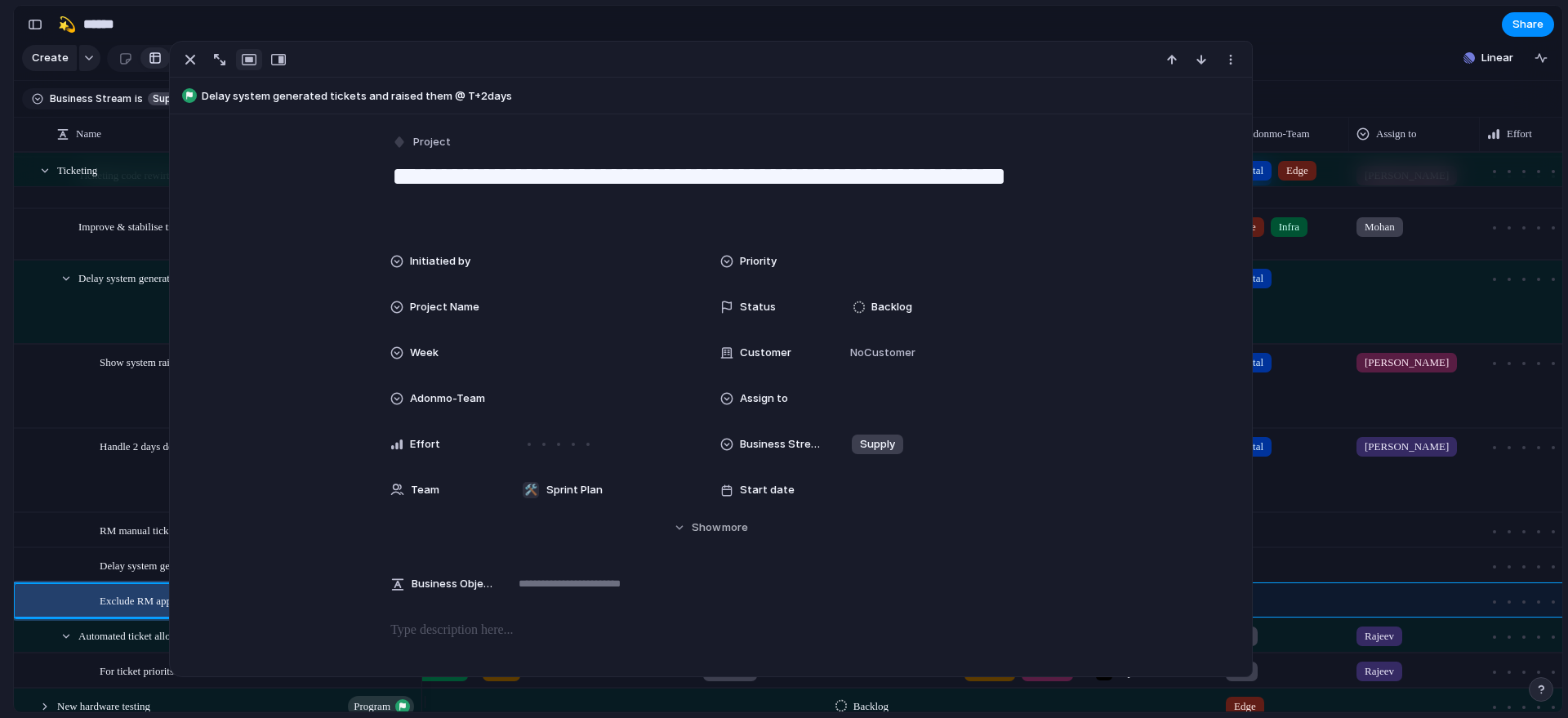
click at [97, 615] on div "Exclude RM approved,on hold, false approval bucket tickets" at bounding box center [250, 600] width 343 height 33
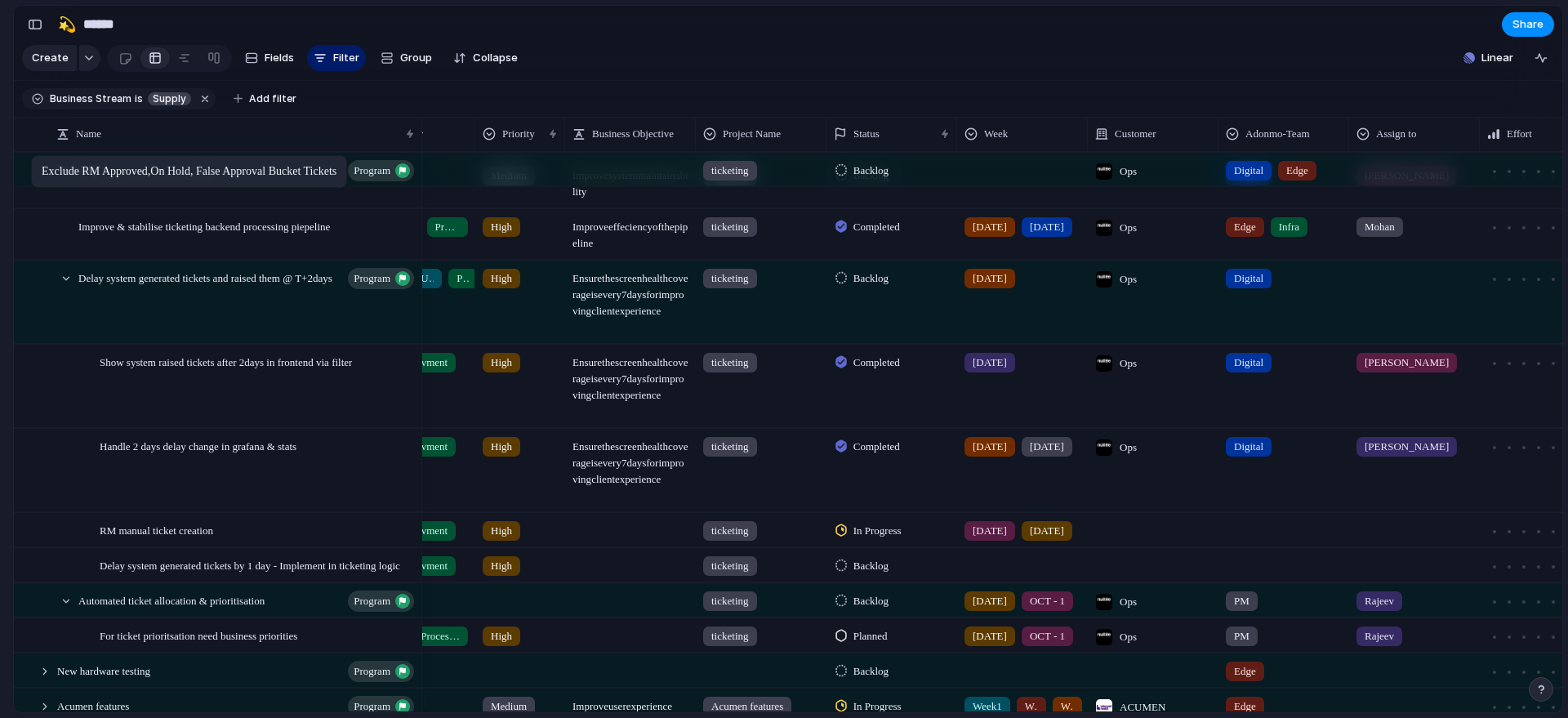
drag, startPoint x: 45, startPoint y: 610, endPoint x: 39, endPoint y: 158, distance: 452.0
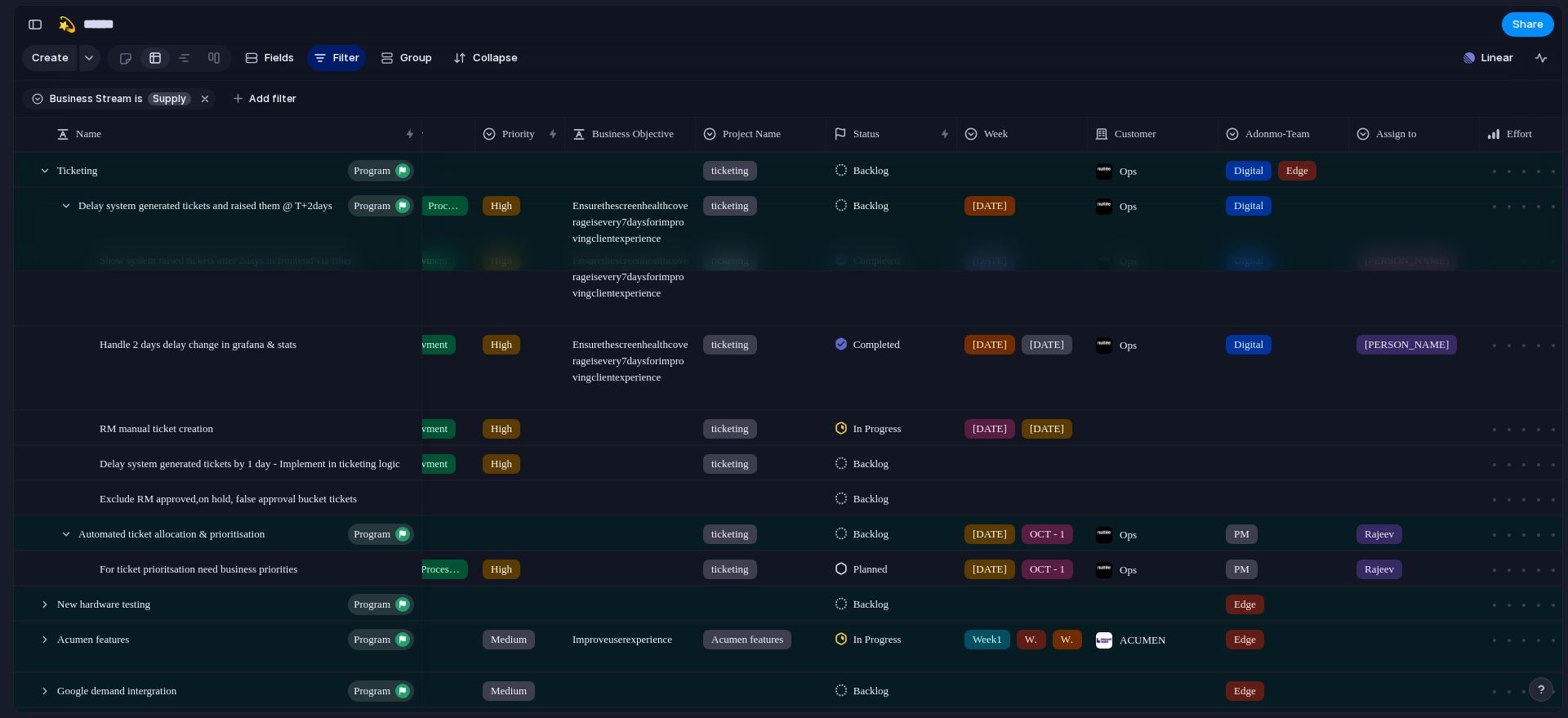
scroll to position [2593, 0]
click at [455, 510] on div at bounding box center [409, 496] width 129 height 27
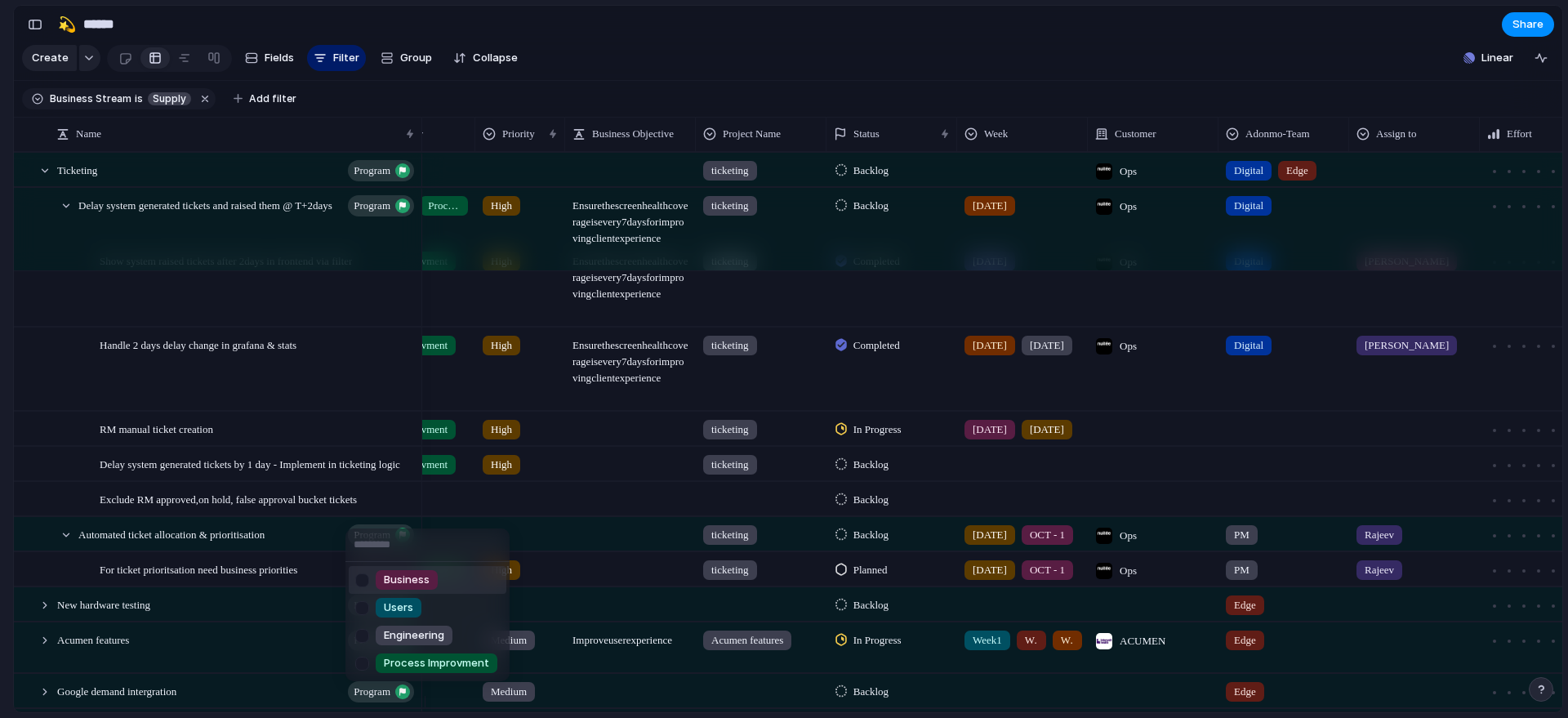
click at [455, 576] on li "Business" at bounding box center [427, 580] width 157 height 28
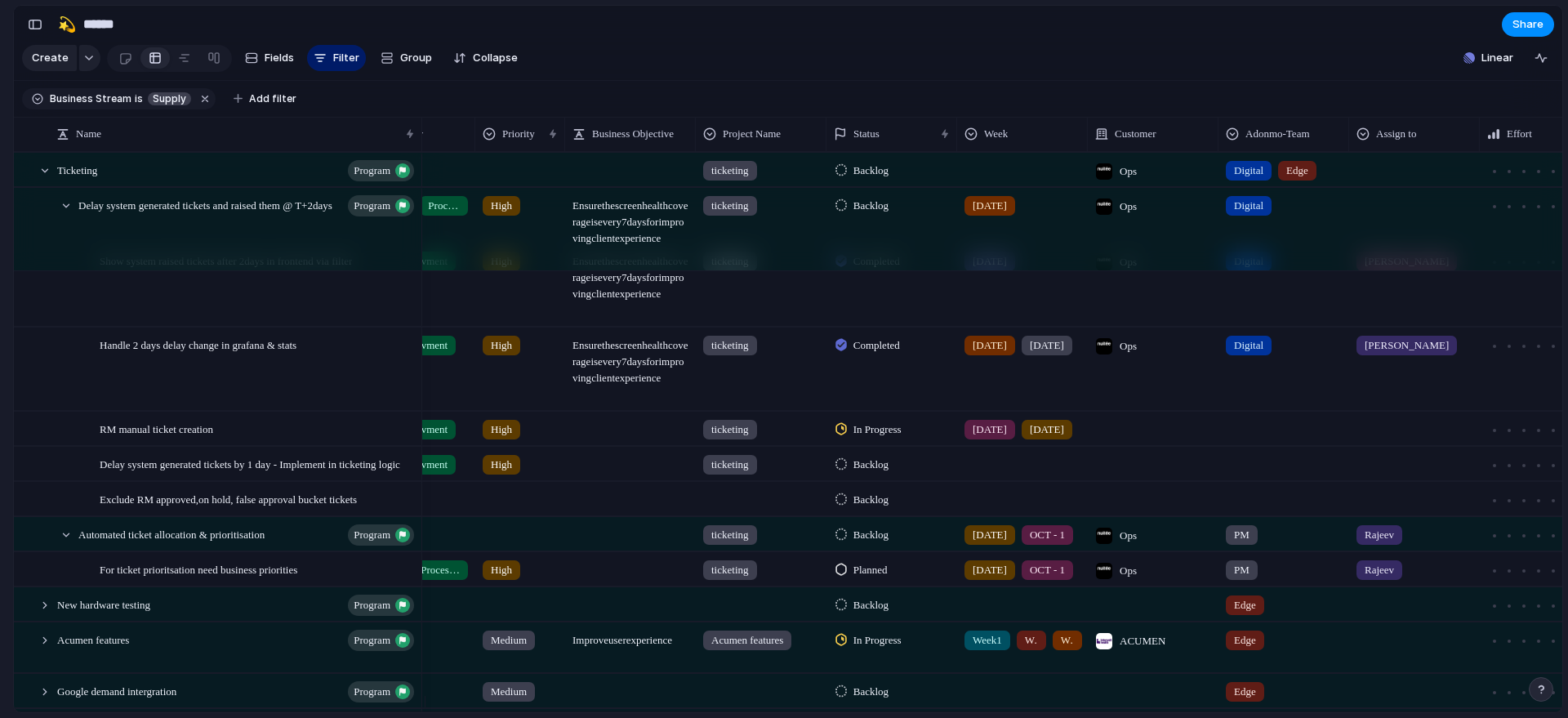
scroll to position [0, 0]
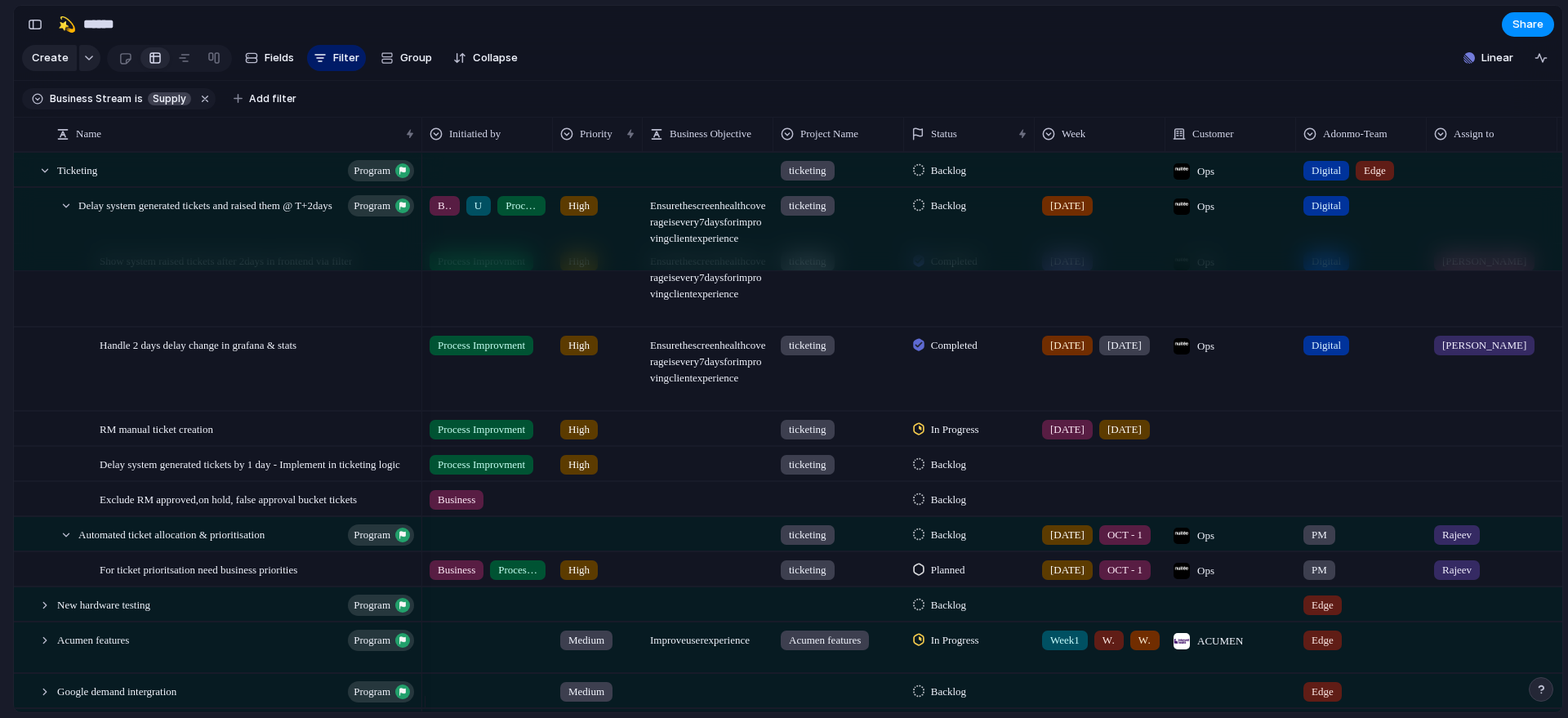
click at [603, 507] on div at bounding box center [598, 496] width 89 height 27
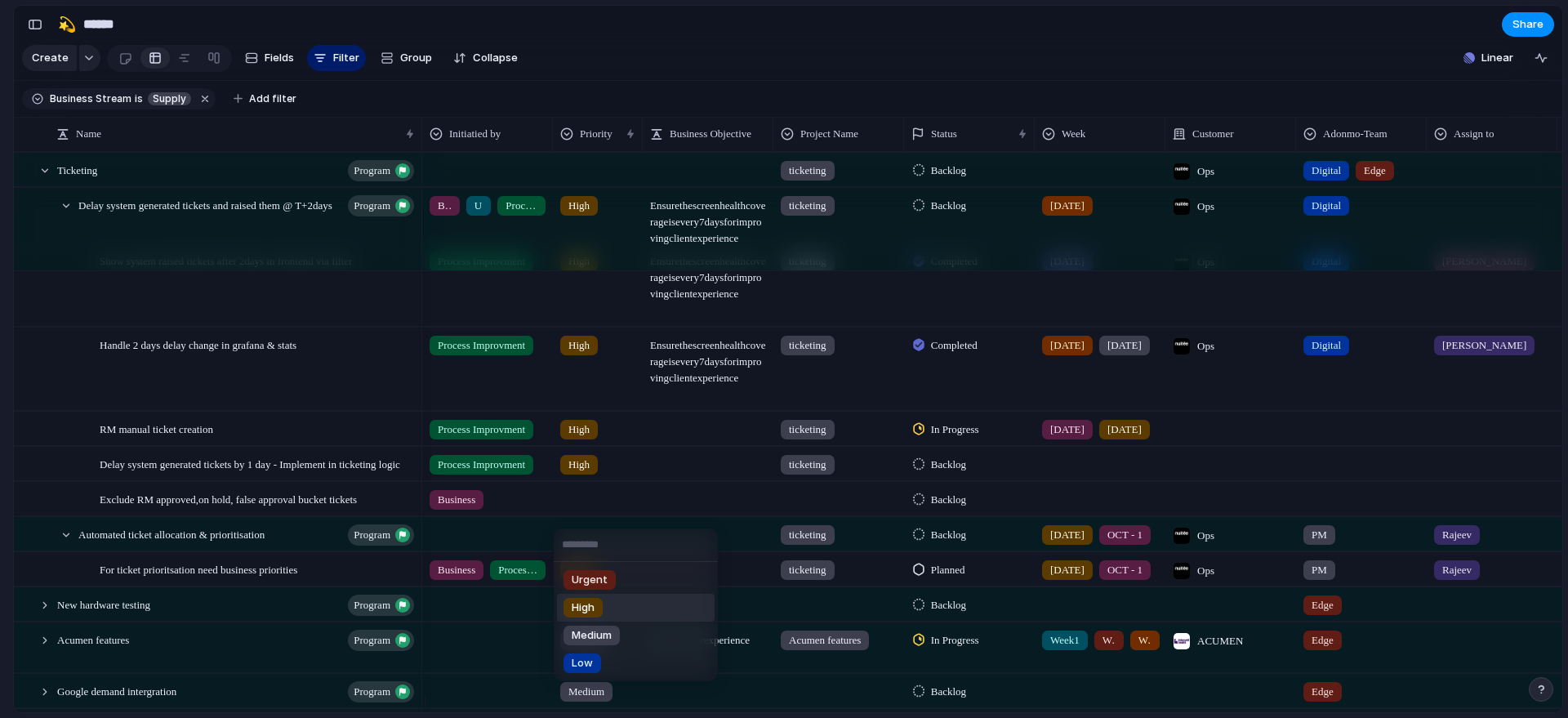
click at [597, 604] on div "High" at bounding box center [583, 609] width 39 height 20
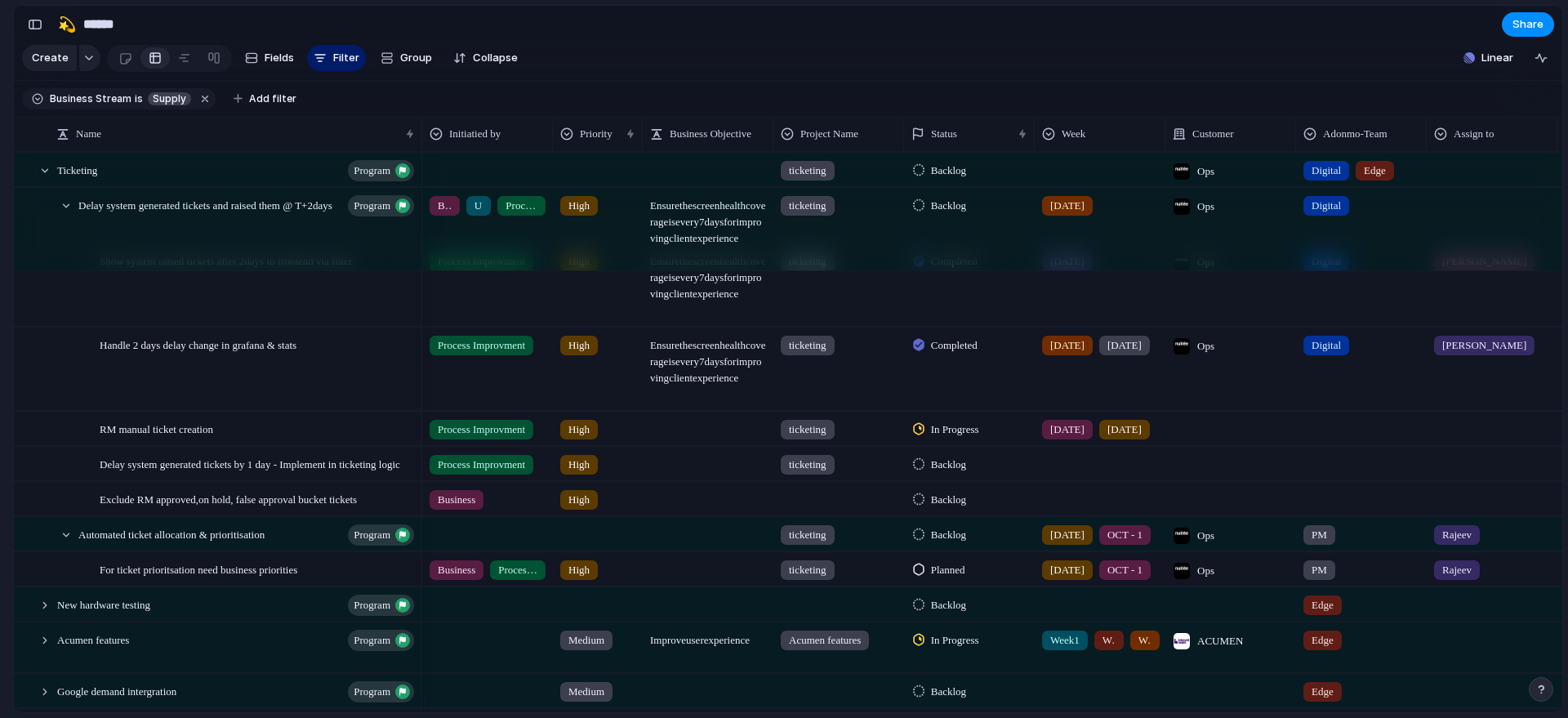
click at [806, 496] on div at bounding box center [839, 496] width 129 height 27
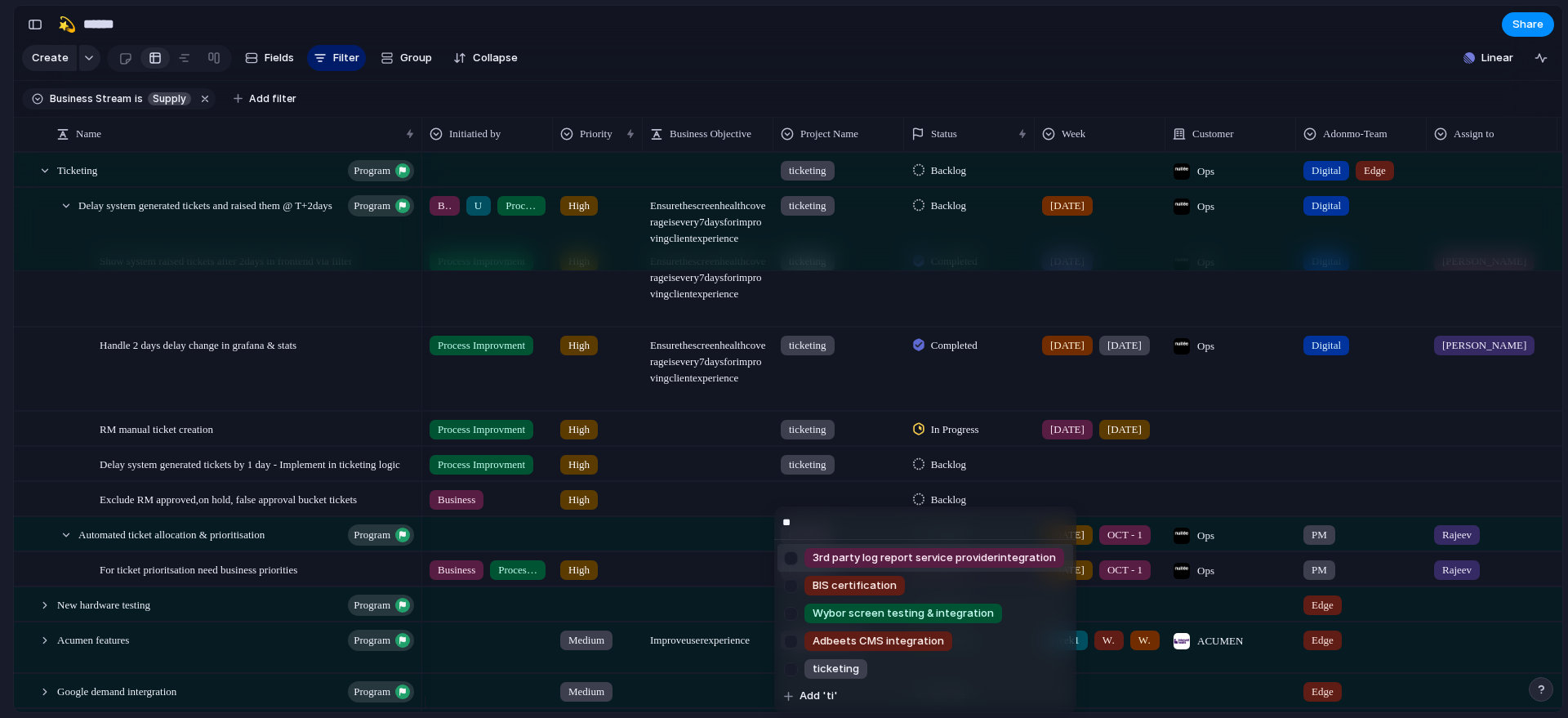
type input "***"
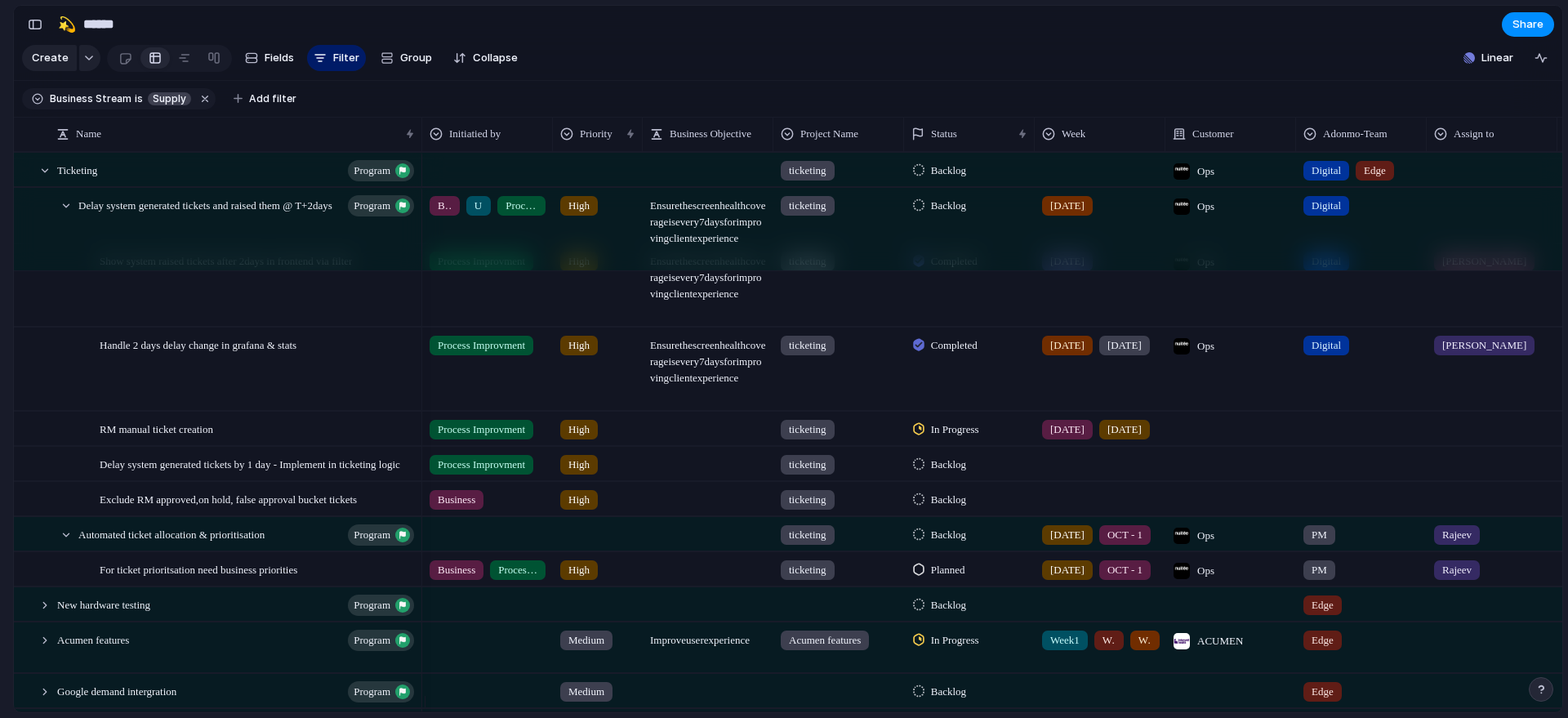
click at [1107, 543] on span "OCT - 1" at bounding box center [1124, 535] width 35 height 16
click at [953, 543] on span "Backlog" at bounding box center [948, 535] width 35 height 16
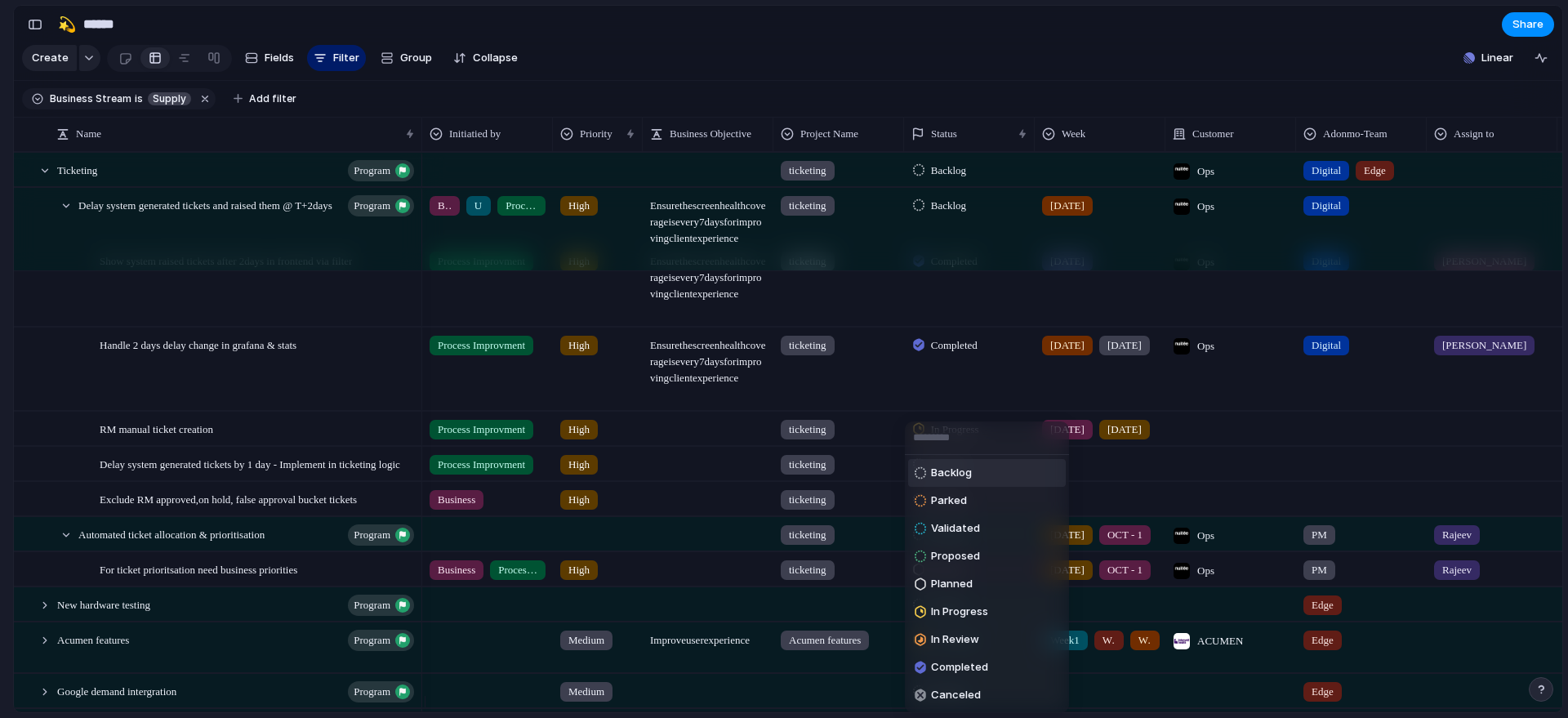
click at [953, 551] on span "Proposed" at bounding box center [955, 556] width 49 height 16
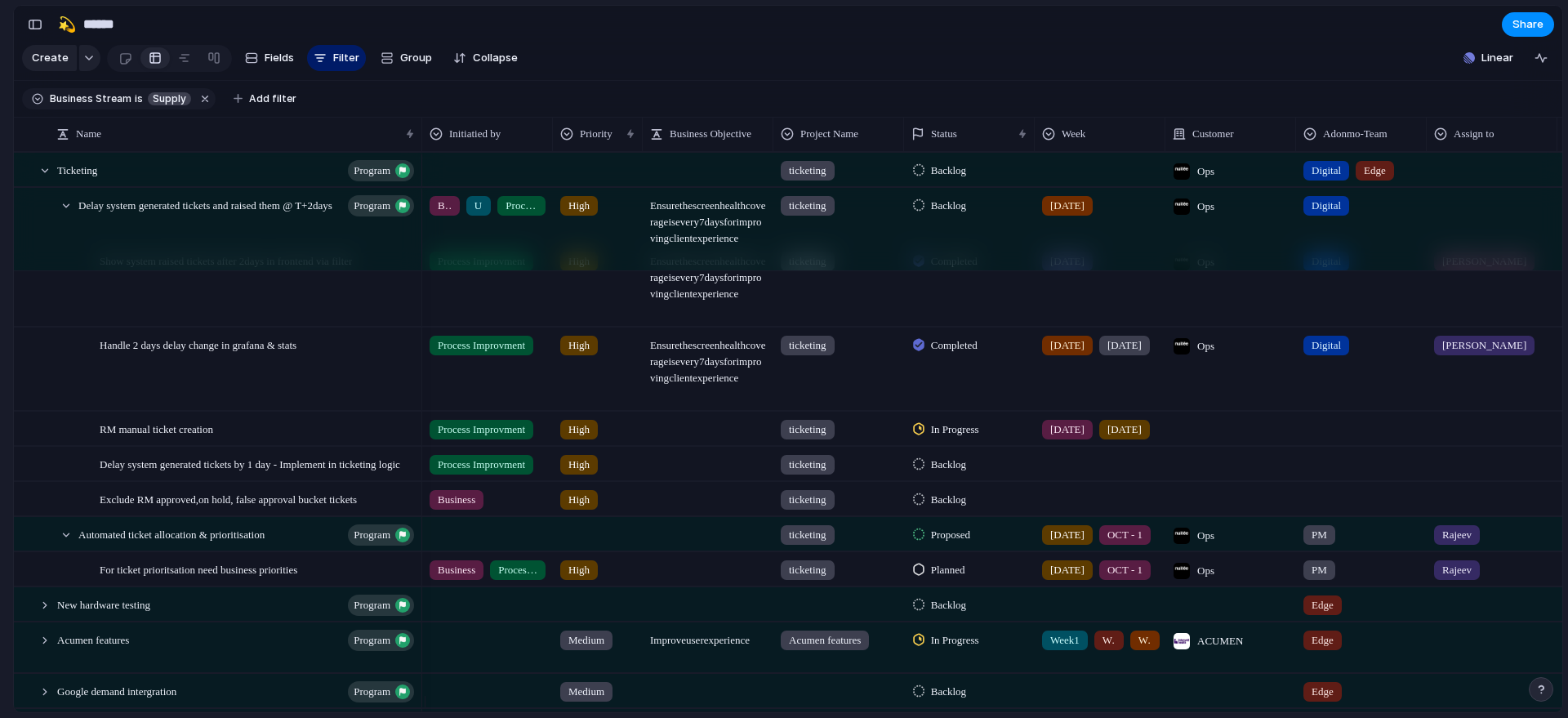
click at [953, 543] on span "Proposed" at bounding box center [950, 535] width 39 height 16
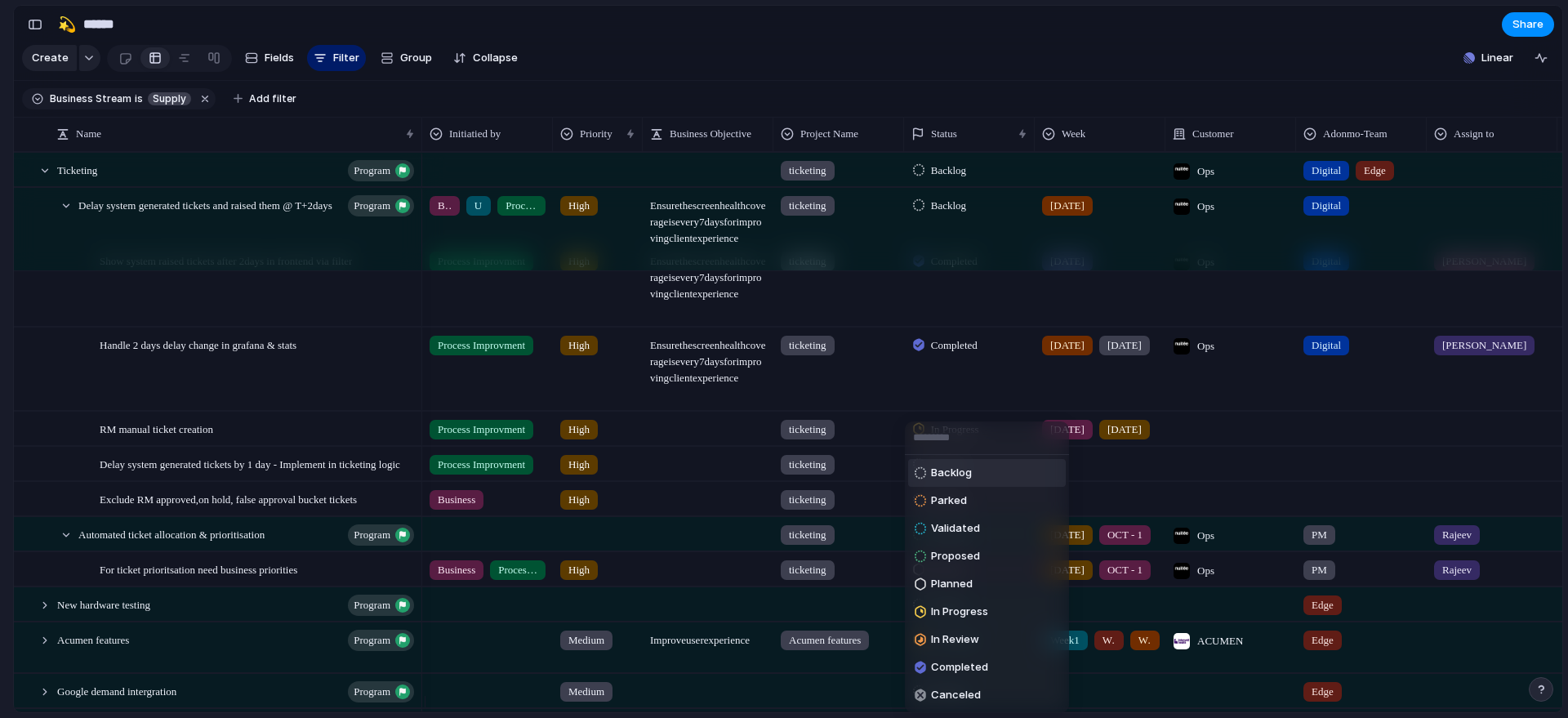
click at [956, 469] on span "Backlog" at bounding box center [951, 473] width 41 height 16
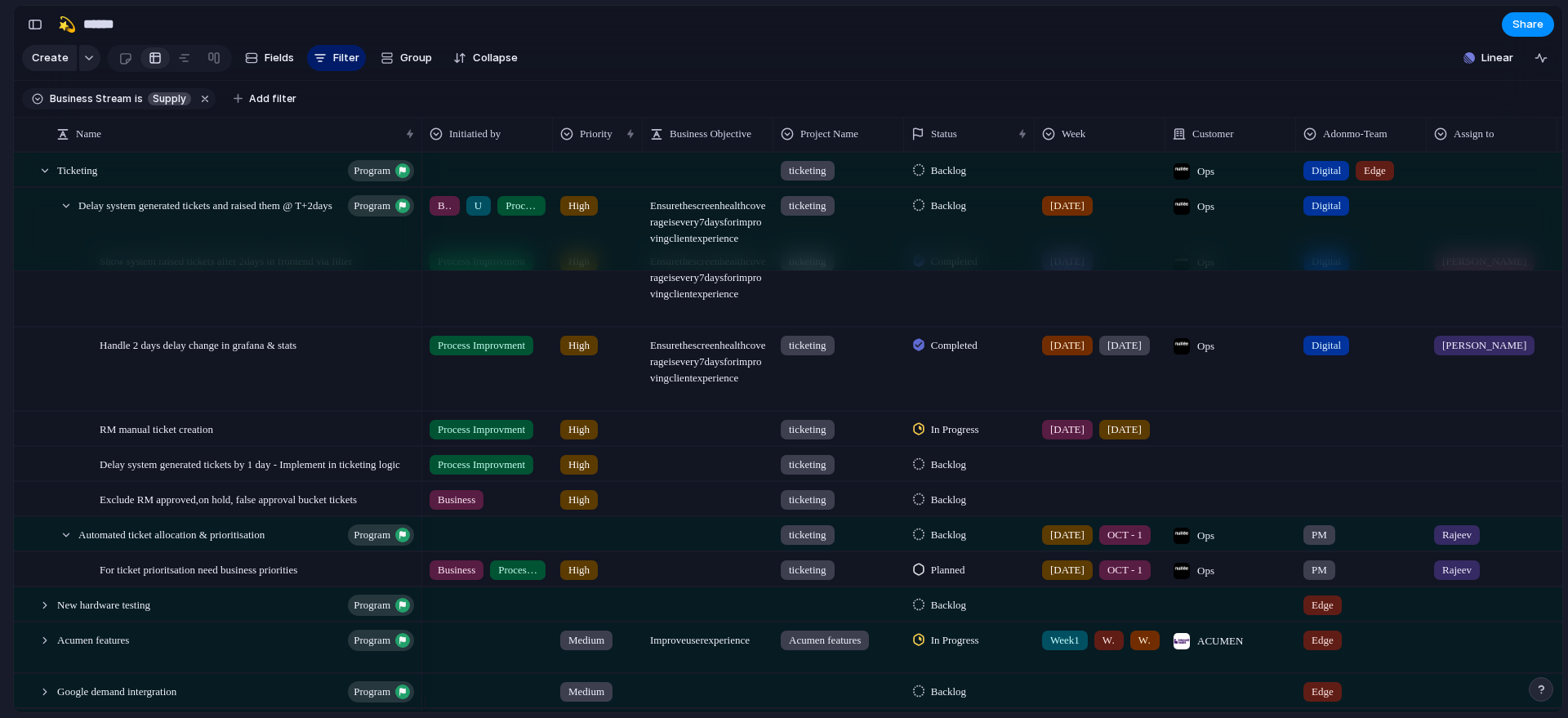
click at [1068, 496] on div at bounding box center [1100, 496] width 129 height 27
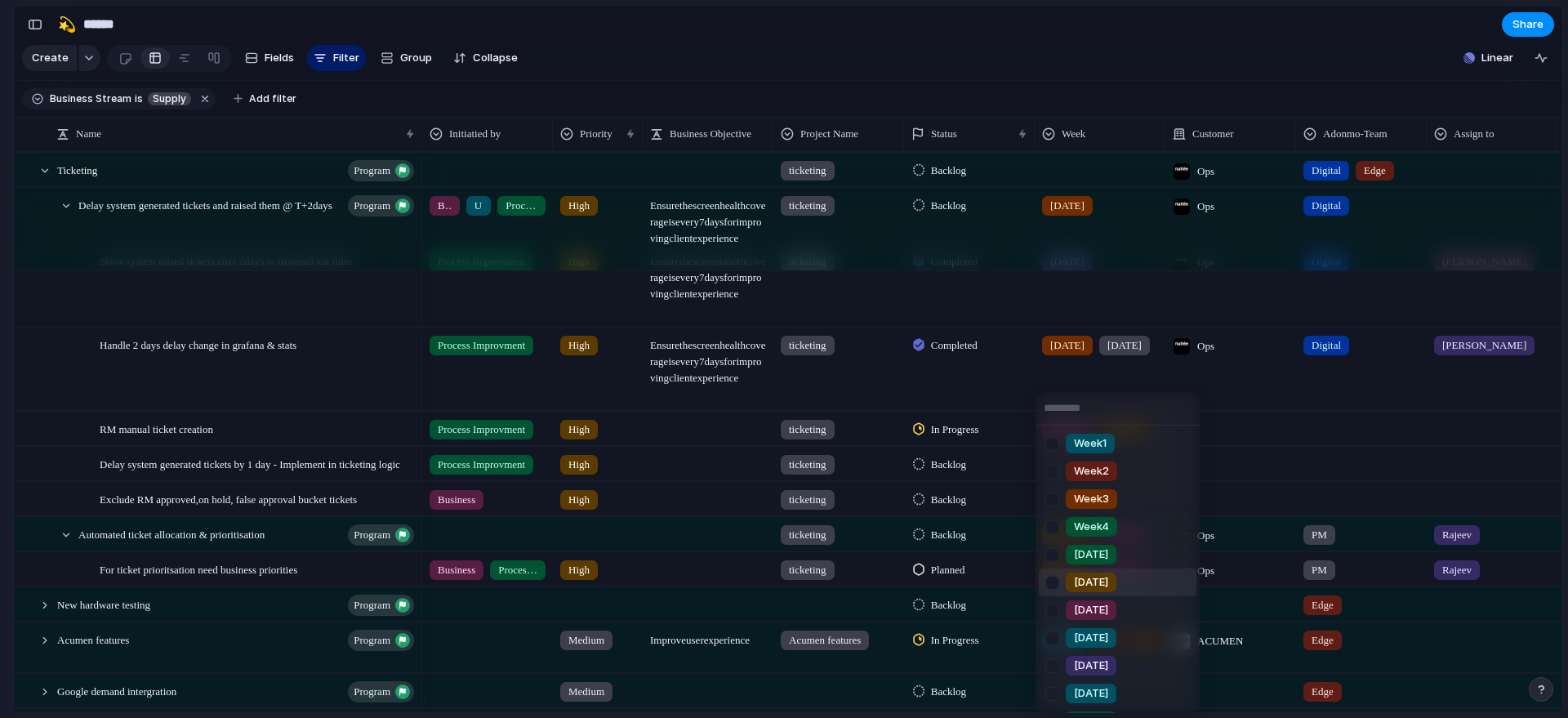
scroll to position [249, 0]
click at [1056, 593] on div at bounding box center [1053, 585] width 29 height 29
click at [1053, 580] on div at bounding box center [1053, 585] width 29 height 29
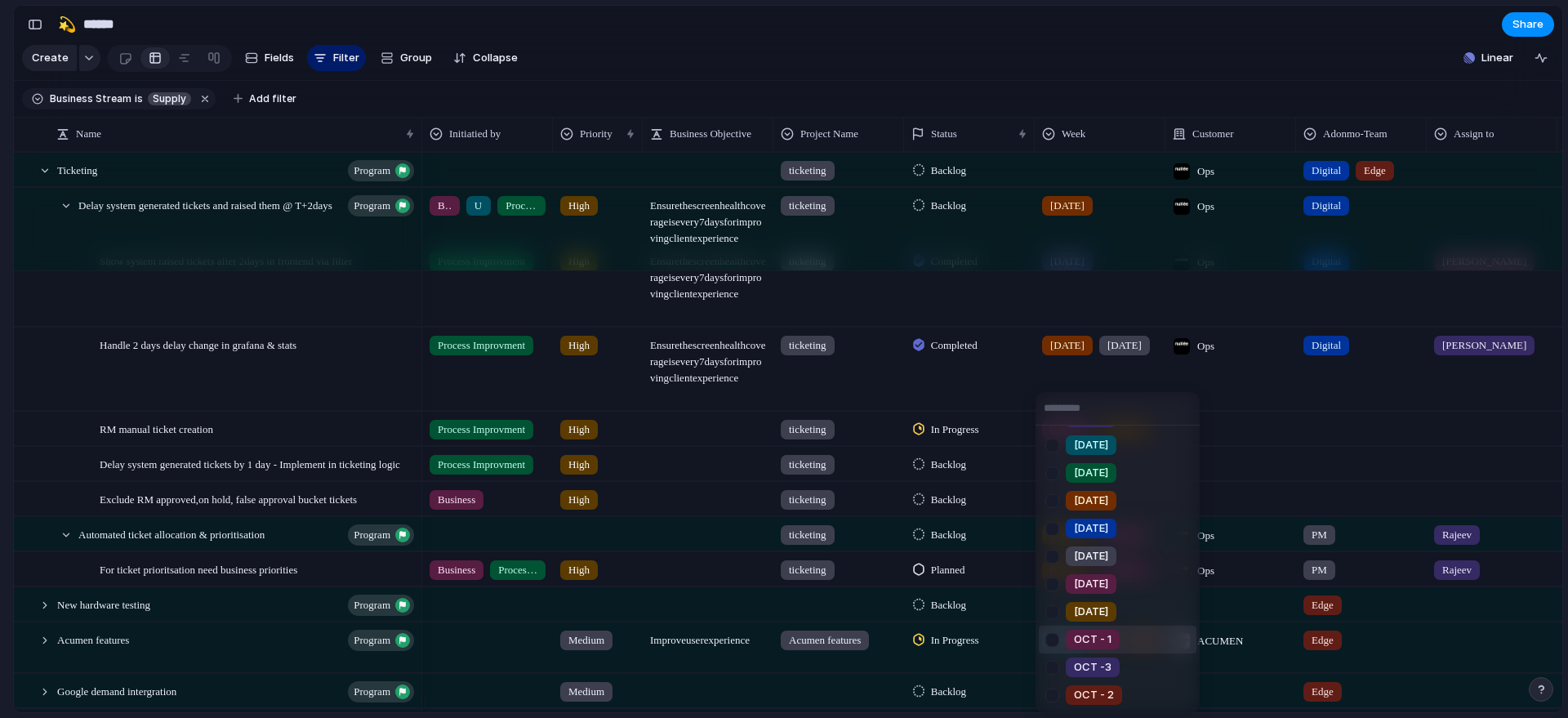
click at [1056, 640] on div at bounding box center [1053, 640] width 29 height 29
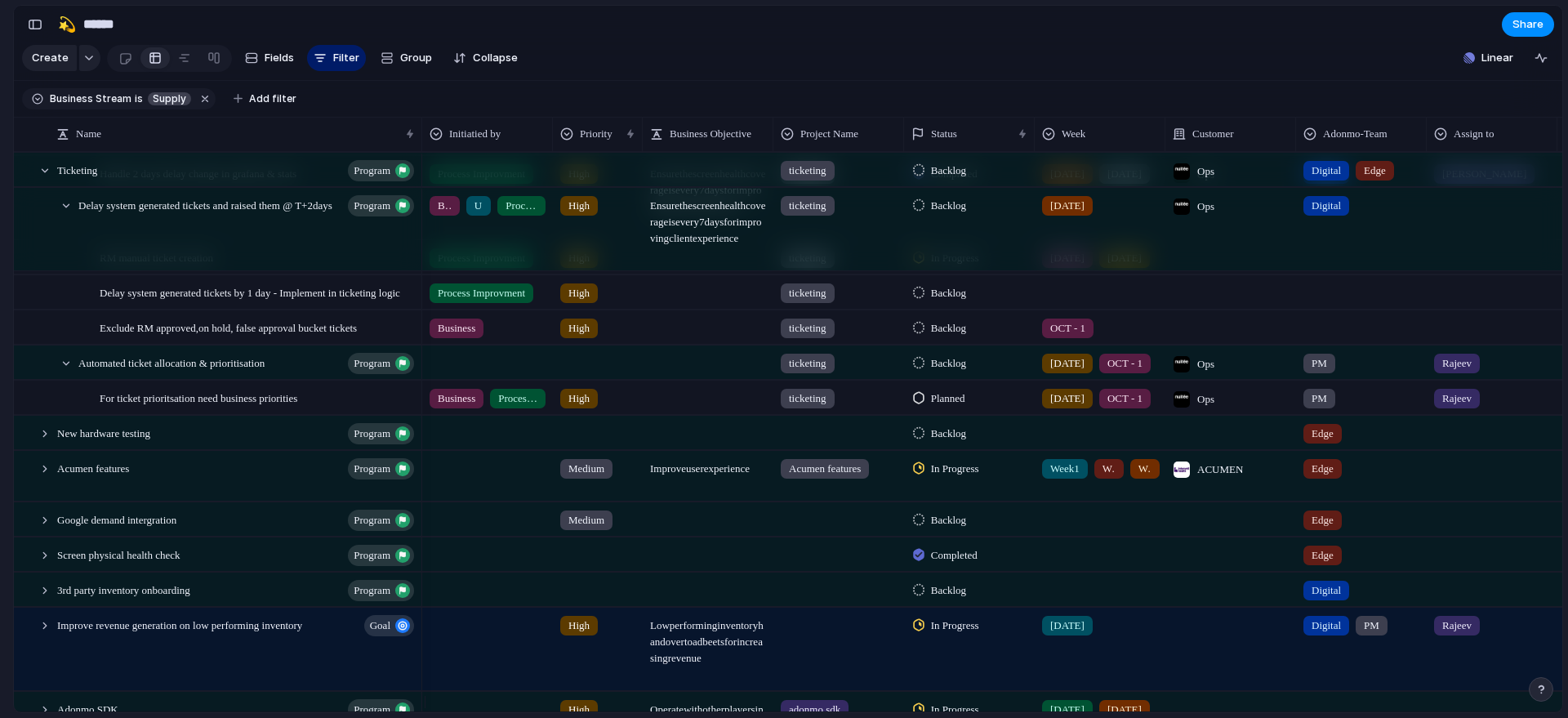
scroll to position [2787, 0]
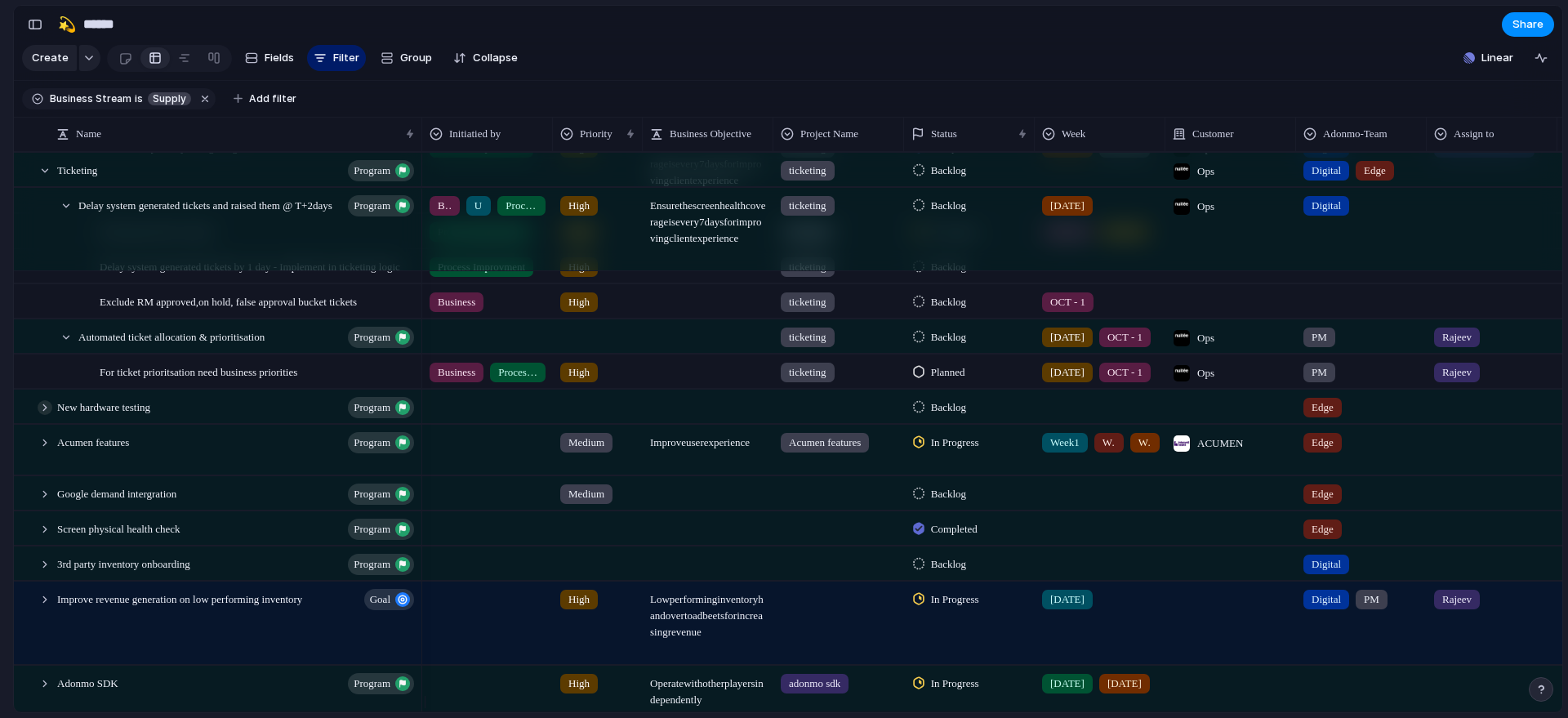
click at [49, 415] on div at bounding box center [45, 408] width 14 height 14
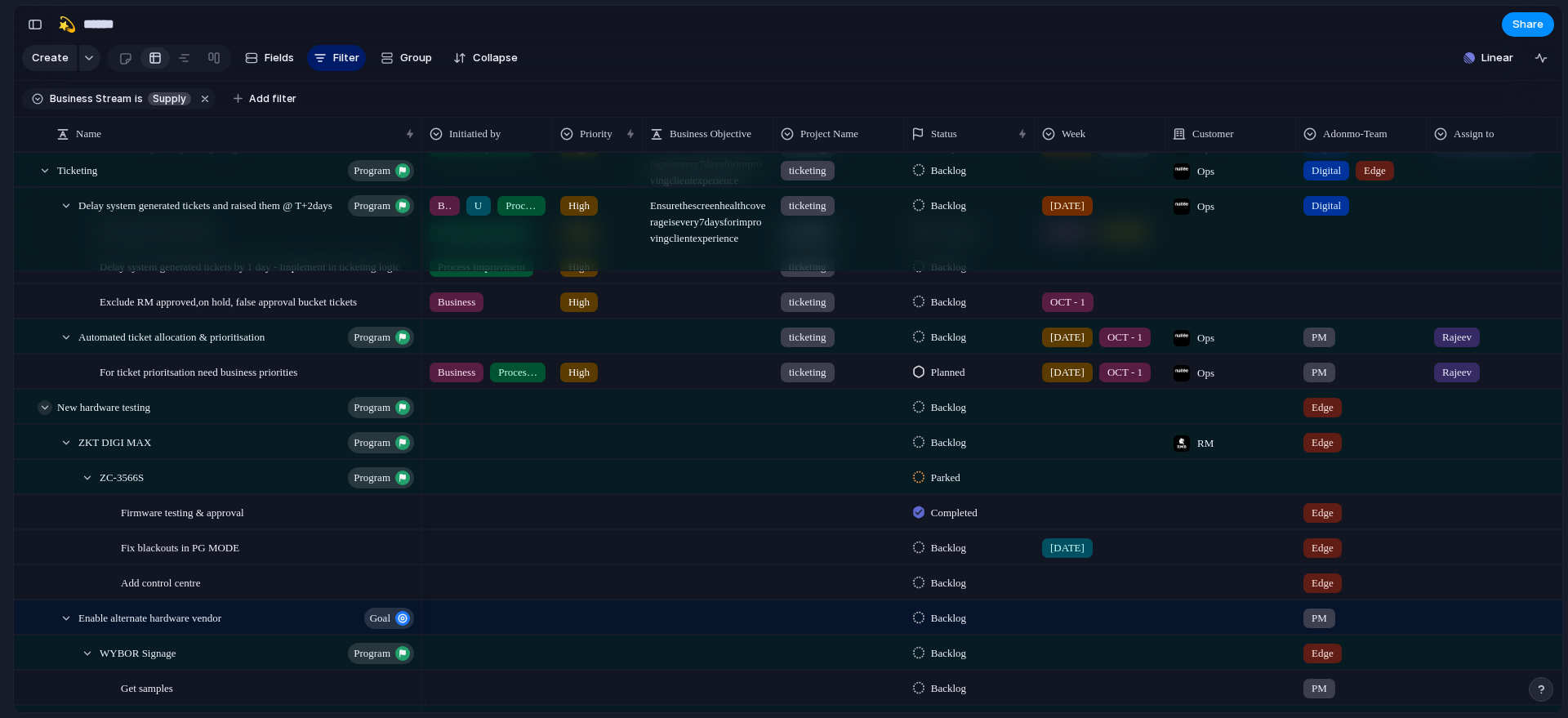
click at [49, 415] on div at bounding box center [45, 408] width 14 height 14
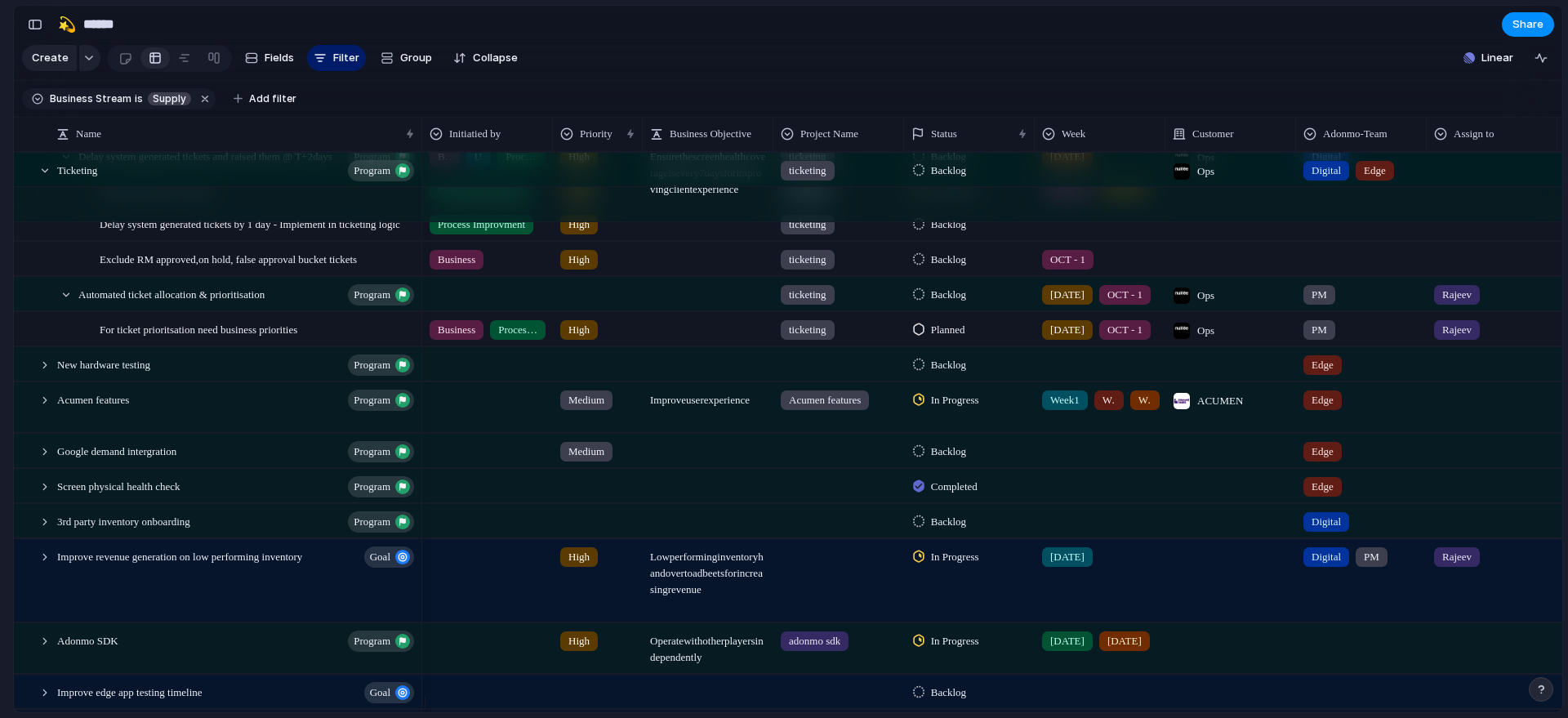
scroll to position [2887, 0]
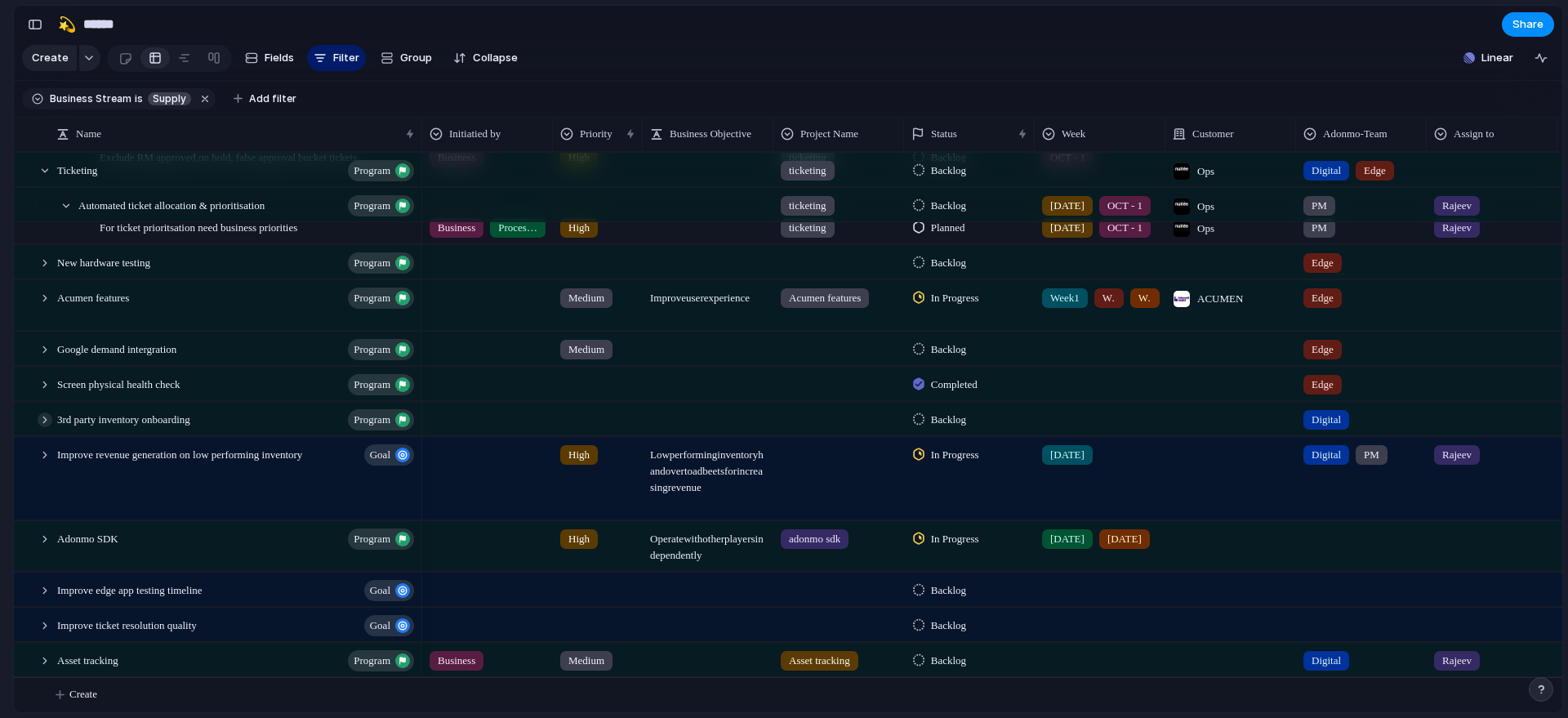
click at [48, 420] on div at bounding box center [45, 420] width 14 height 14
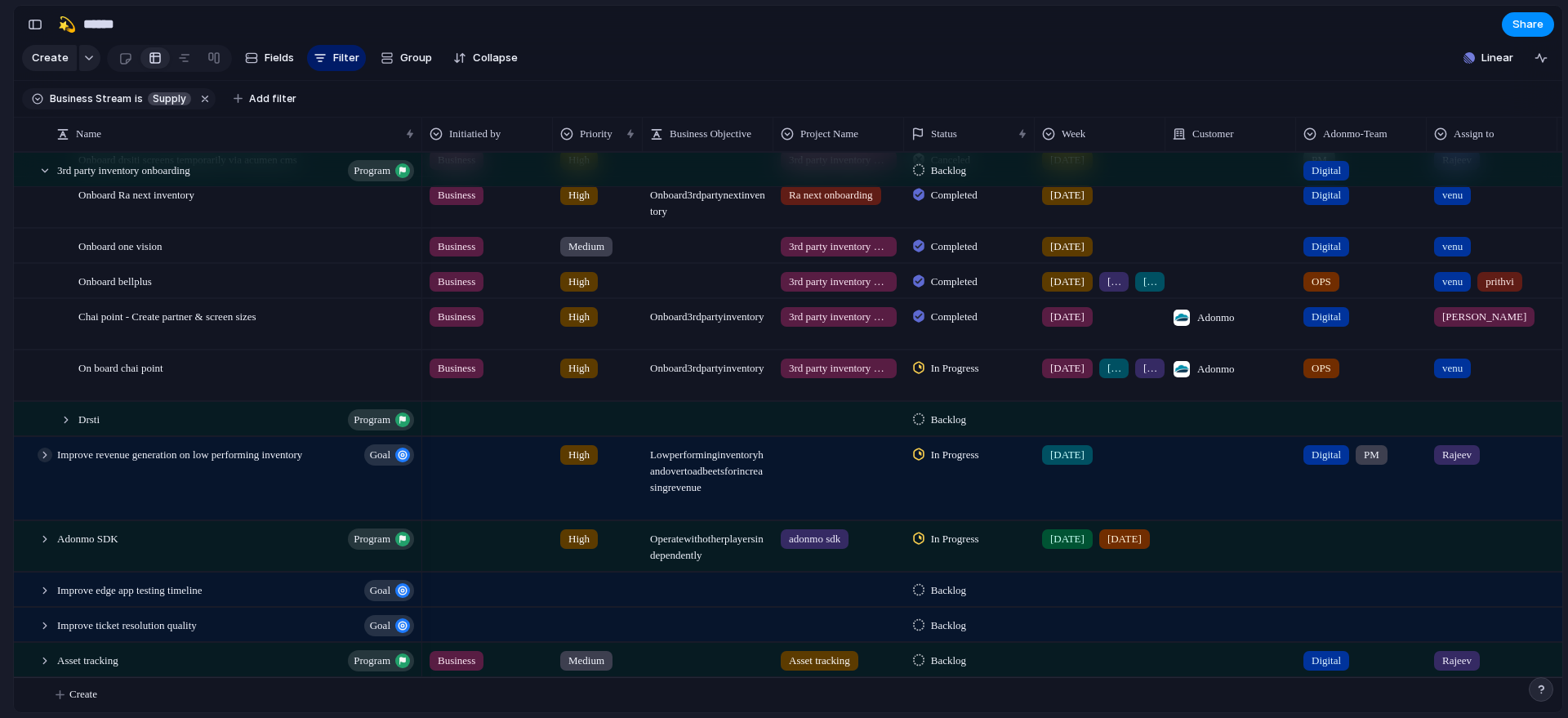
click at [45, 453] on div at bounding box center [45, 455] width 14 height 14
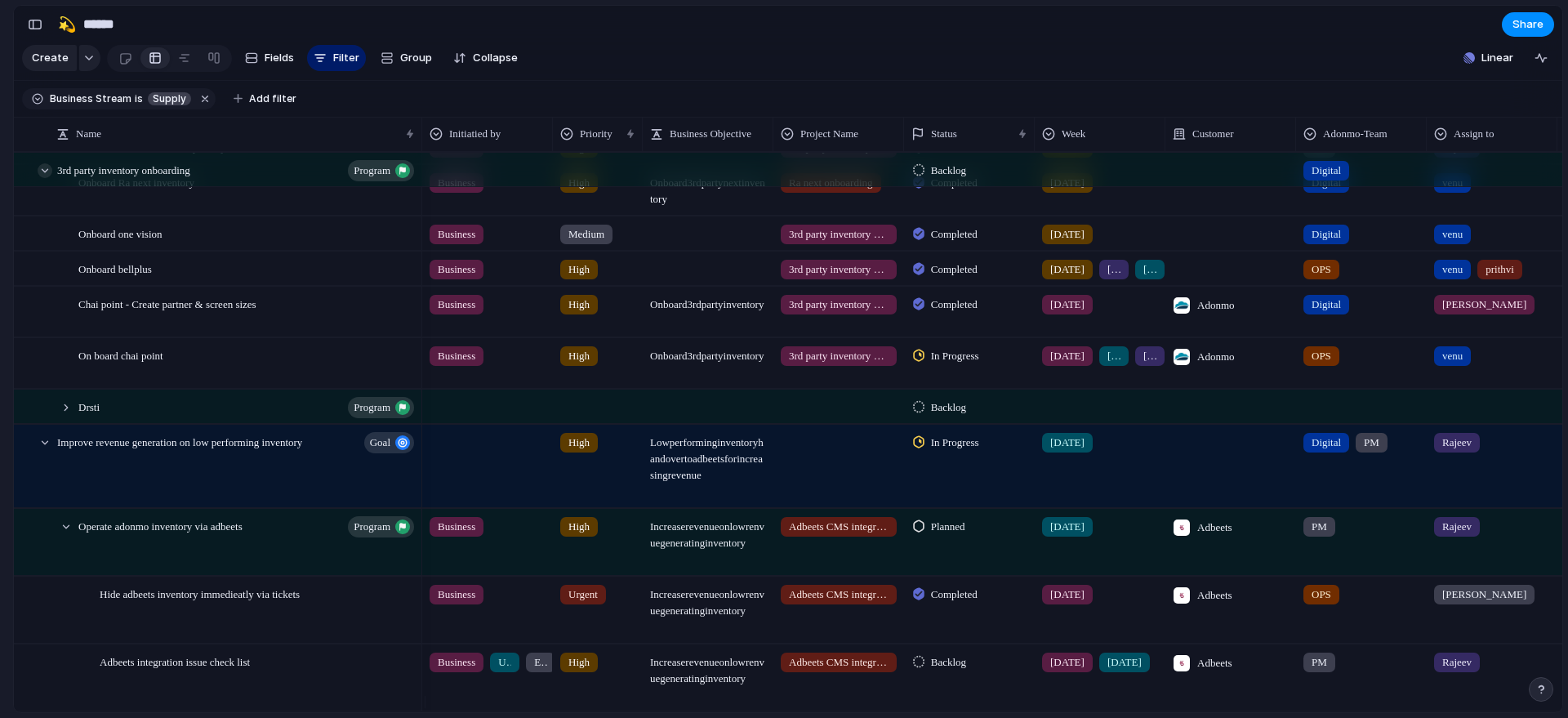
click at [42, 178] on div at bounding box center [45, 171] width 14 height 14
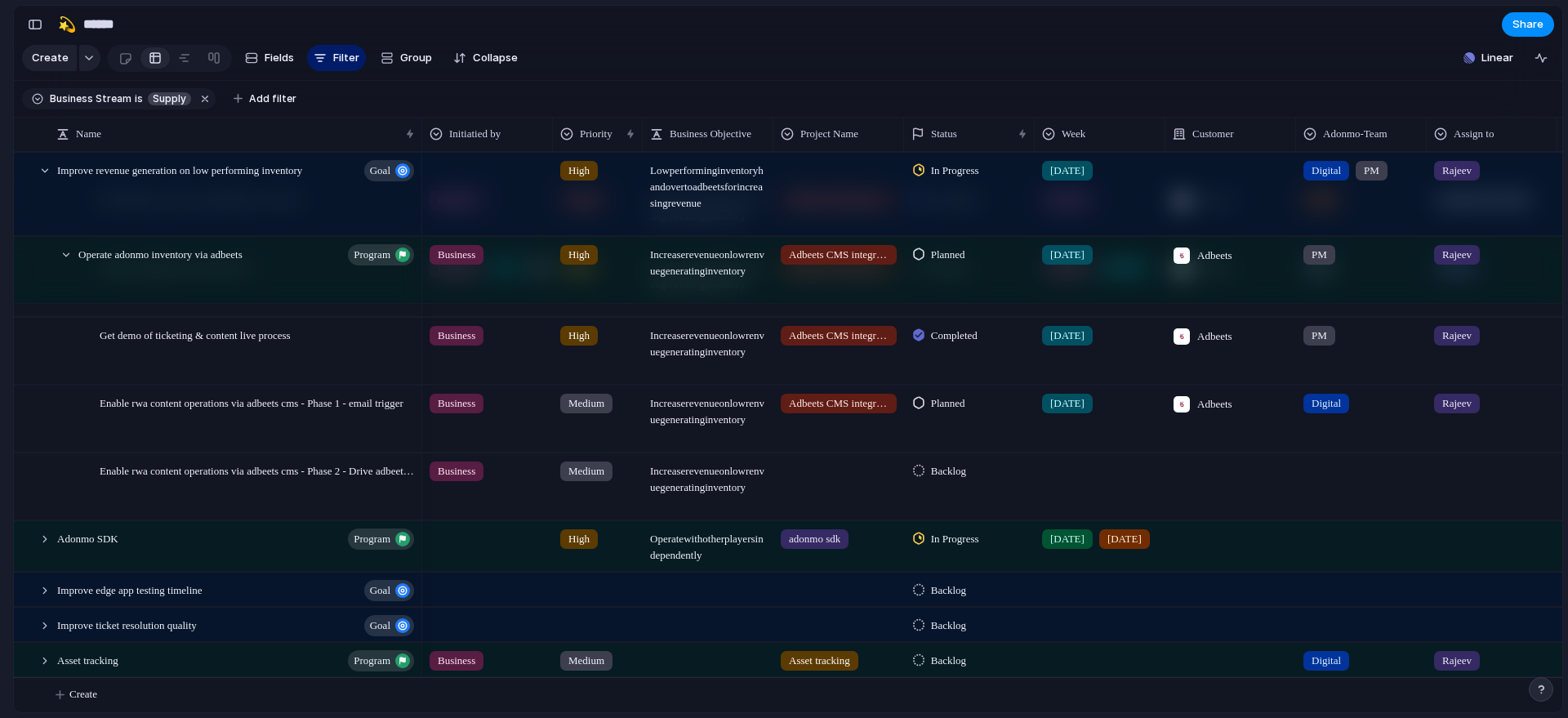
scroll to position [3355, 0]
click at [41, 657] on div at bounding box center [45, 661] width 14 height 14
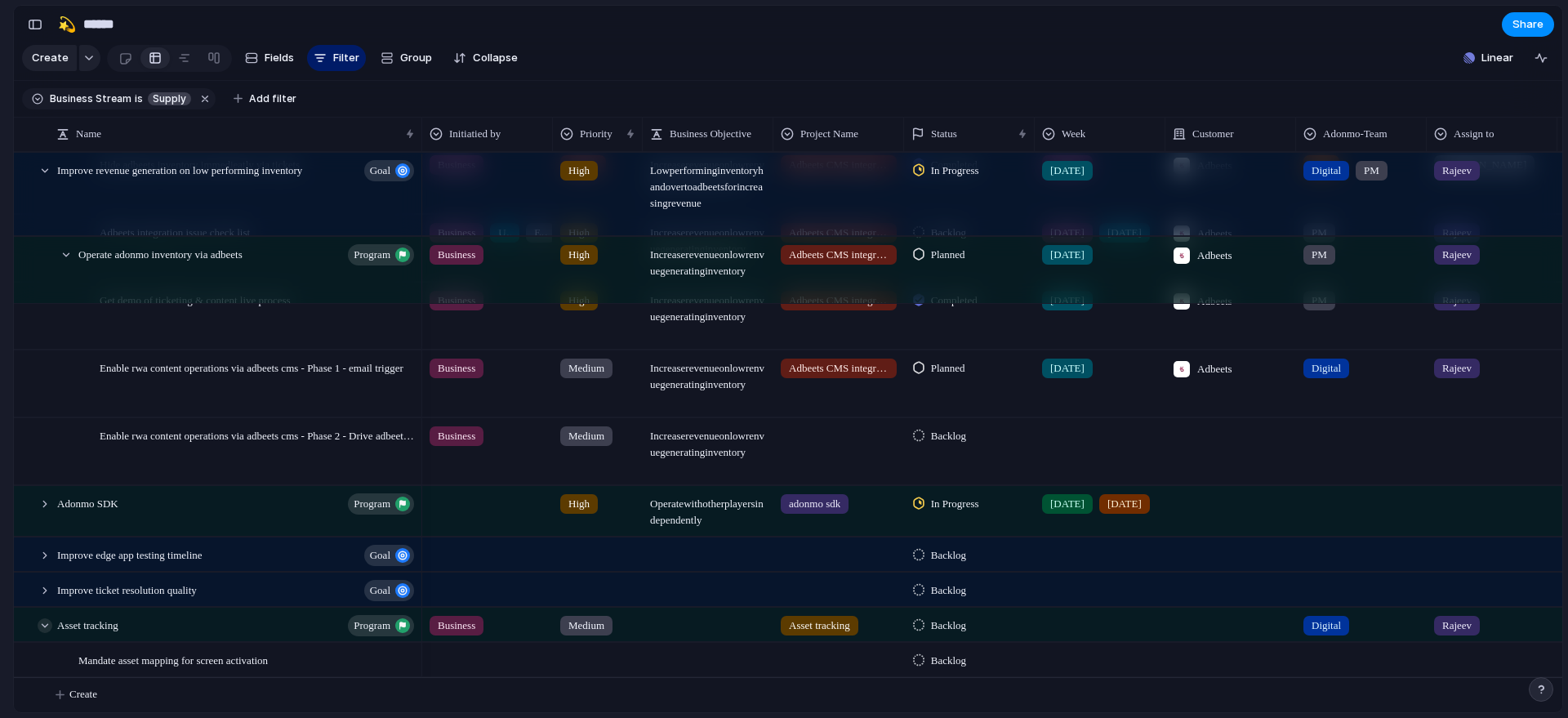
scroll to position [3389, 0]
click at [233, 103] on div "button" at bounding box center [238, 99] width 9 height 9
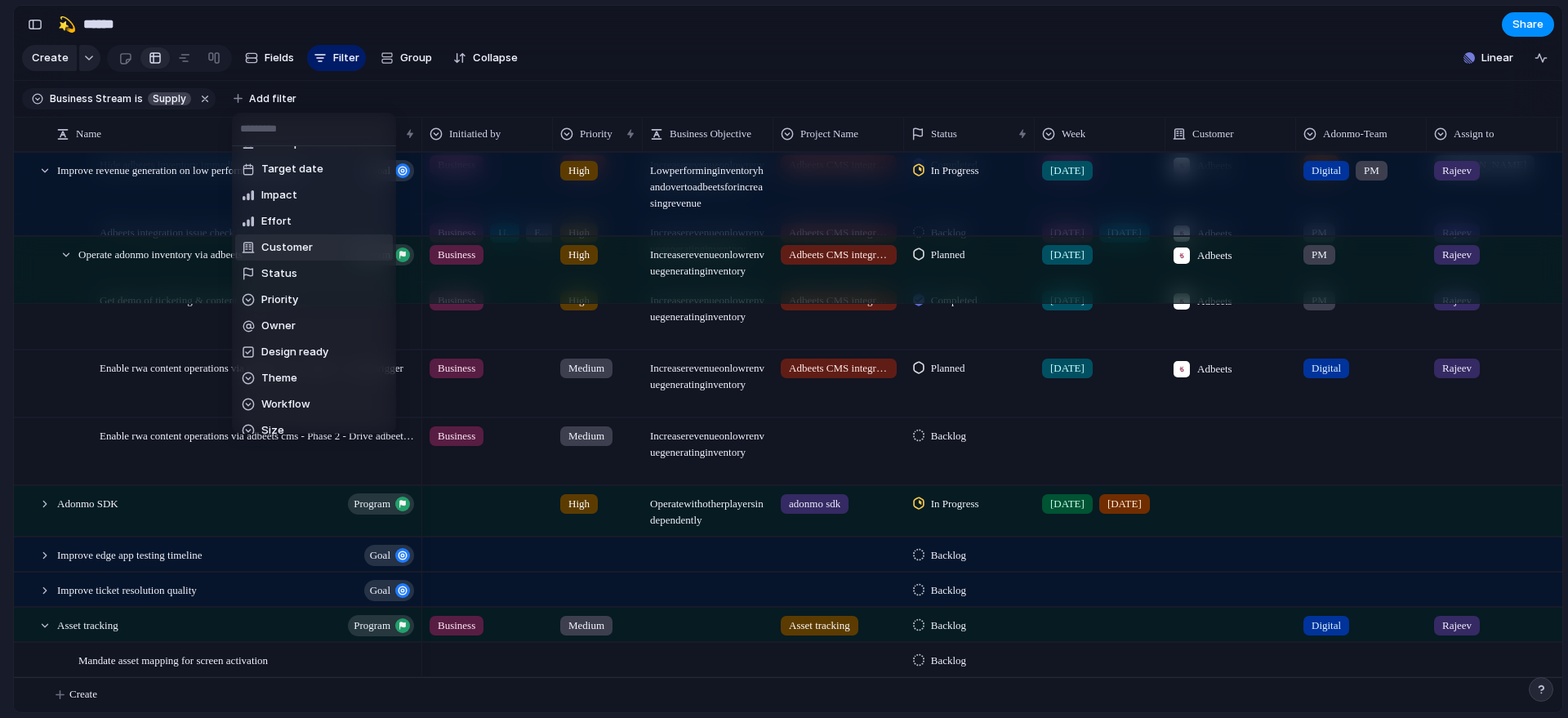
scroll to position [100, 0]
click at [354, 268] on li "Status" at bounding box center [314, 271] width 157 height 26
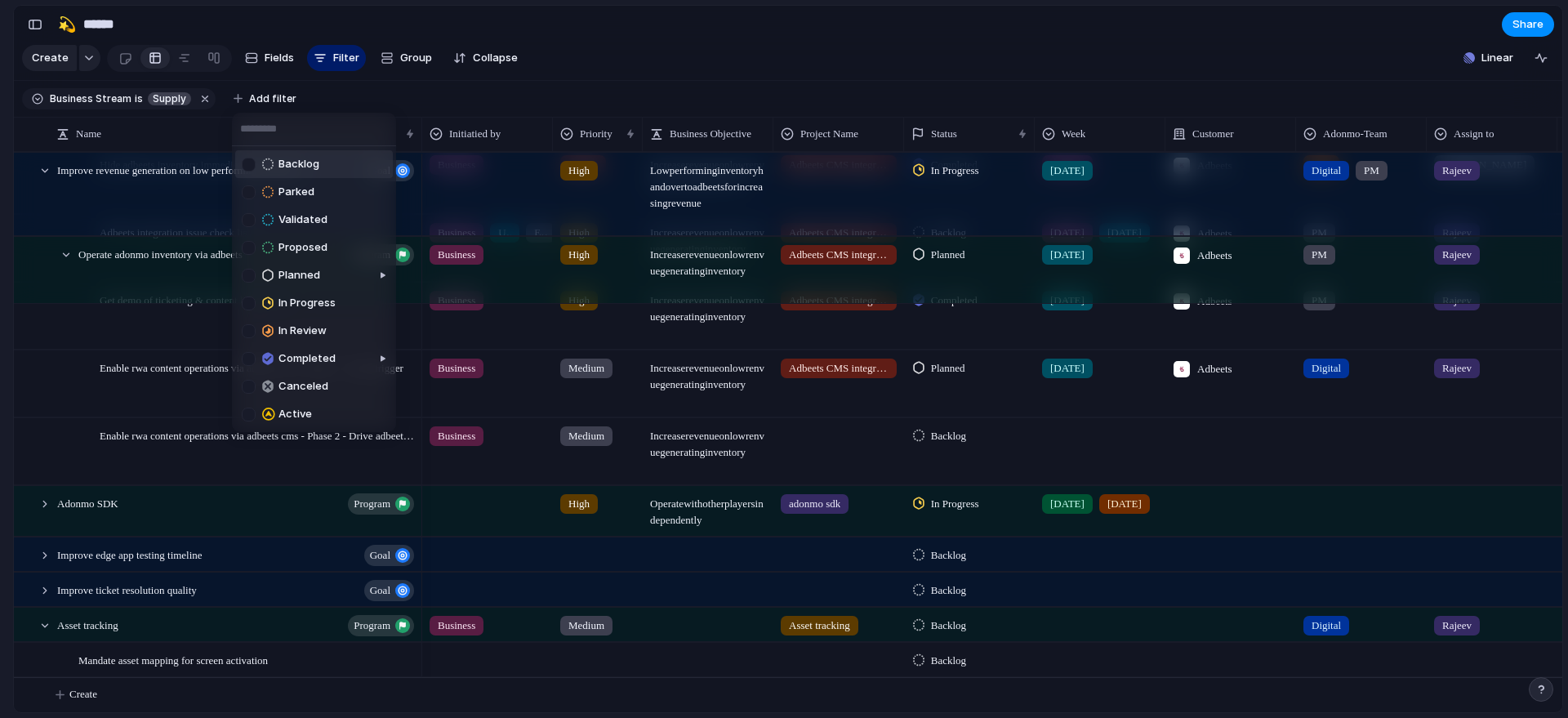
click at [280, 157] on span "Backlog" at bounding box center [298, 165] width 41 height 16
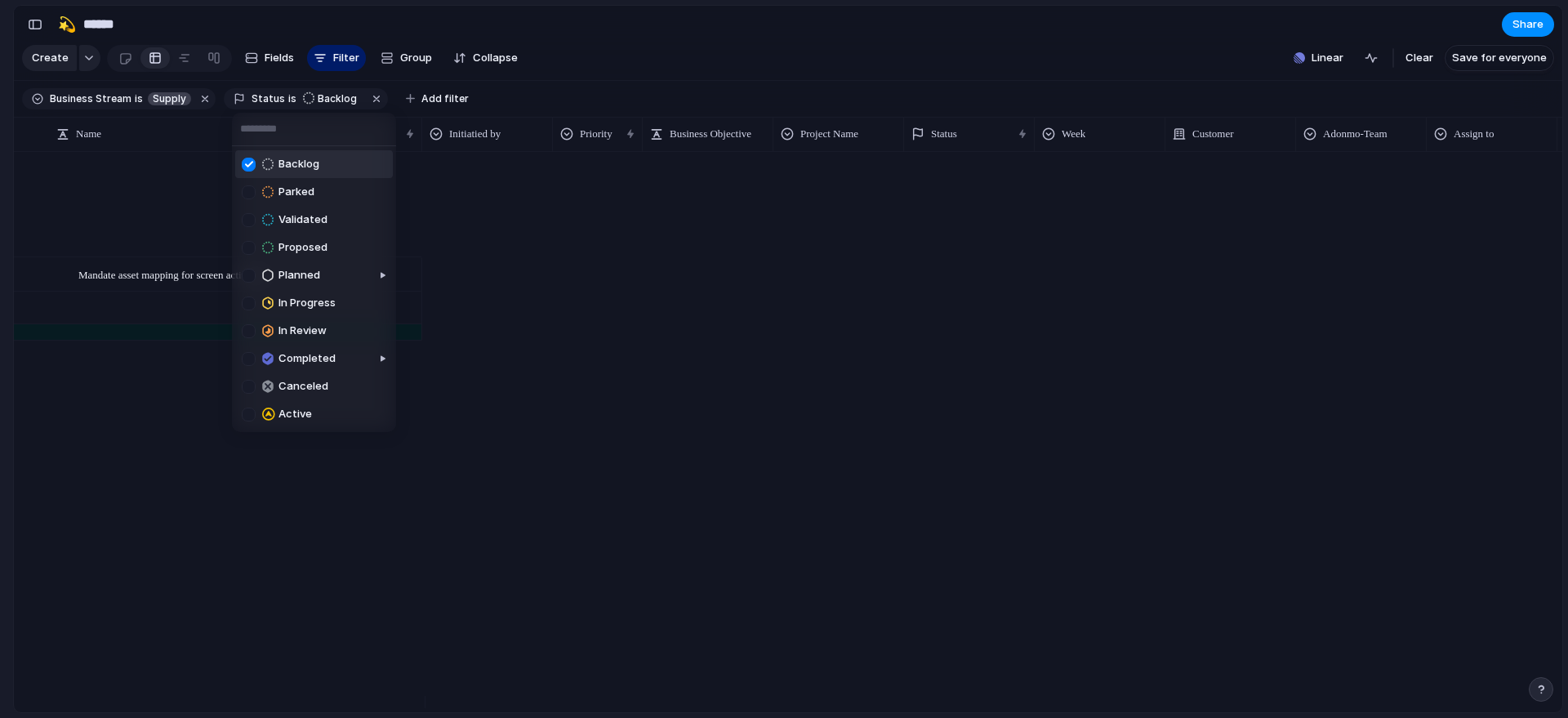
scroll to position [1053, 0]
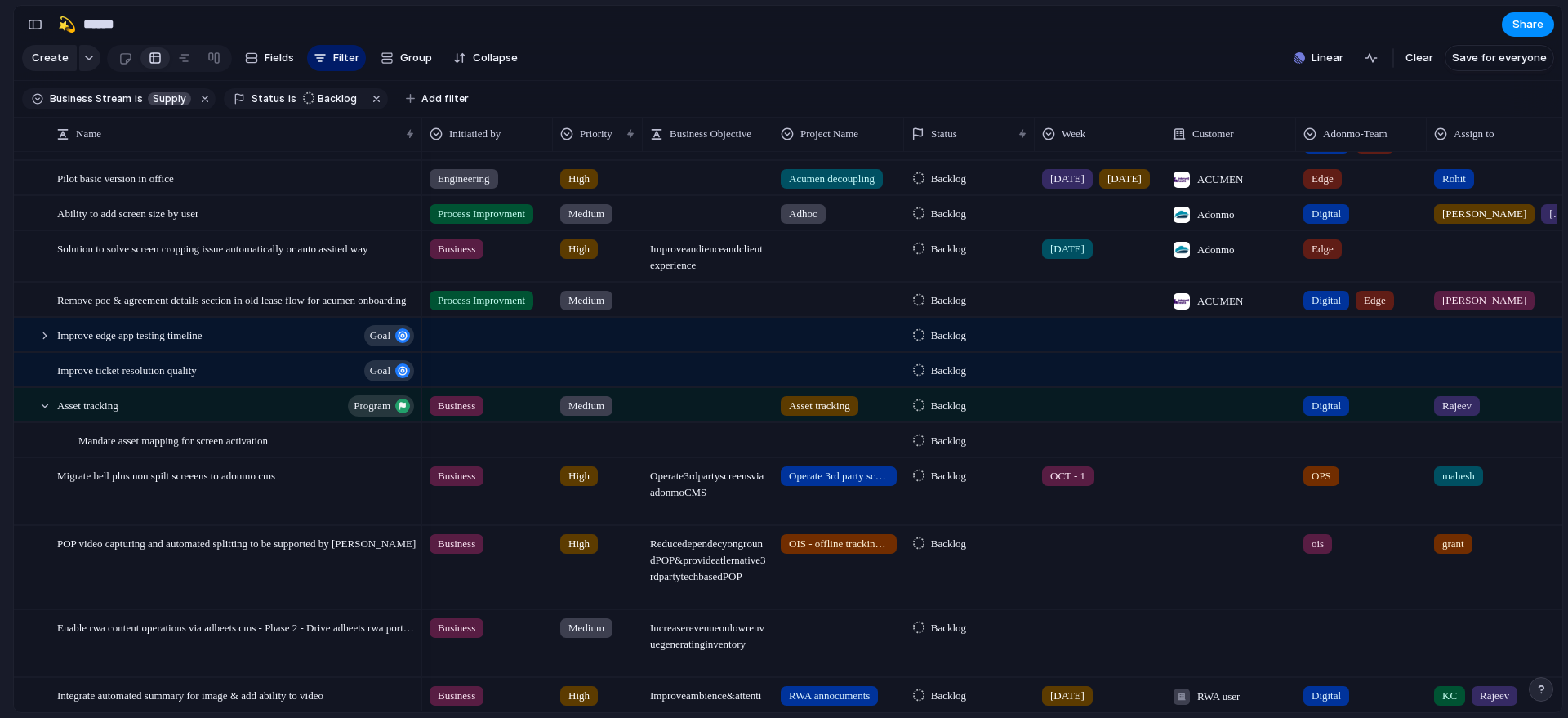
click at [0, 335] on div "Backlog Parked Validated Proposed Planned In Progress In Review Completed Cance…" at bounding box center [784, 359] width 1568 height 718
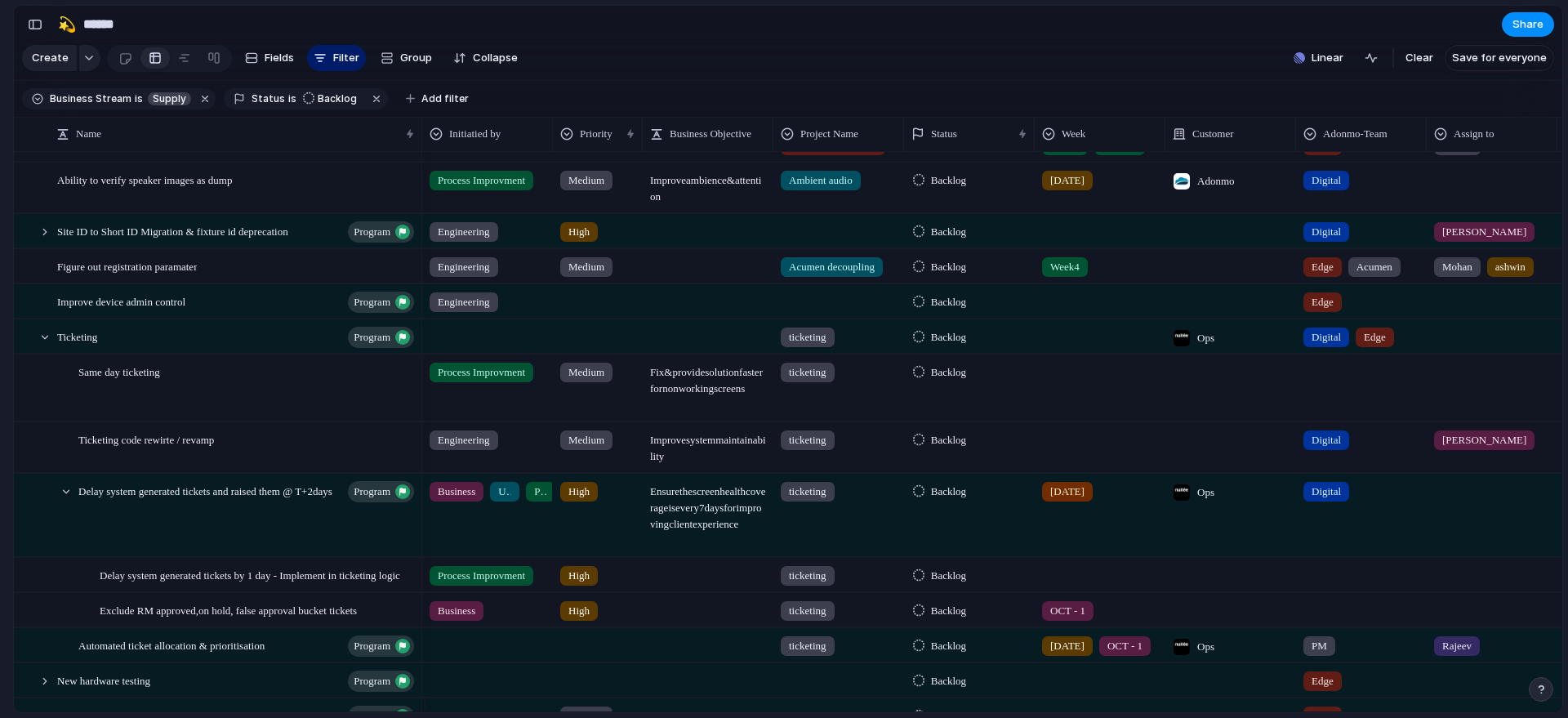
scroll to position [0, 0]
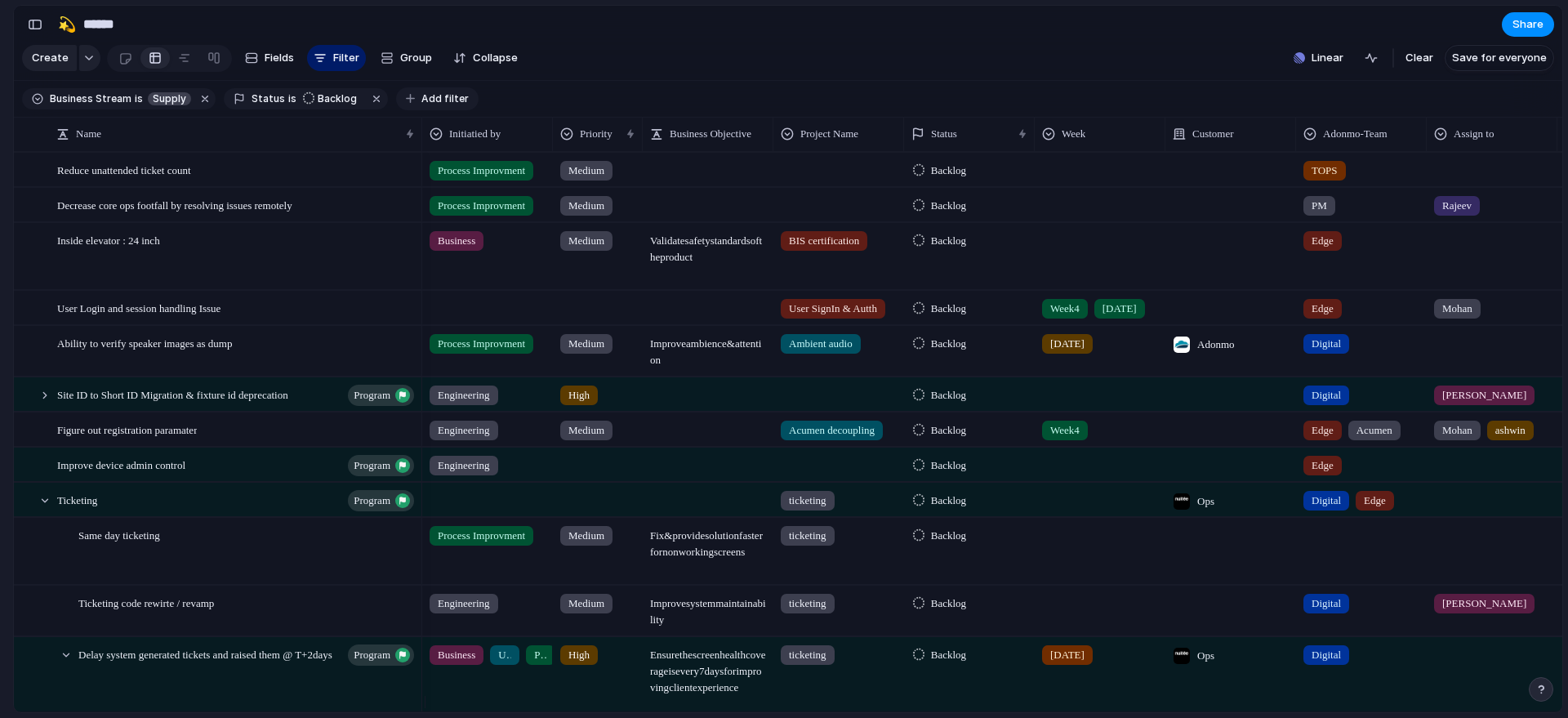
click at [415, 99] on button "Add filter" at bounding box center [437, 99] width 82 height 23
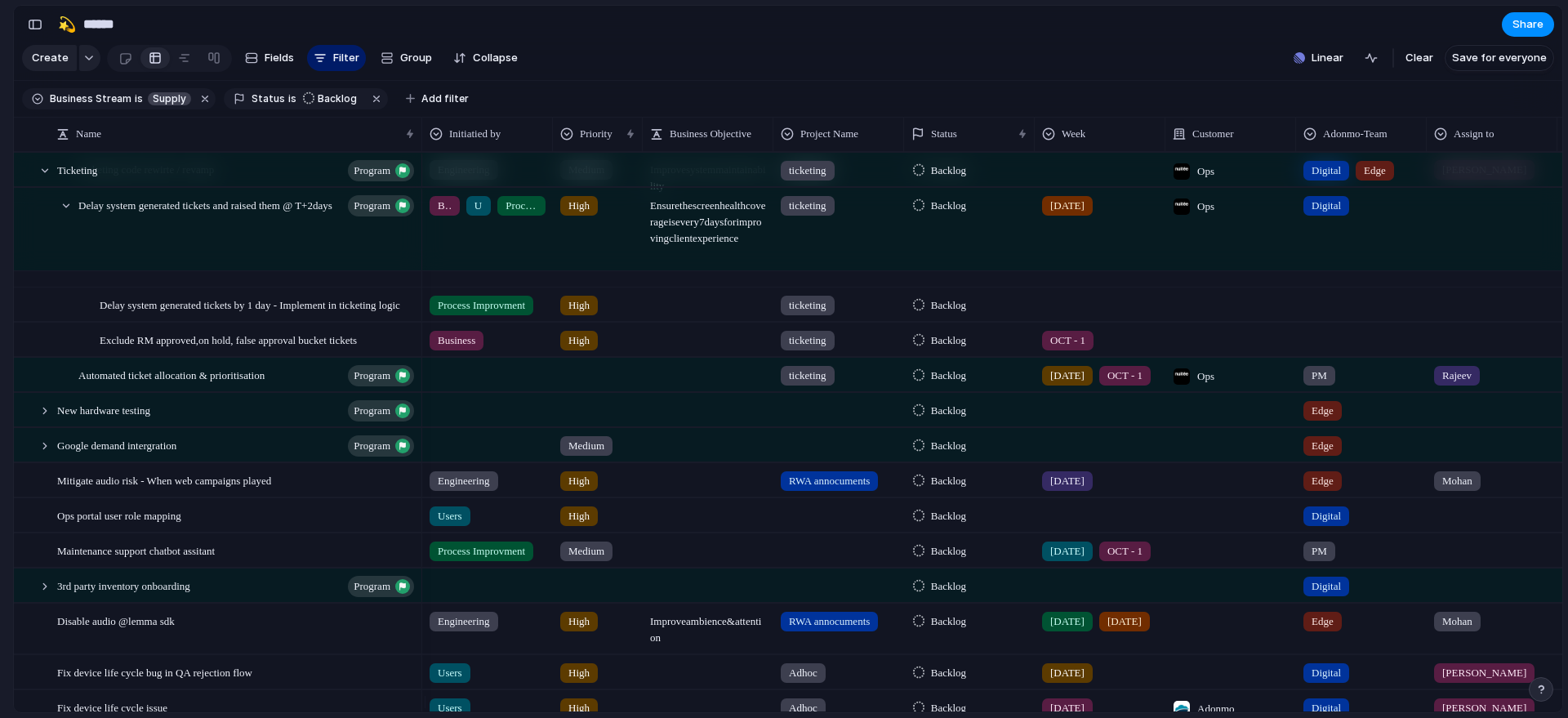
scroll to position [514, 0]
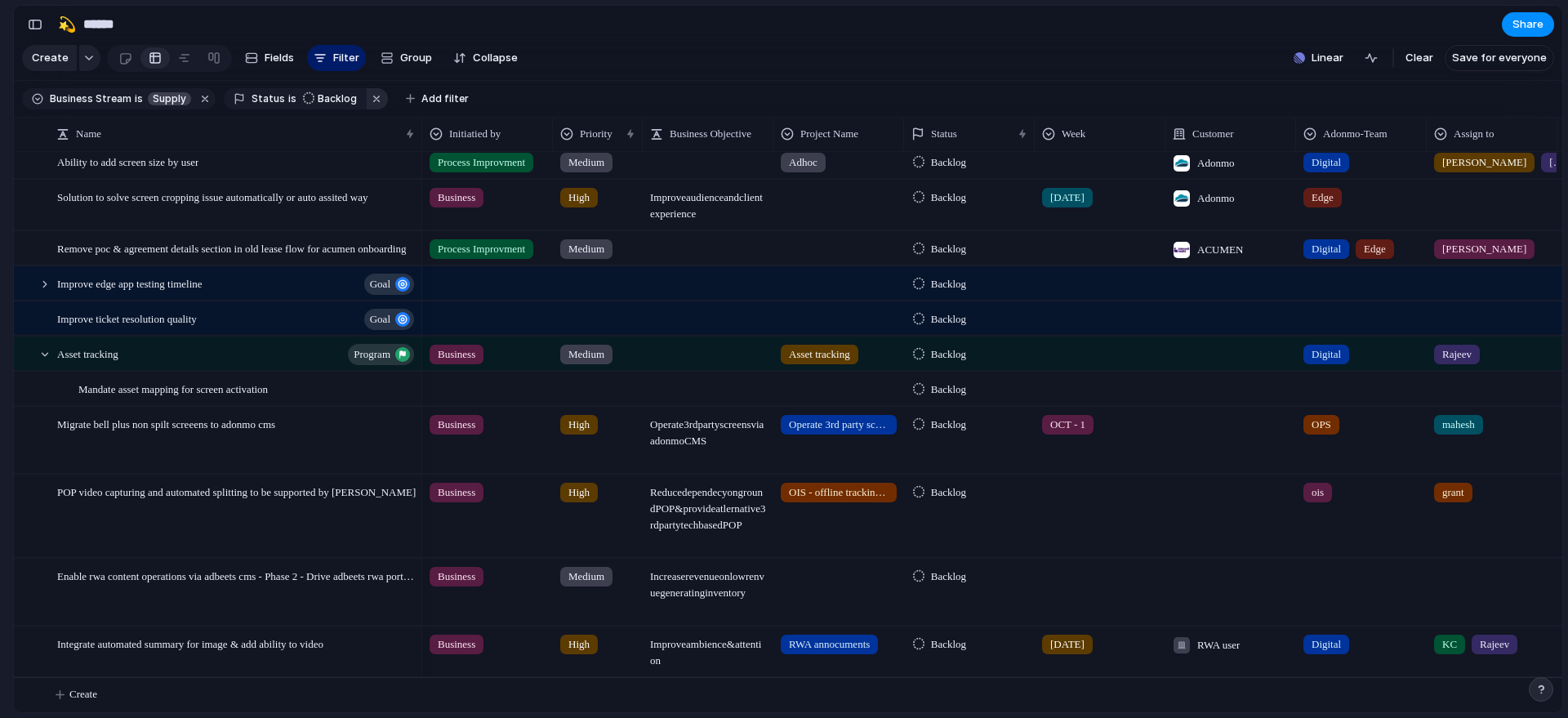
click at [367, 109] on button "button" at bounding box center [377, 99] width 21 height 21
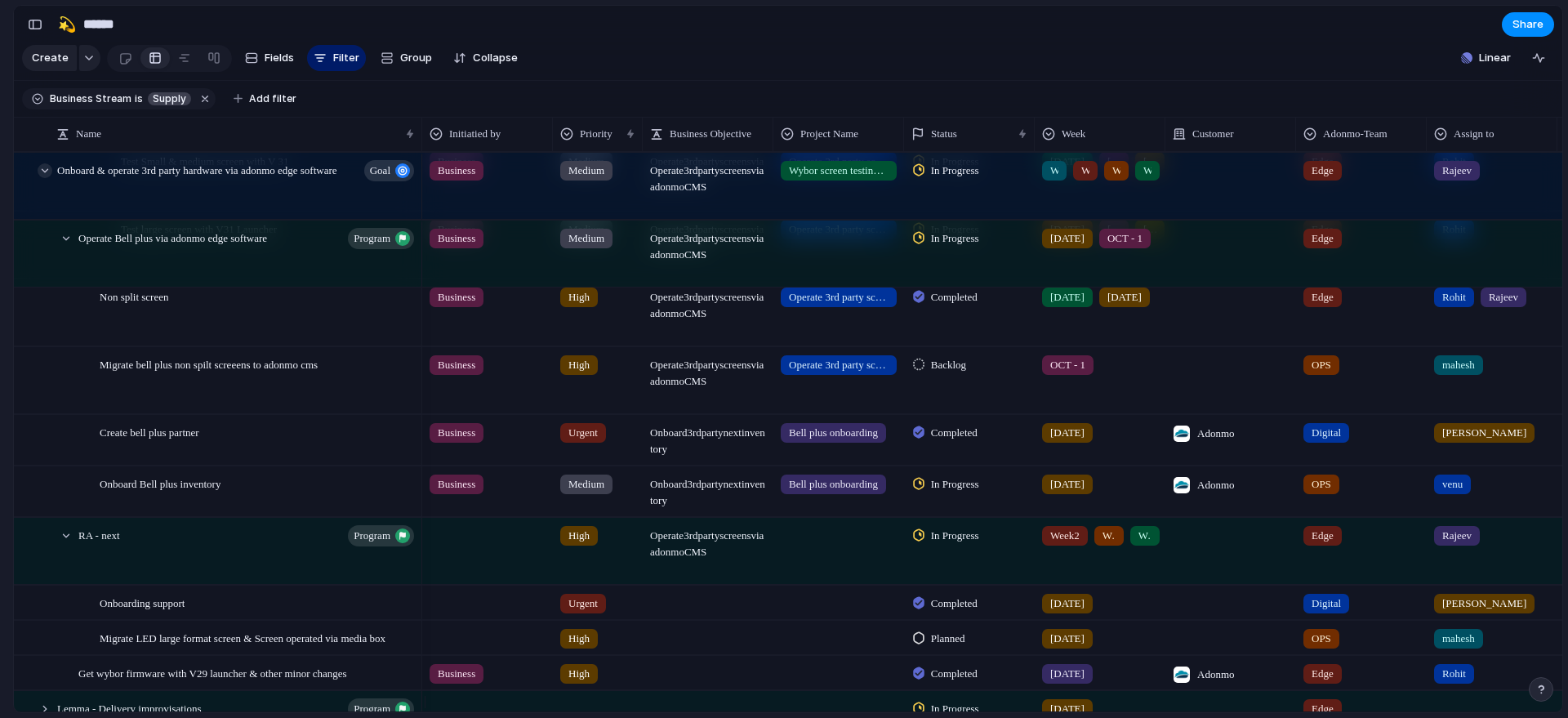
click at [43, 178] on div at bounding box center [45, 171] width 14 height 14
